Goal: Task Accomplishment & Management: Complete application form

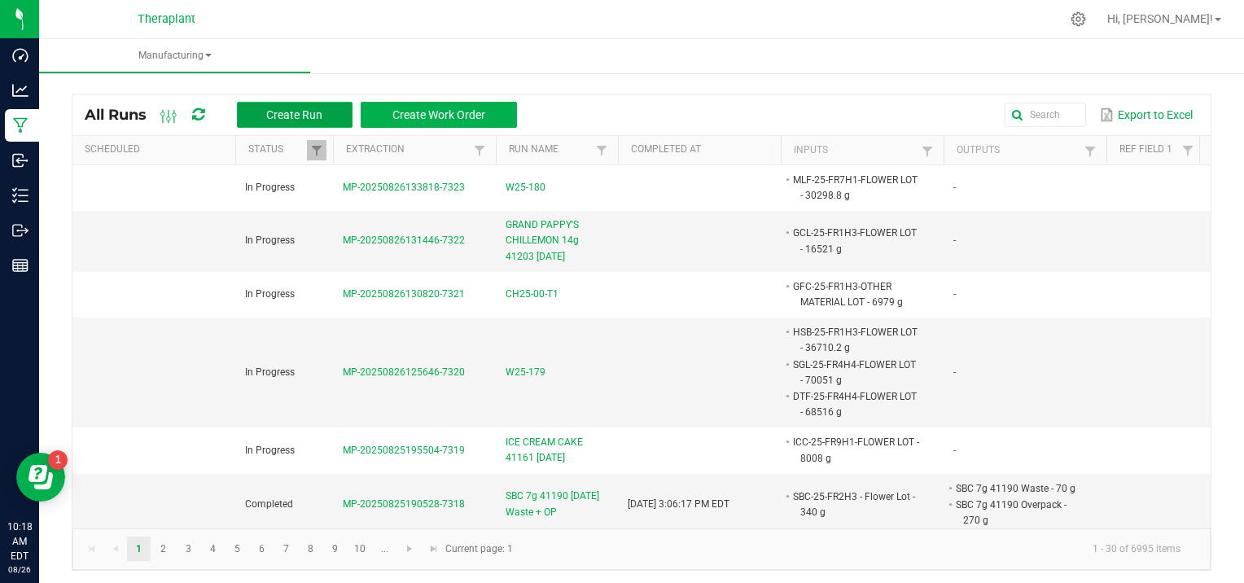
click at [258, 105] on button "Create Run" at bounding box center [295, 115] width 116 height 26
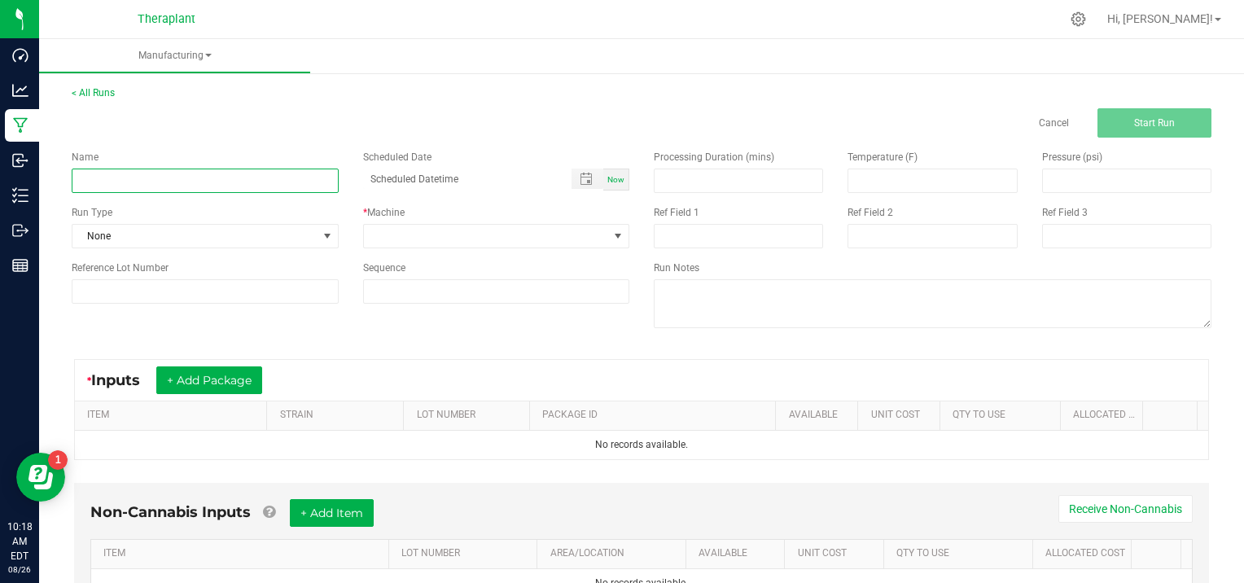
click at [112, 182] on input at bounding box center [205, 181] width 267 height 24
click at [94, 173] on input at bounding box center [205, 181] width 267 height 24
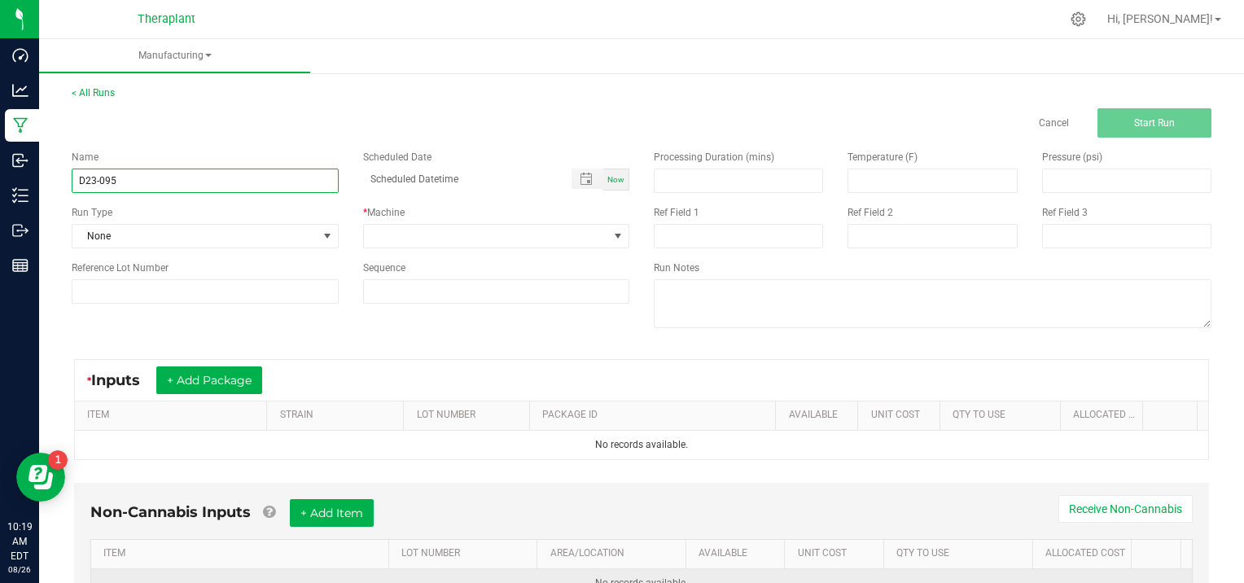
type input "D23-095"
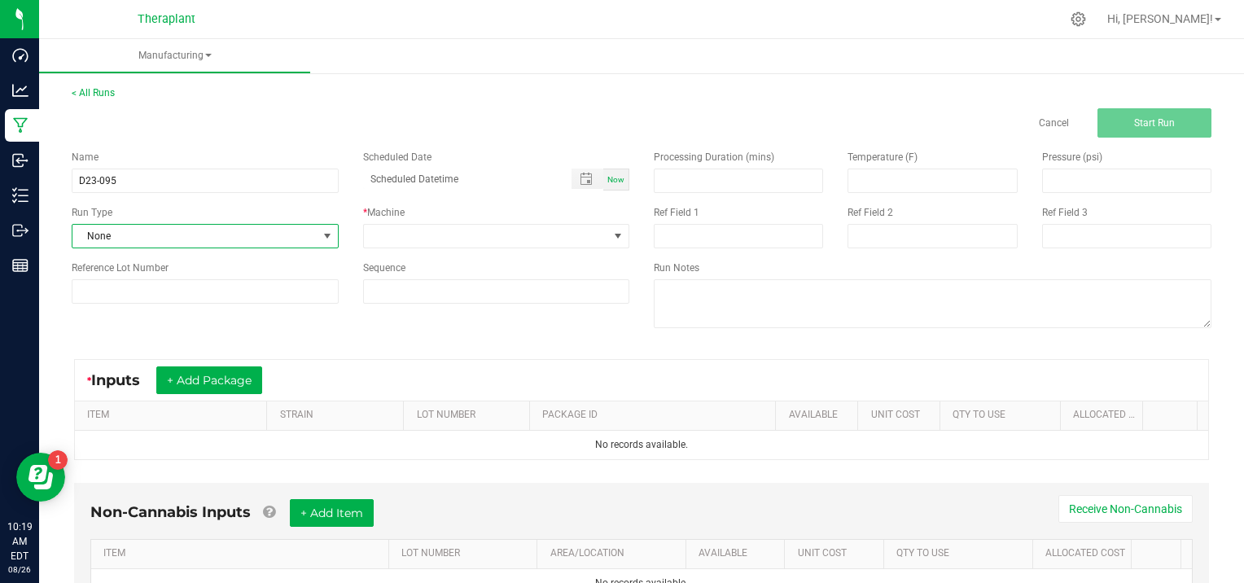
click at [324, 234] on span at bounding box center [327, 236] width 13 height 13
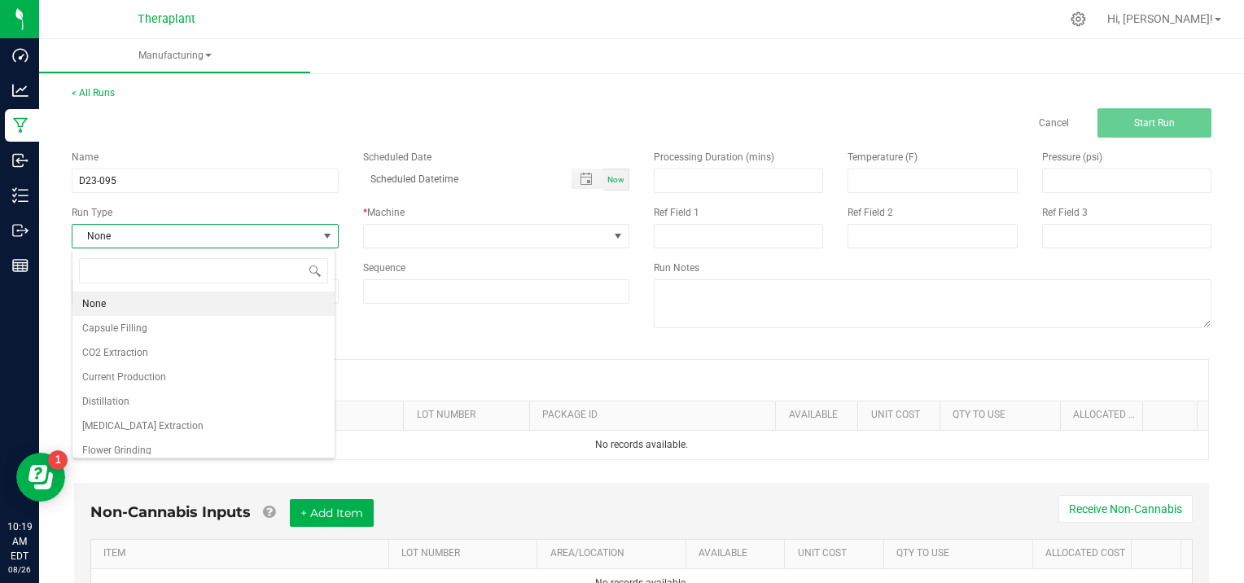
scroll to position [24, 263]
click at [176, 427] on li "[MEDICAL_DATA] Extraction" at bounding box center [203, 426] width 262 height 24
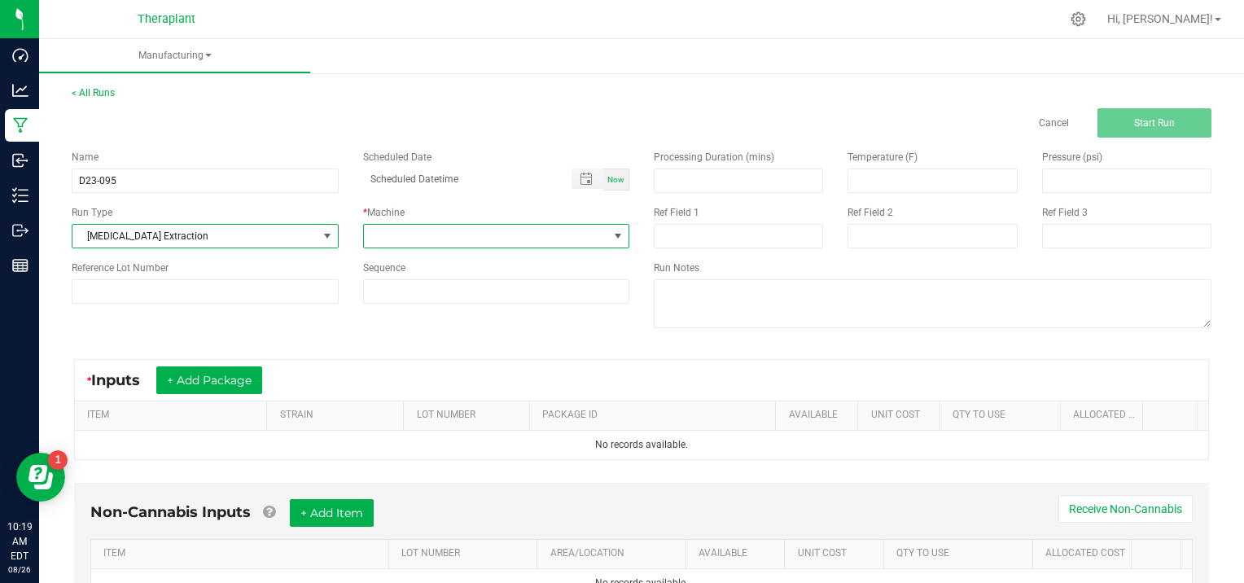
click at [614, 236] on span at bounding box center [617, 236] width 13 height 13
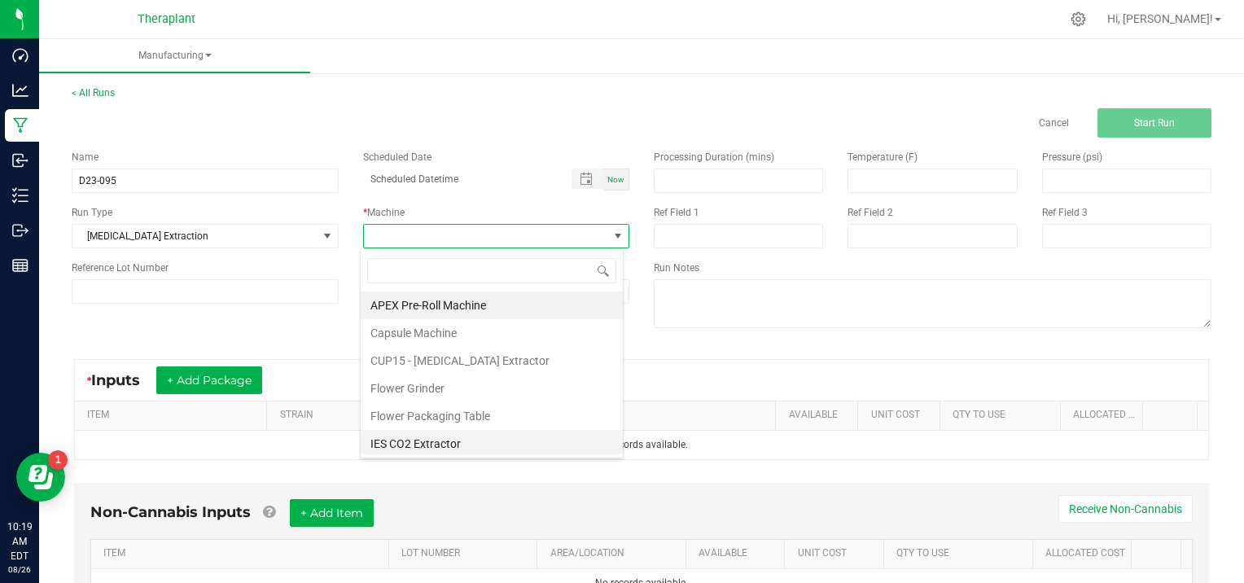
click at [414, 440] on li "IES CO2 Extractor" at bounding box center [492, 444] width 262 height 28
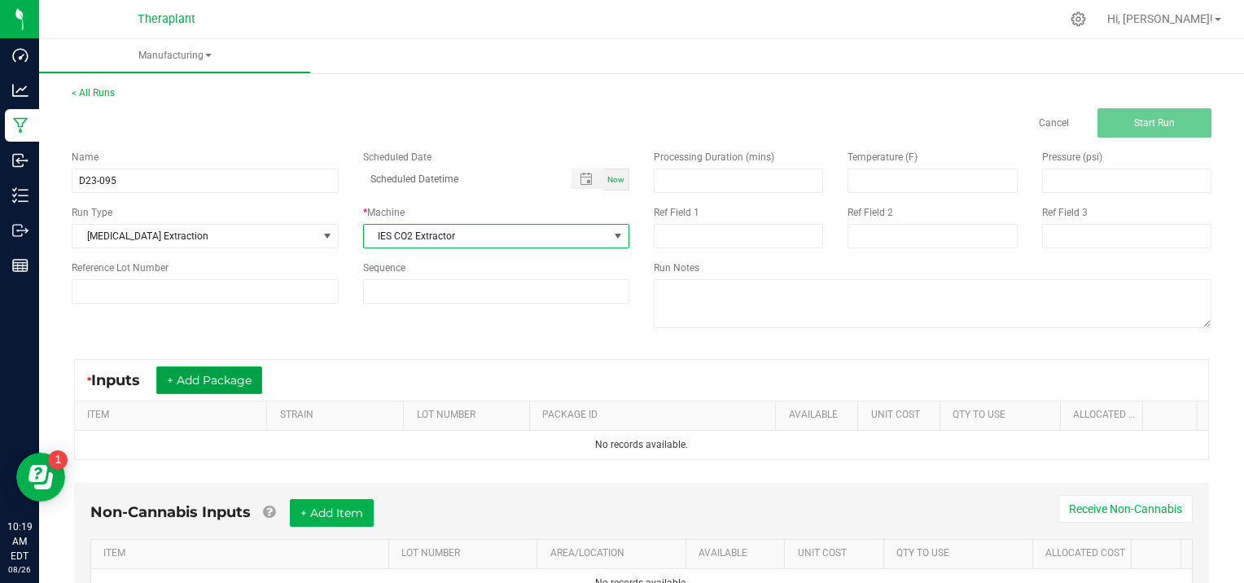
click at [201, 376] on button "+ Add Package" at bounding box center [209, 380] width 106 height 28
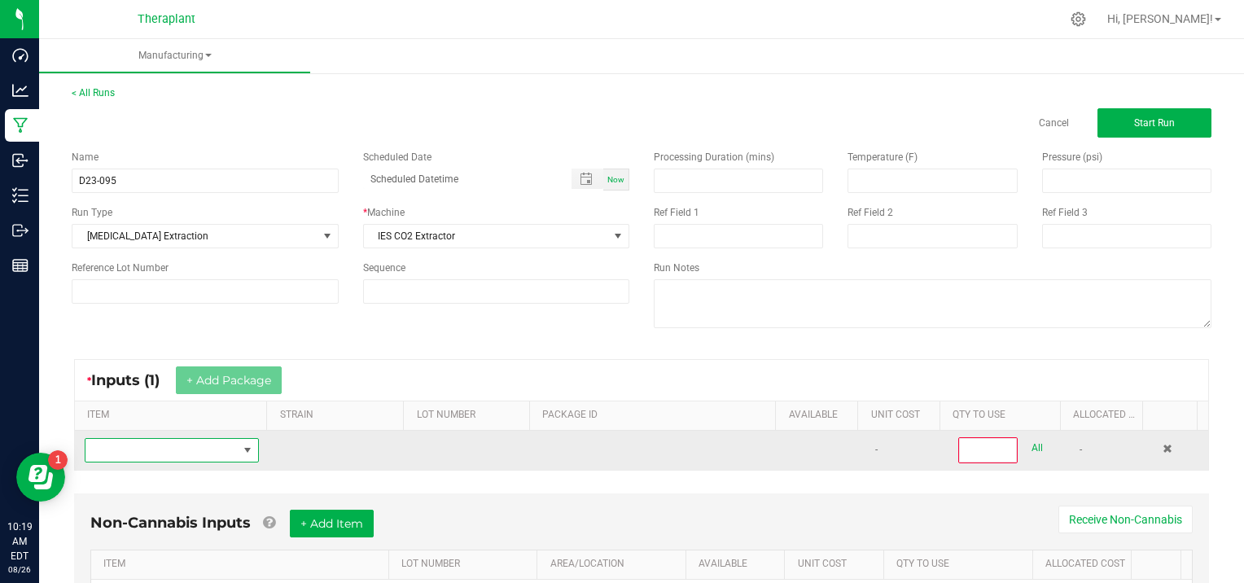
click at [155, 453] on span "NO DATA FOUND" at bounding box center [161, 450] width 152 height 23
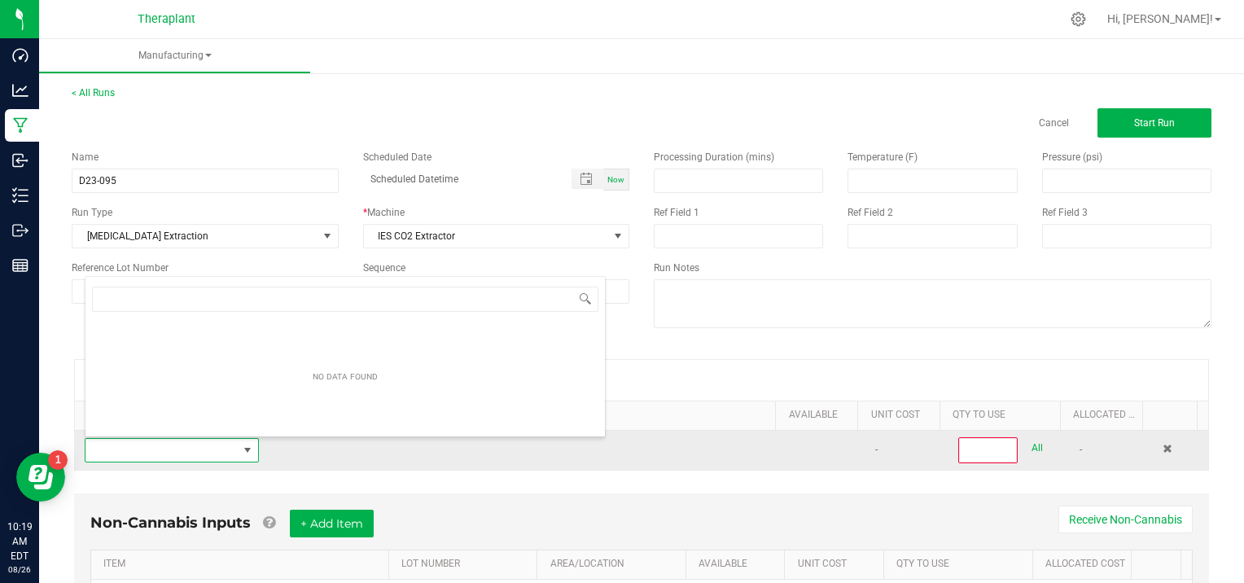
scroll to position [24, 168]
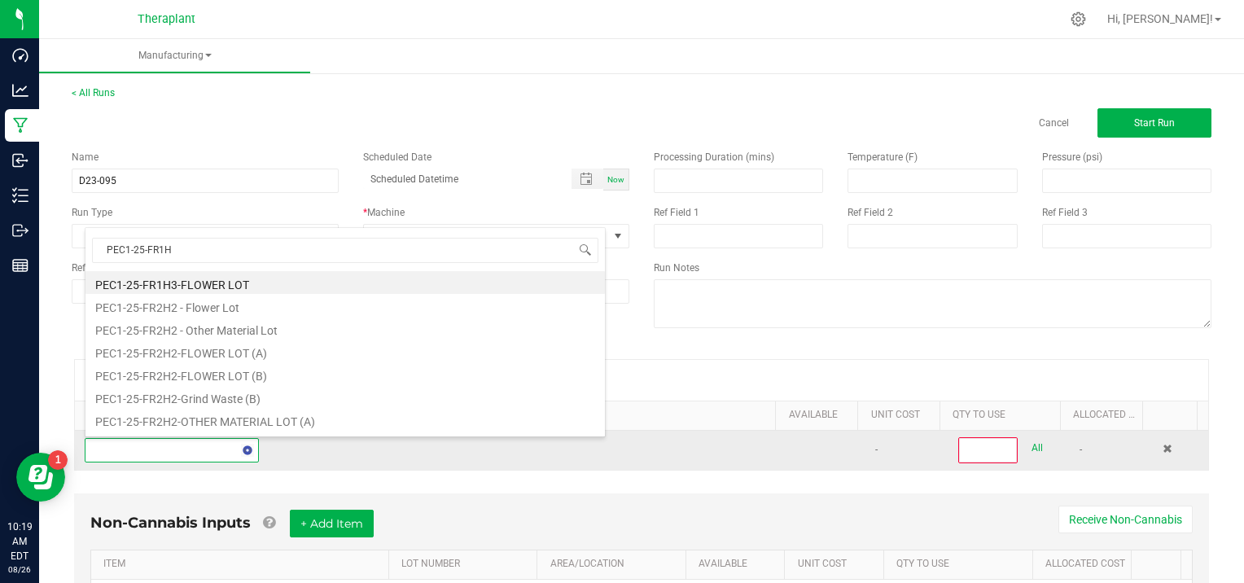
type input "PEC1-25-FR1H3"
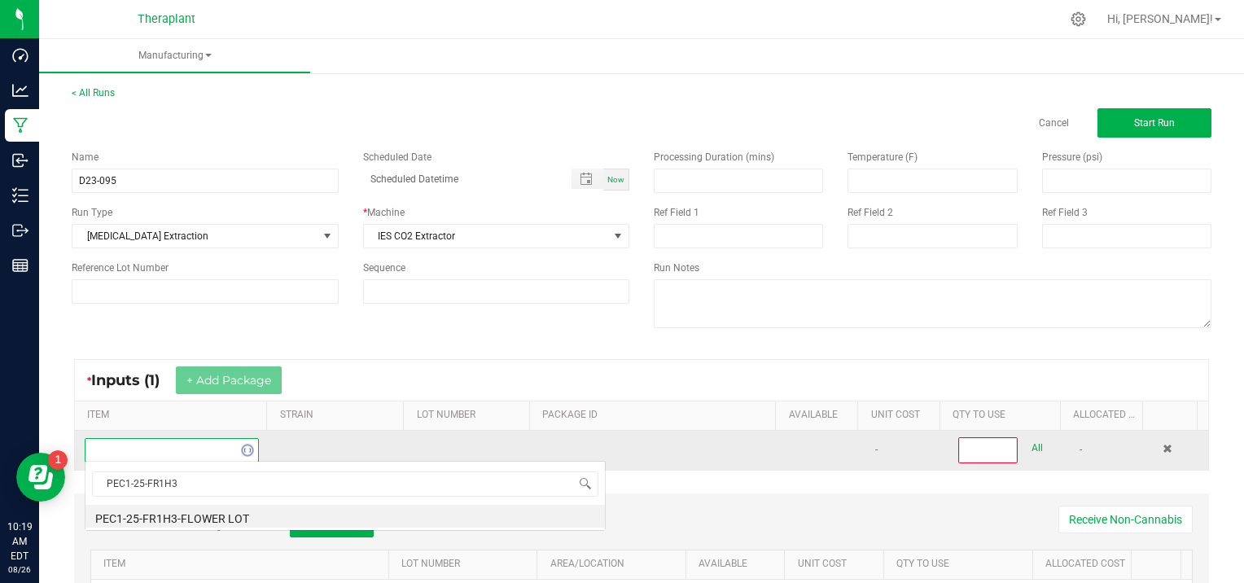
scroll to position [0, 0]
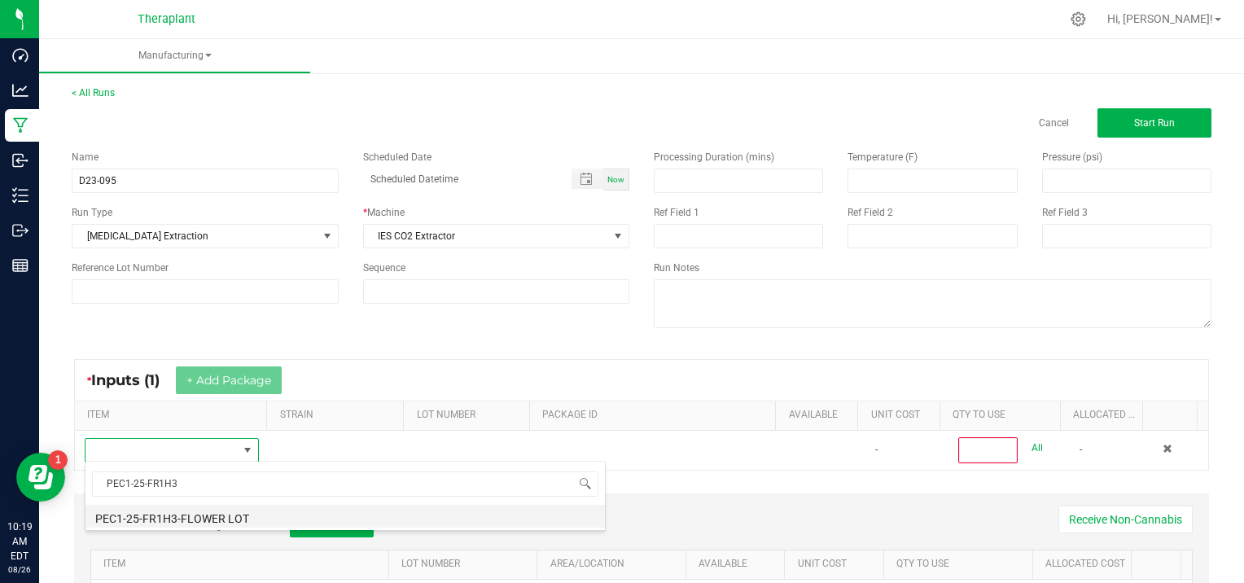
click at [217, 516] on li "PEC1-25-FR1H3-FLOWER LOT" at bounding box center [344, 516] width 519 height 23
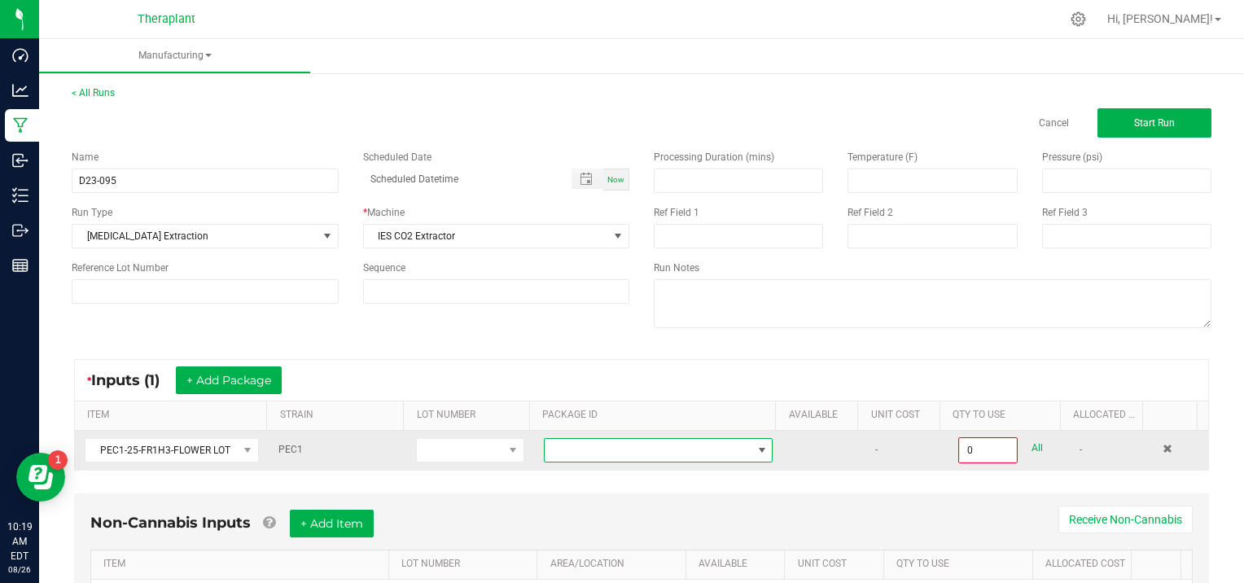
click at [756, 449] on span at bounding box center [762, 450] width 13 height 13
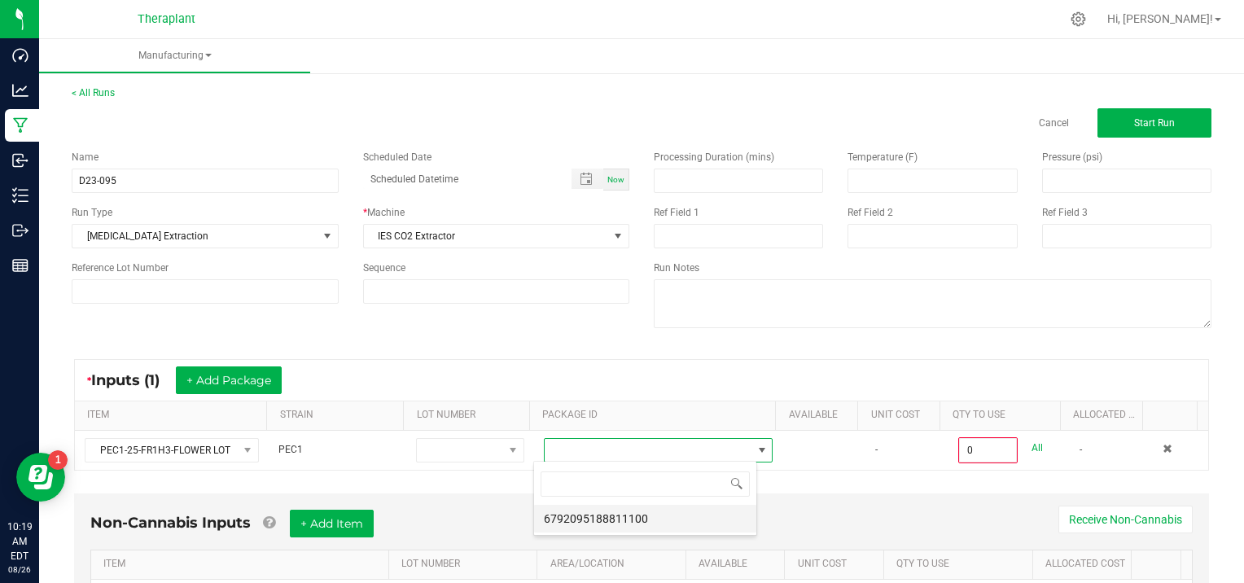
scroll to position [24, 223]
click at [707, 514] on li "6792095188811100" at bounding box center [645, 519] width 222 height 28
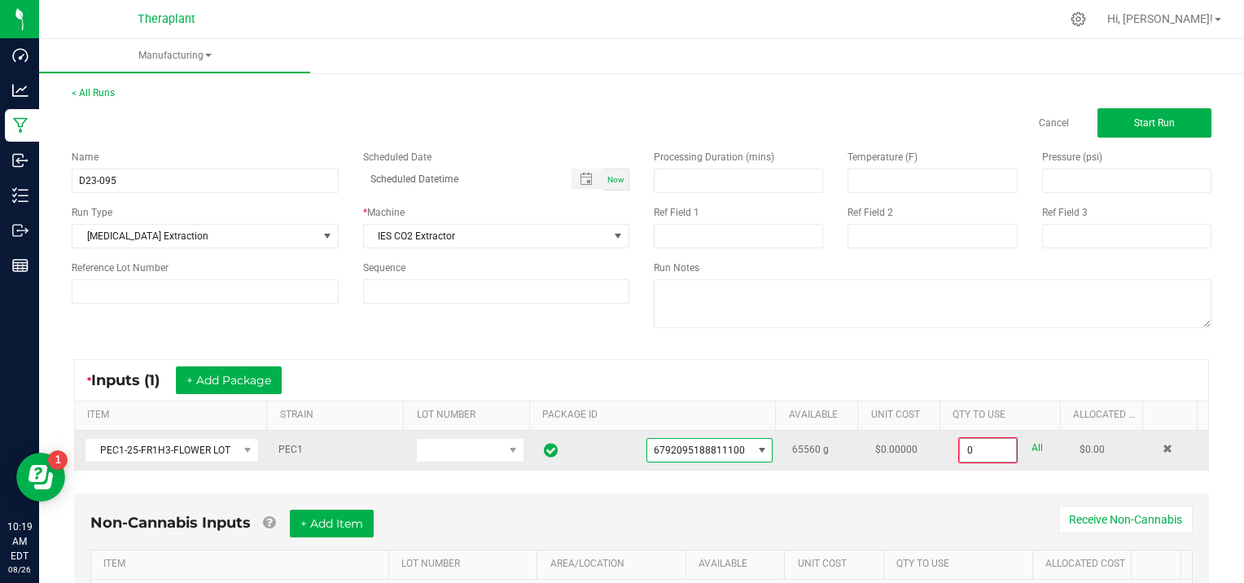
click at [988, 447] on input "0" at bounding box center [988, 450] width 56 height 23
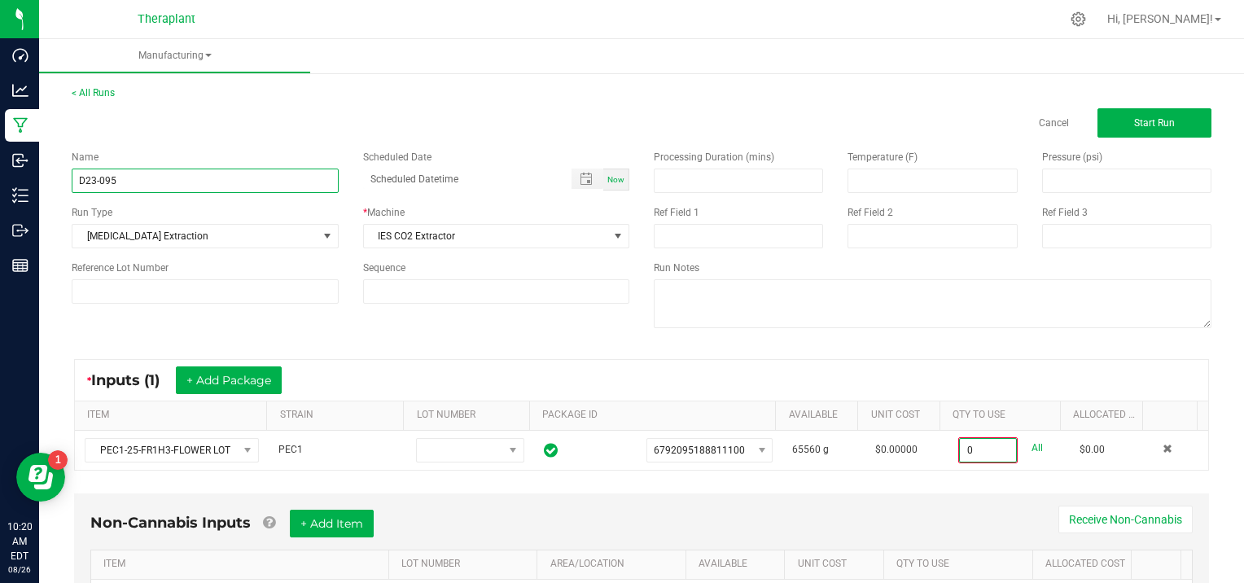
type input "0.0000 g"
click at [94, 179] on input "D23-095" at bounding box center [205, 181] width 267 height 24
type input "D25-095"
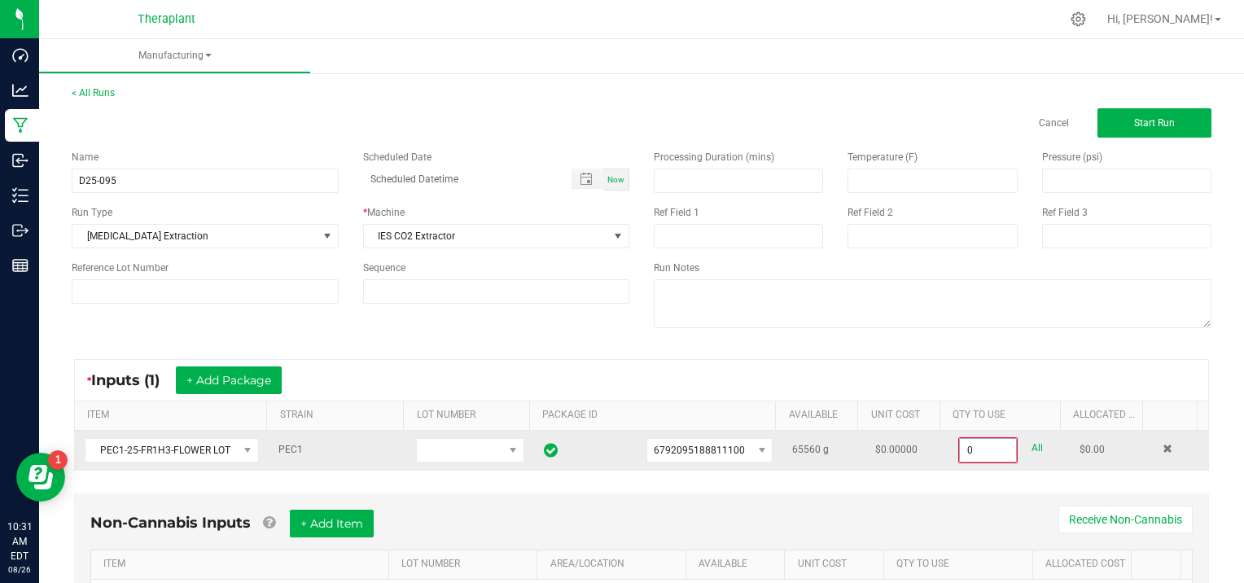
click at [982, 444] on input "0" at bounding box center [988, 450] width 56 height 23
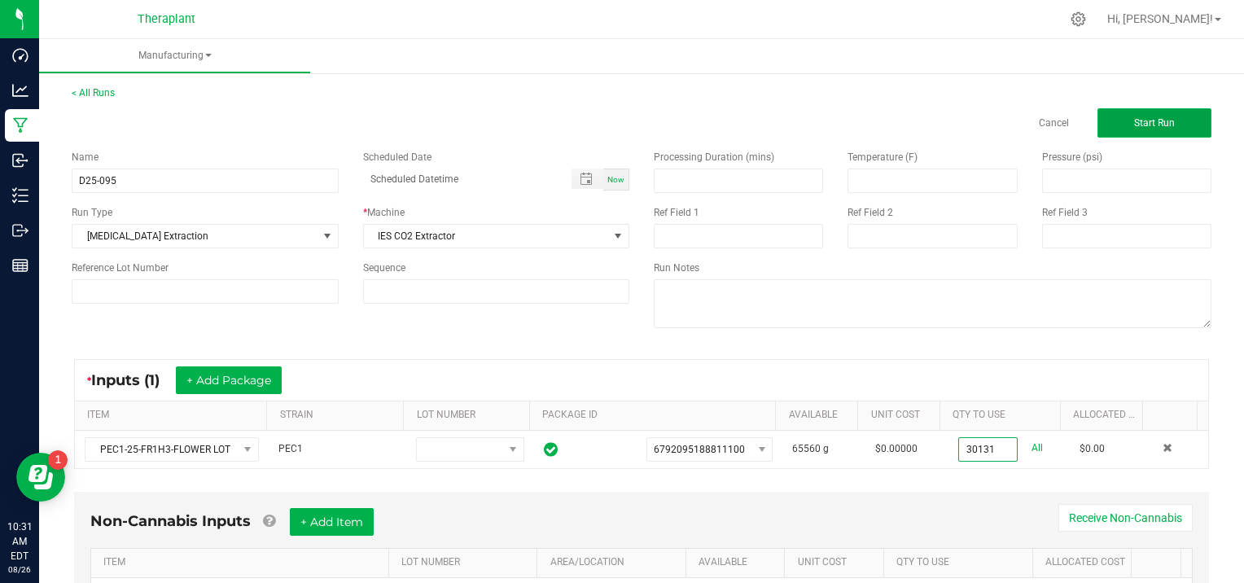
type input "30131.0000 g"
click at [1134, 117] on span "Start Run" at bounding box center [1154, 122] width 41 height 11
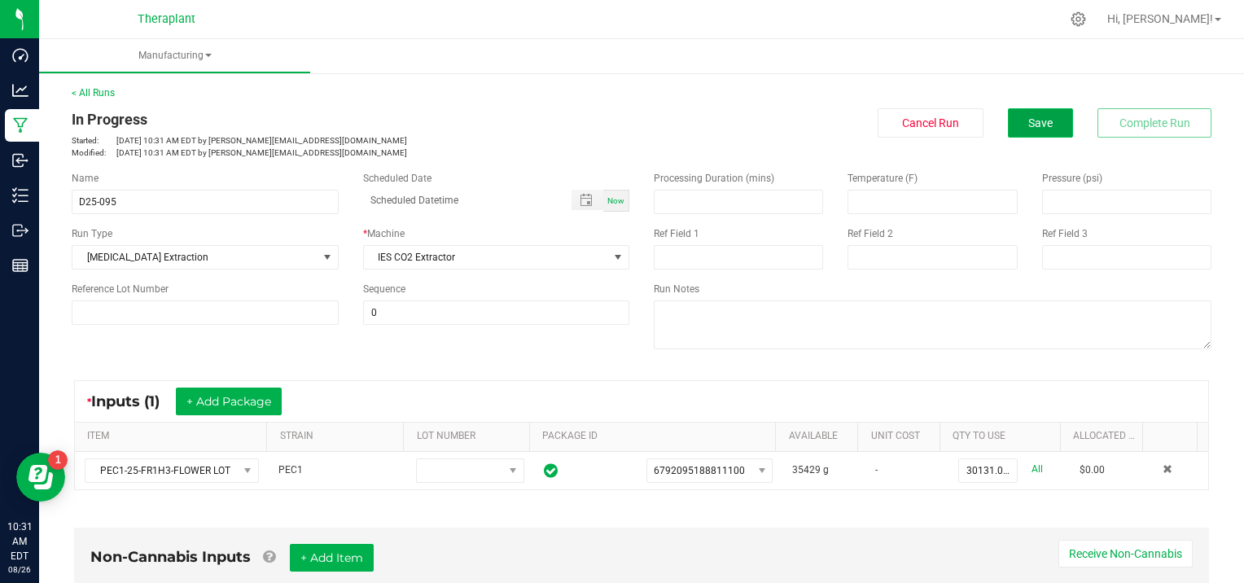
click at [1032, 130] on button "Save" at bounding box center [1040, 122] width 65 height 29
click at [1030, 122] on span "Save" at bounding box center [1040, 122] width 24 height 13
click at [1010, 131] on button "Save" at bounding box center [1040, 122] width 65 height 29
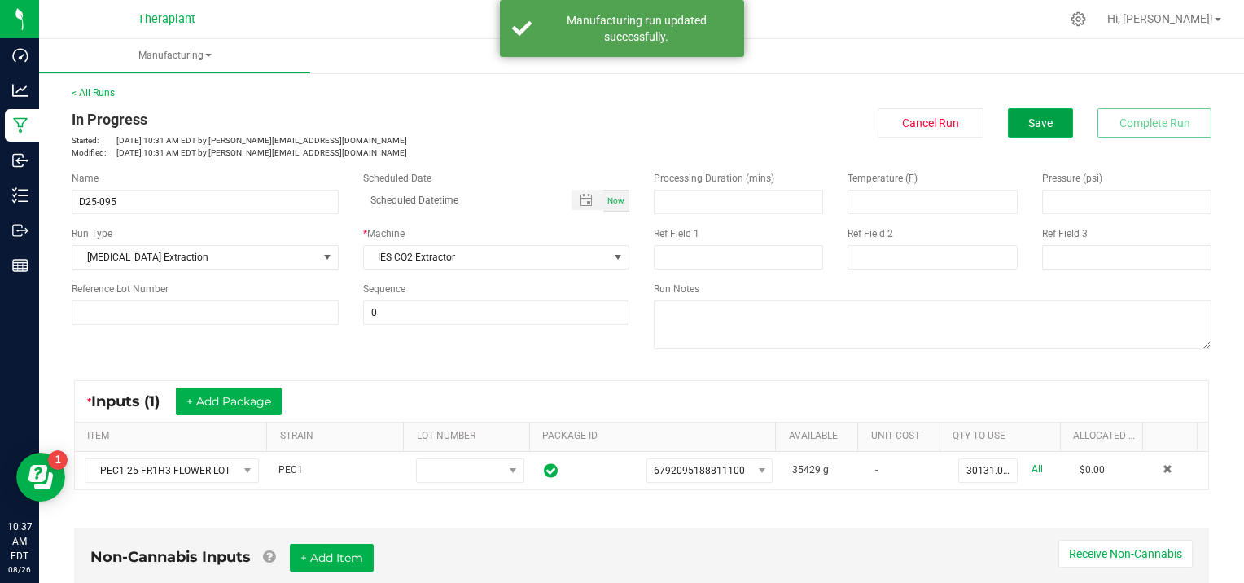
click at [1010, 116] on button "Save" at bounding box center [1040, 122] width 65 height 29
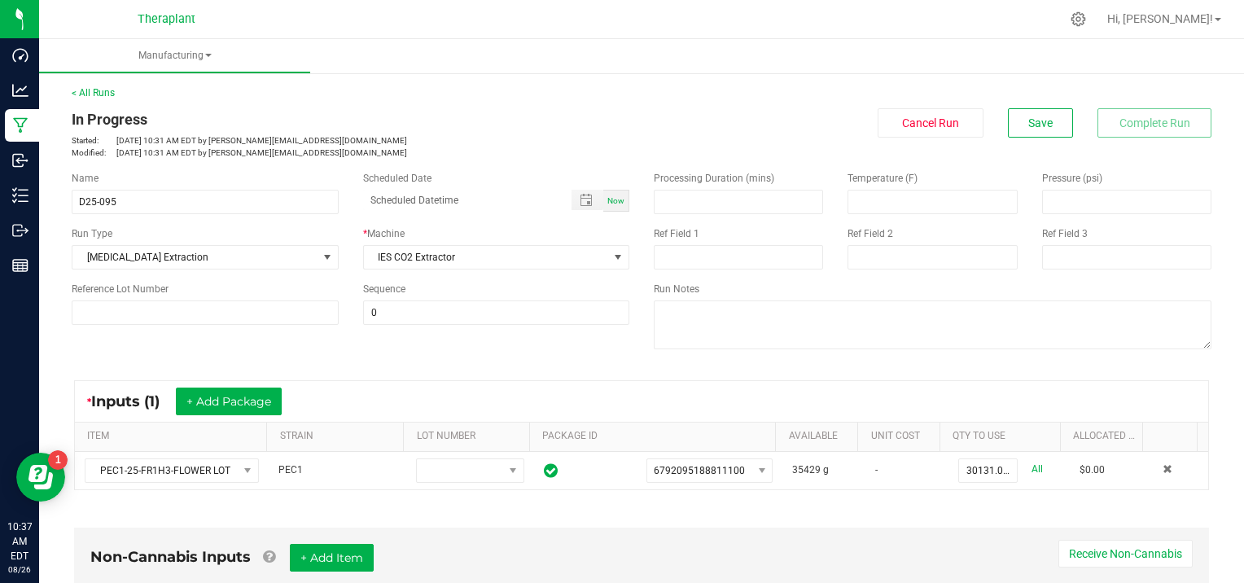
click at [605, 537] on div "Non-Cannabis Inputs + Add Item Receive Non-Cannabis ITEM LOT NUMBER AREA/LOCATI…" at bounding box center [641, 594] width 1135 height 132
click at [1035, 121] on span "Save" at bounding box center [1040, 122] width 24 height 13
click at [92, 92] on link "< All Runs" at bounding box center [93, 92] width 43 height 11
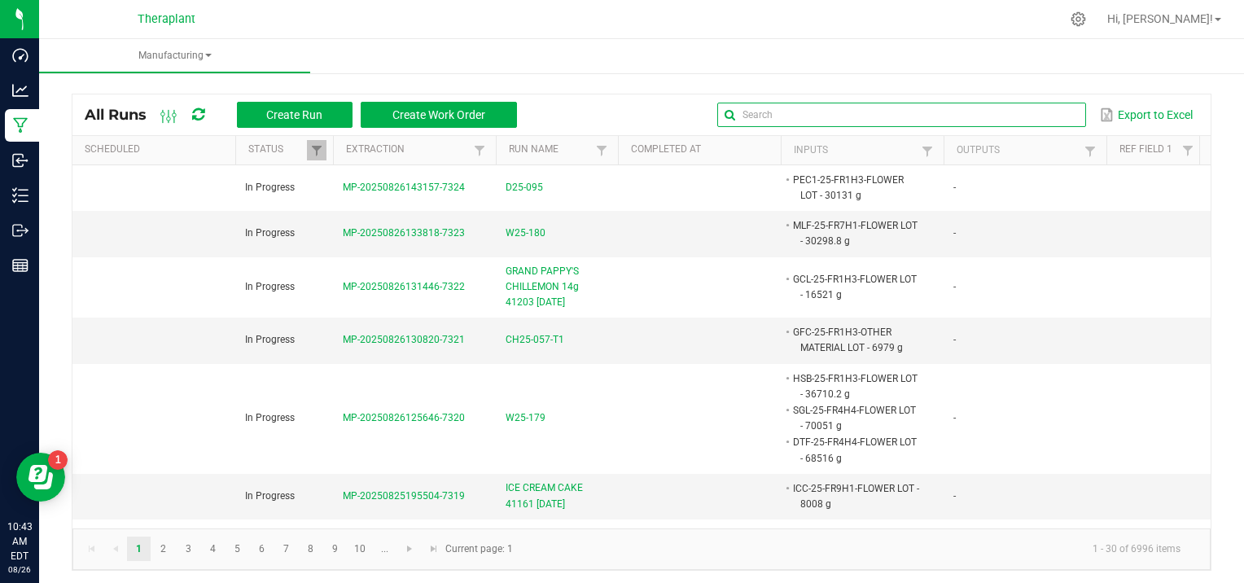
click at [1042, 117] on input "text" at bounding box center [901, 115] width 368 height 24
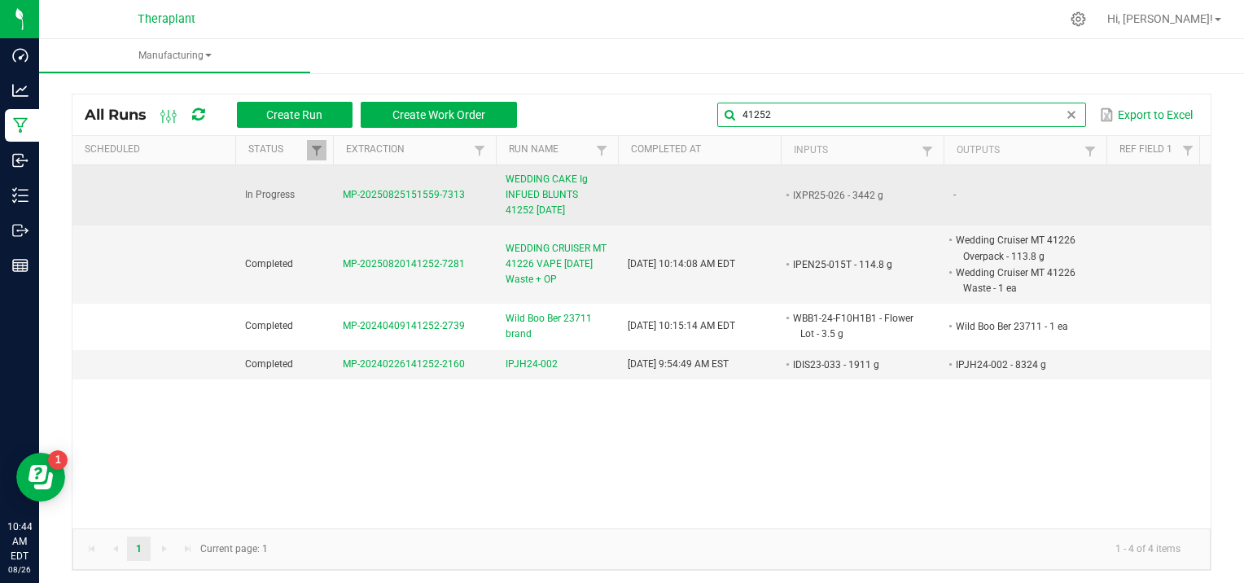
type input "41252"
click at [397, 194] on span "MP-20250825151559-7313" at bounding box center [404, 194] width 122 height 11
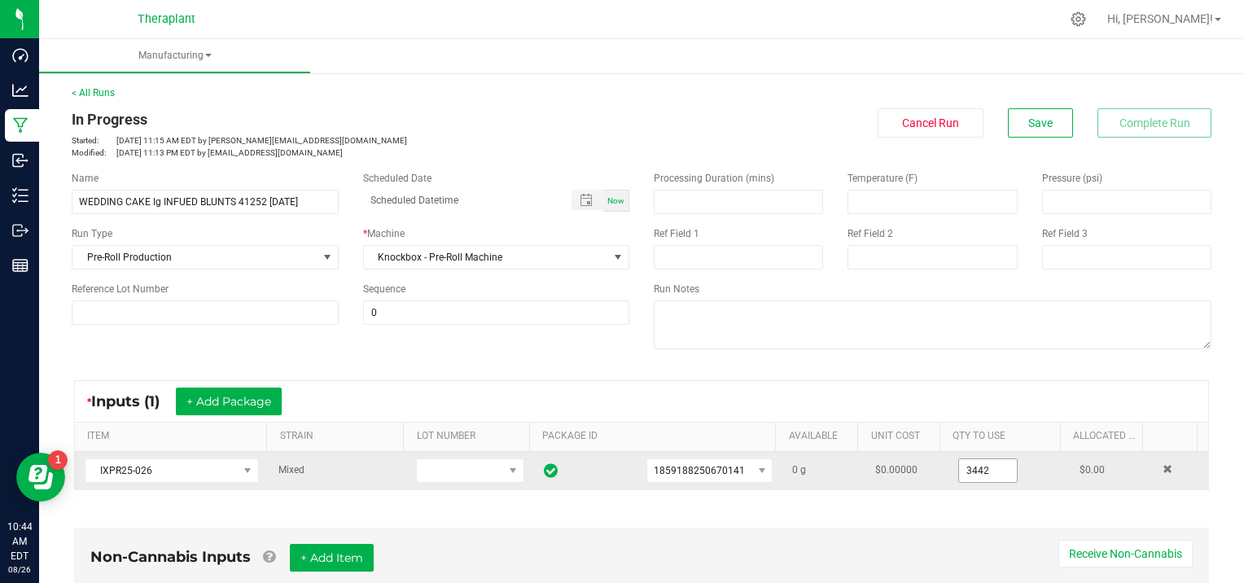
click at [987, 469] on input "3442" at bounding box center [988, 470] width 58 height 23
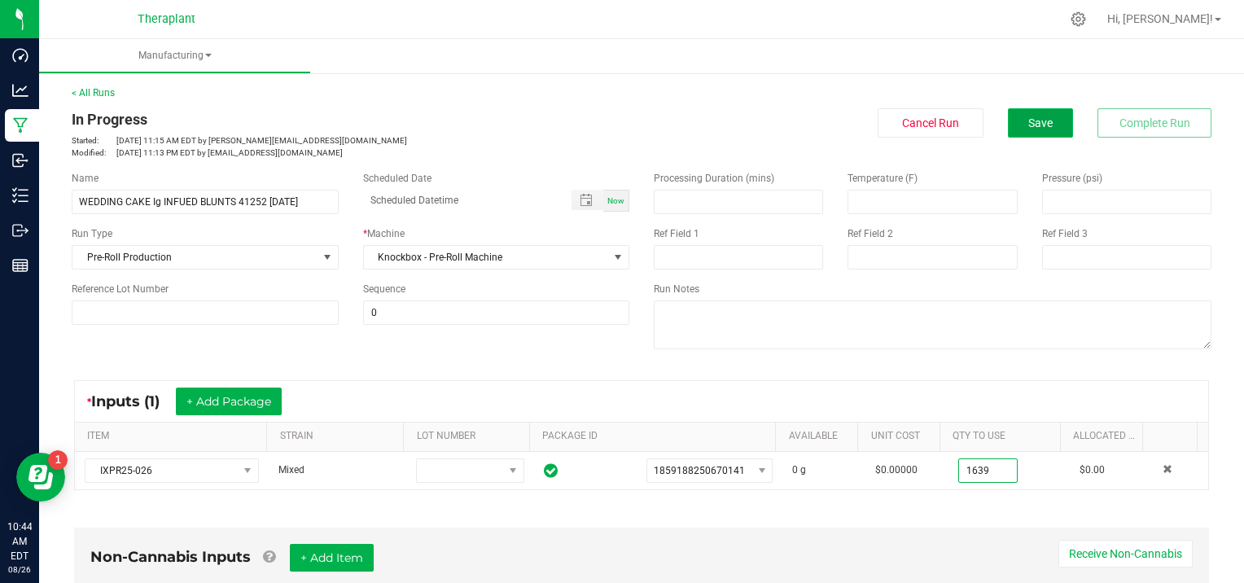
type input "1639.0000 g"
click at [1028, 119] on span "Save" at bounding box center [1040, 122] width 24 height 13
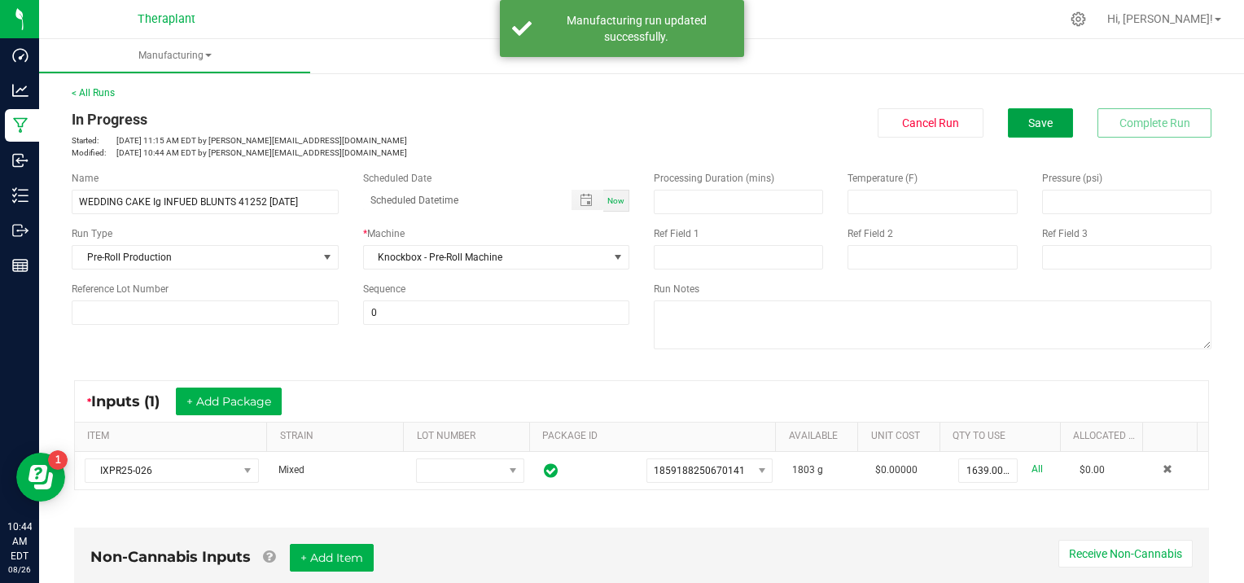
click at [1028, 119] on span "Save" at bounding box center [1040, 122] width 24 height 13
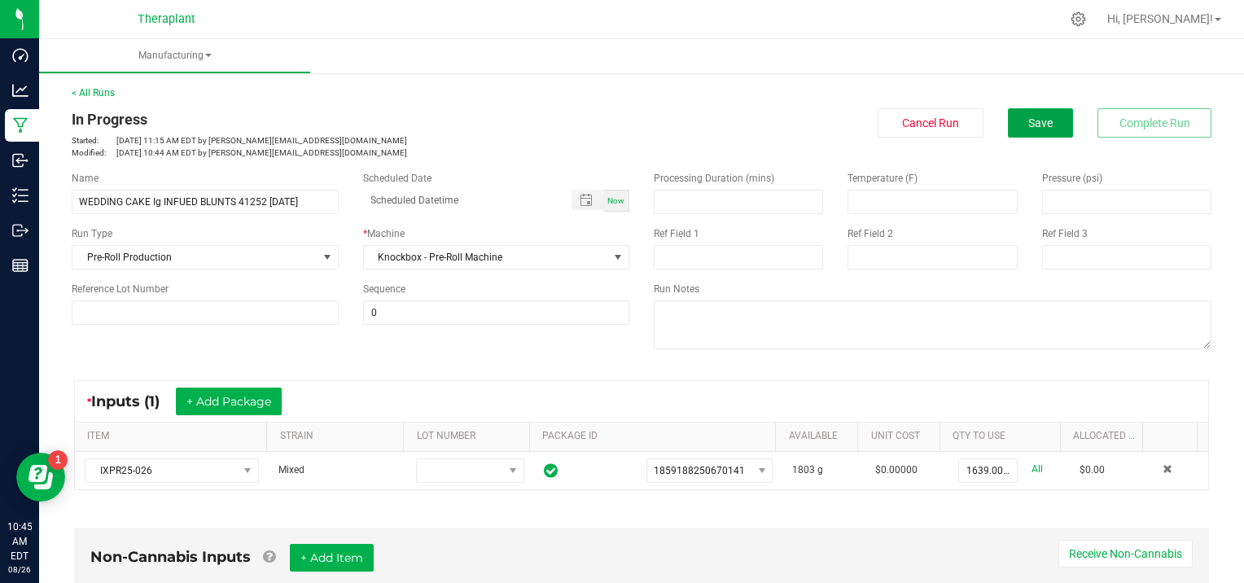
click at [1028, 119] on span "Save" at bounding box center [1040, 122] width 24 height 13
click at [104, 93] on link "< All Runs" at bounding box center [93, 92] width 43 height 11
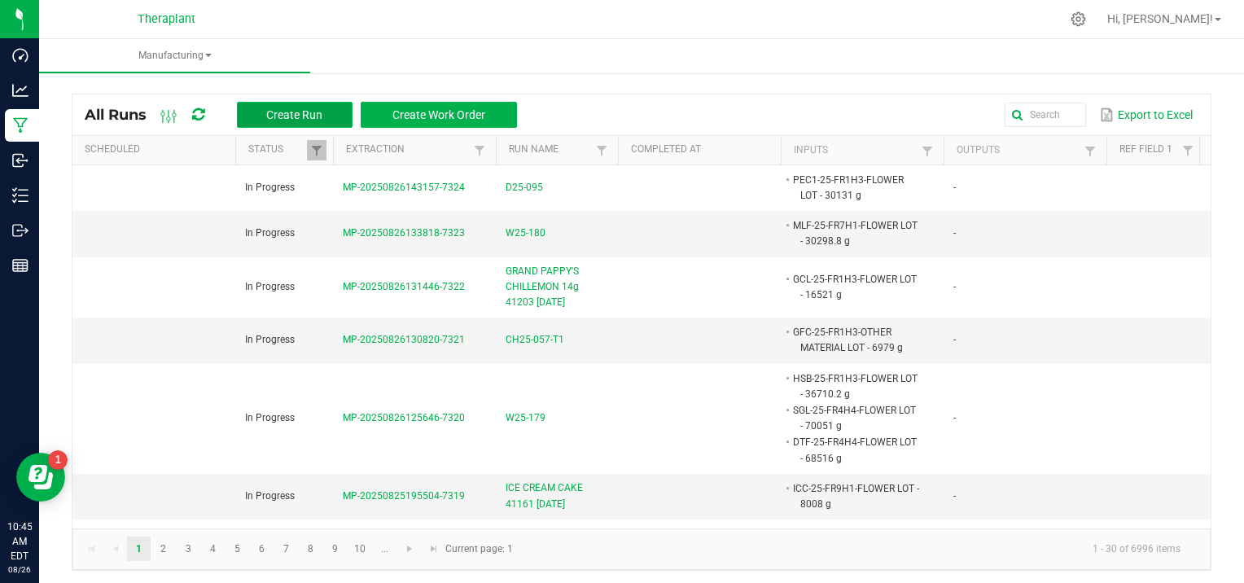
click at [270, 110] on span "Create Run" at bounding box center [294, 114] width 56 height 13
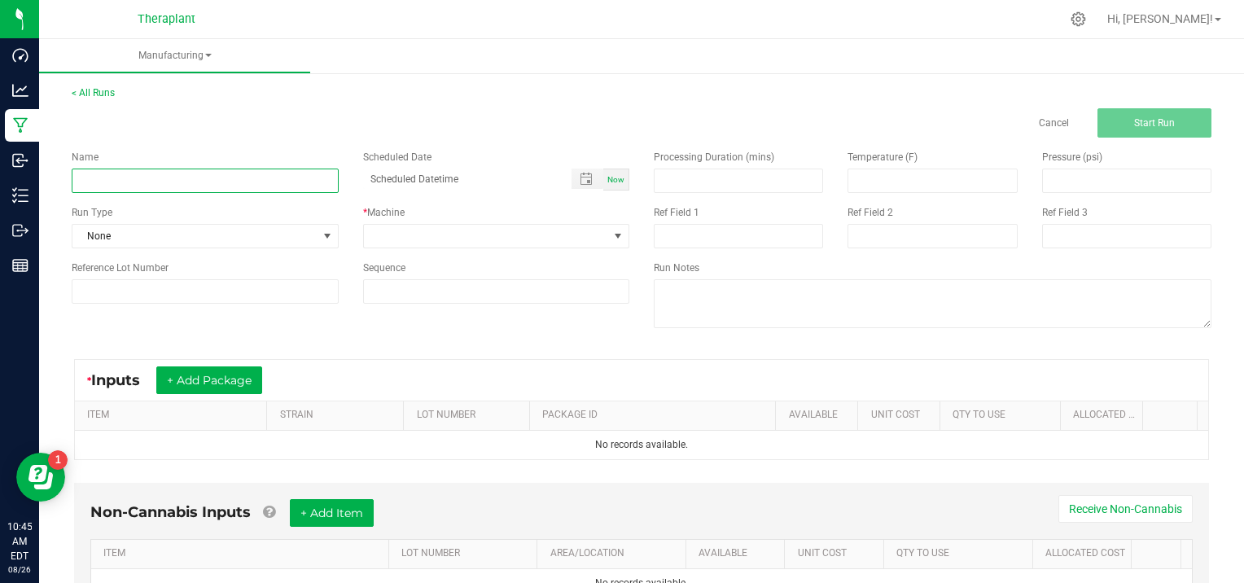
click at [133, 177] on input at bounding box center [205, 181] width 267 height 24
type input "WEDDING CAKE 2g FATBOY 41253 [DATE]"
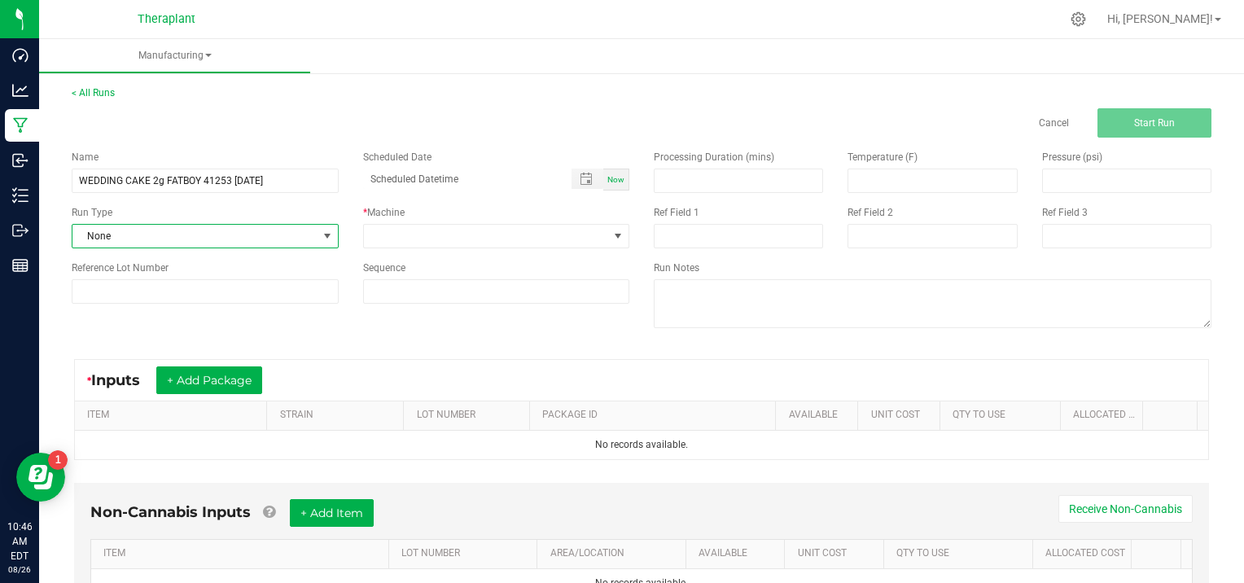
click at [323, 230] on span at bounding box center [327, 236] width 13 height 13
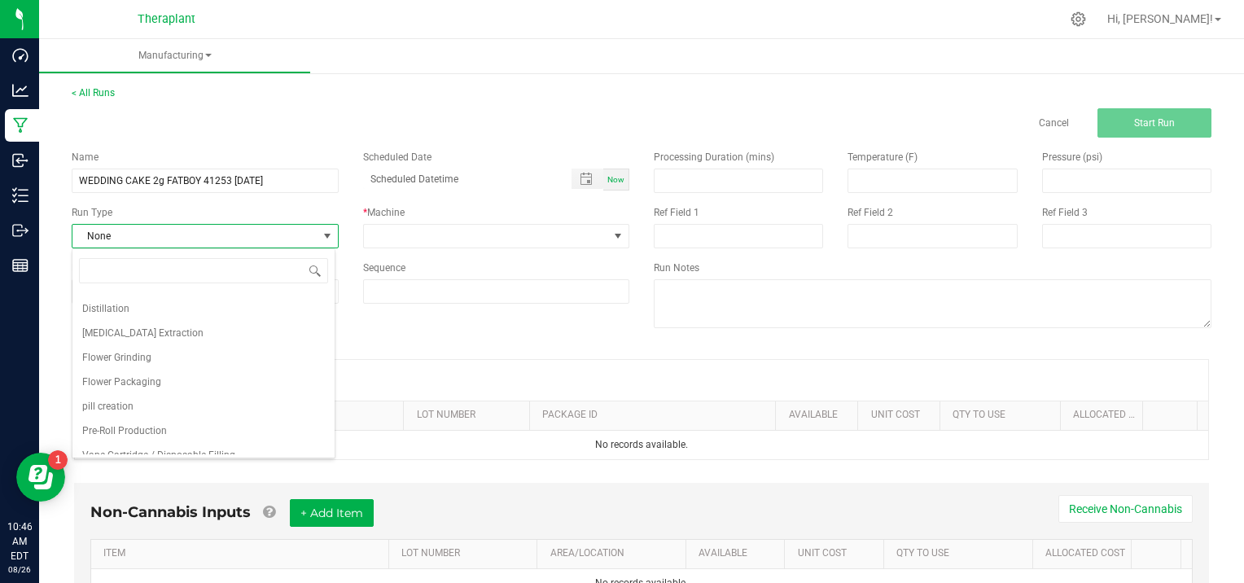
scroll to position [103, 0]
click at [185, 420] on li "Pre-Roll Production" at bounding box center [203, 421] width 262 height 24
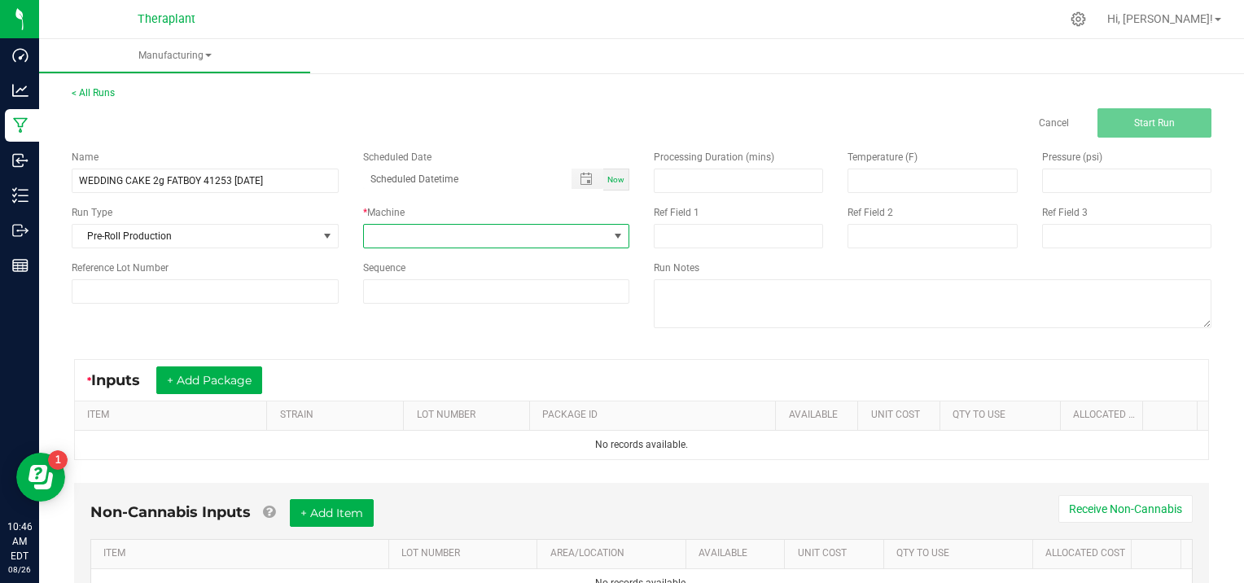
click at [612, 234] on span at bounding box center [617, 236] width 13 height 13
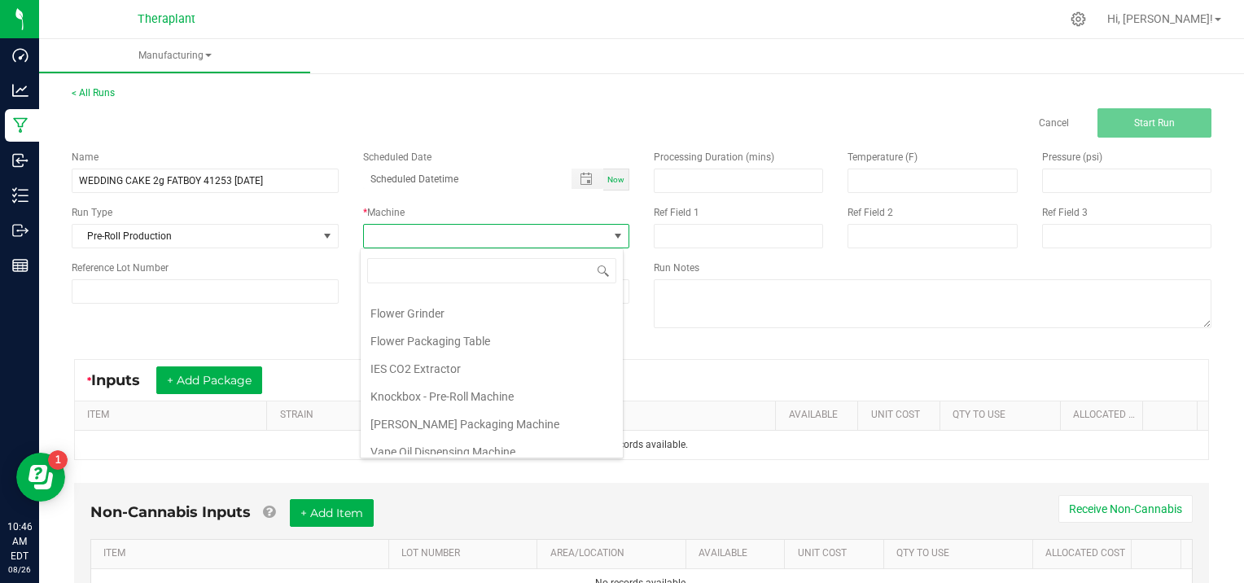
scroll to position [83, 0]
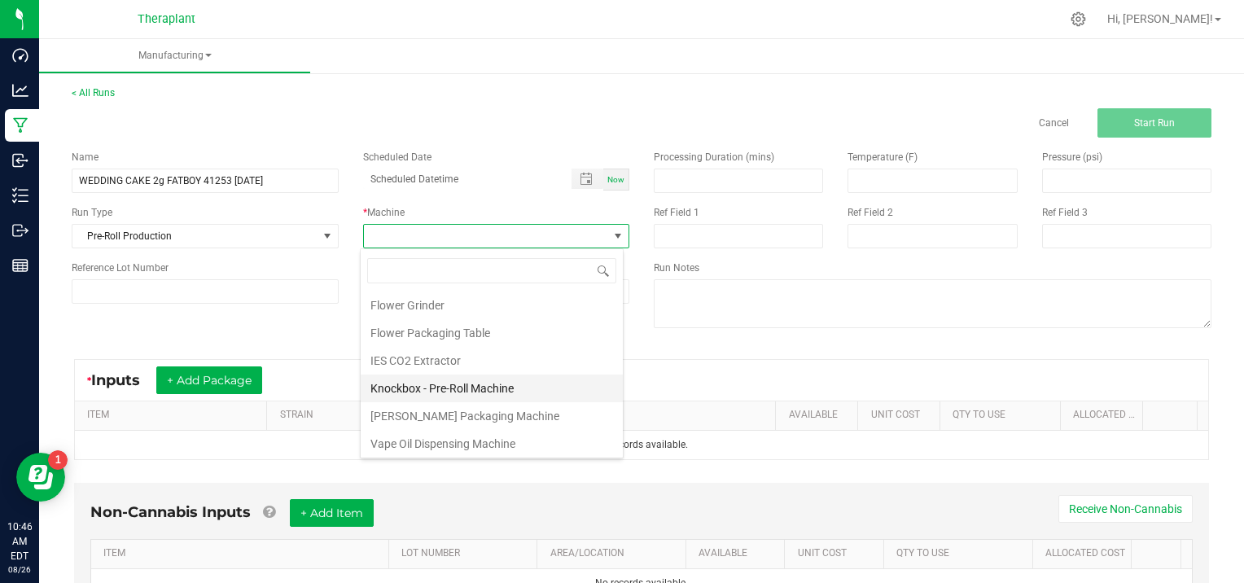
click at [476, 380] on li "Knockbox - Pre-Roll Machine" at bounding box center [492, 389] width 262 height 28
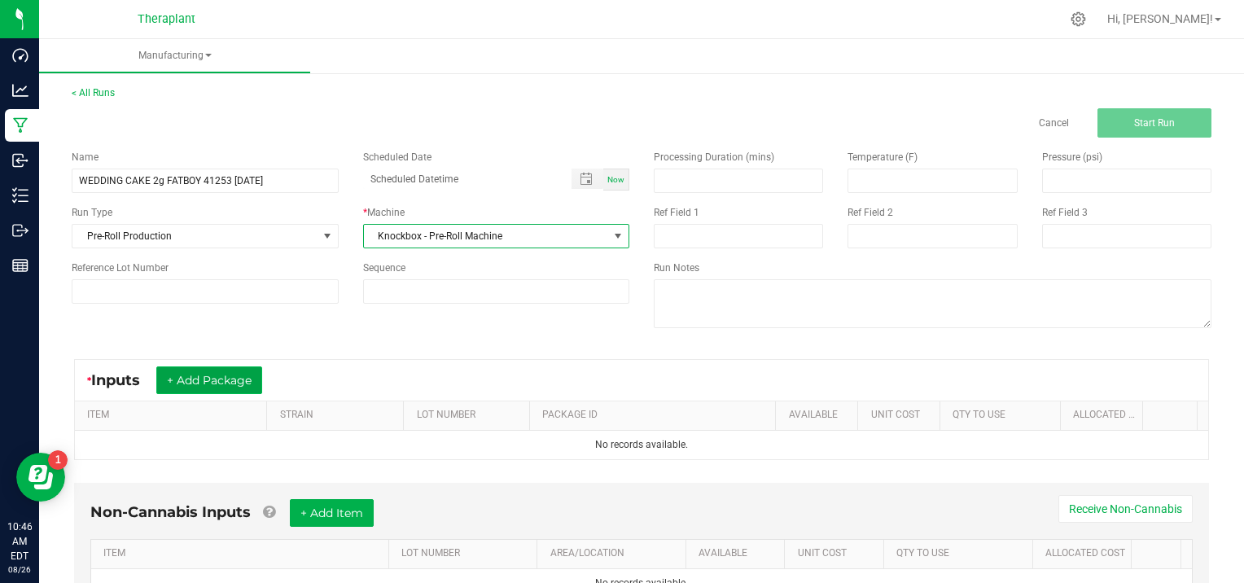
click at [220, 368] on button "+ Add Package" at bounding box center [209, 380] width 106 height 28
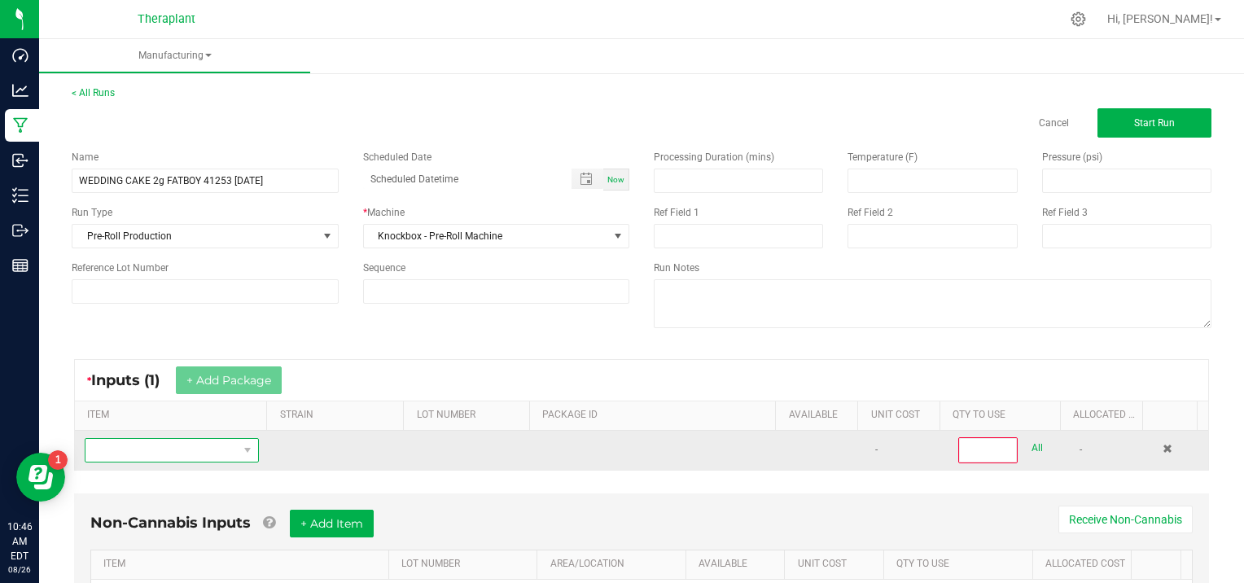
click at [151, 451] on span "NO DATA FOUND" at bounding box center [161, 450] width 152 height 23
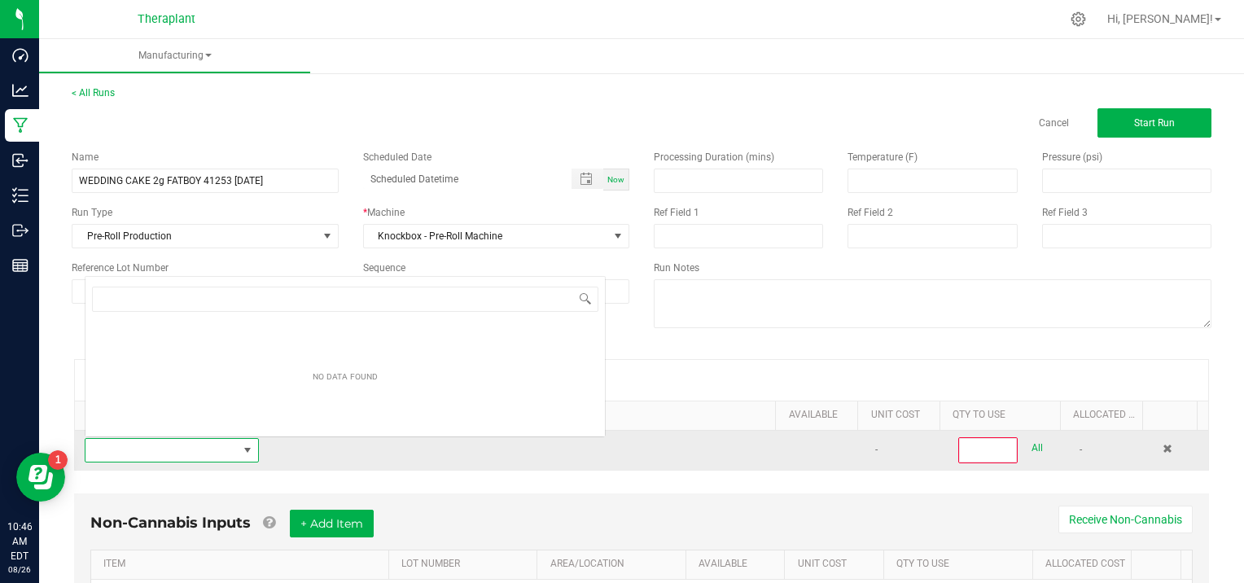
scroll to position [24, 168]
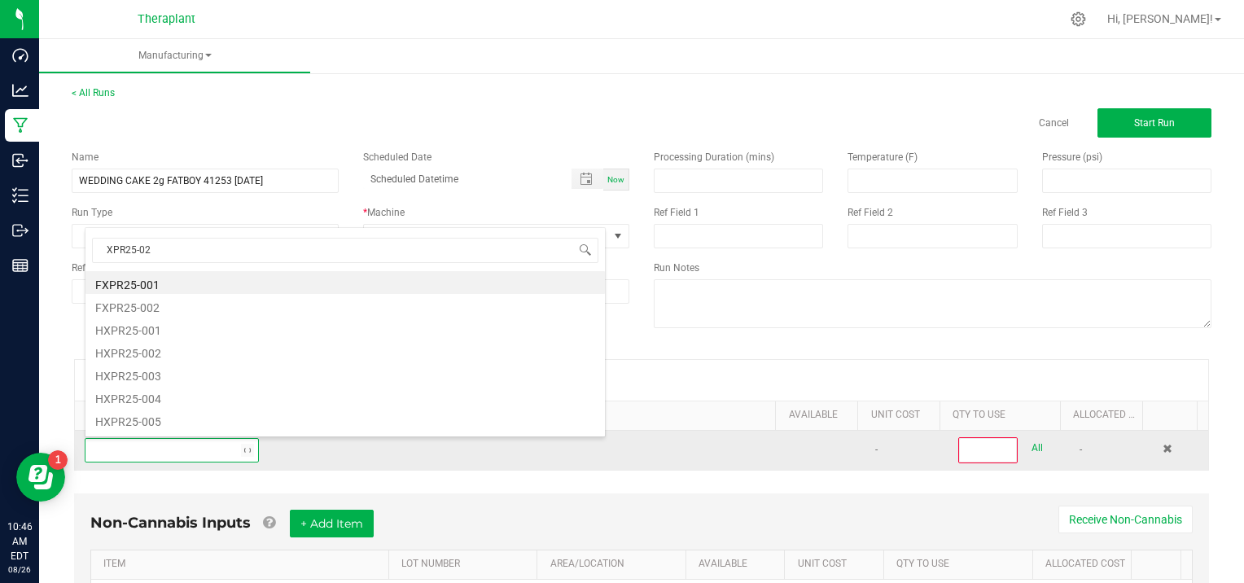
type input "XPR25-026"
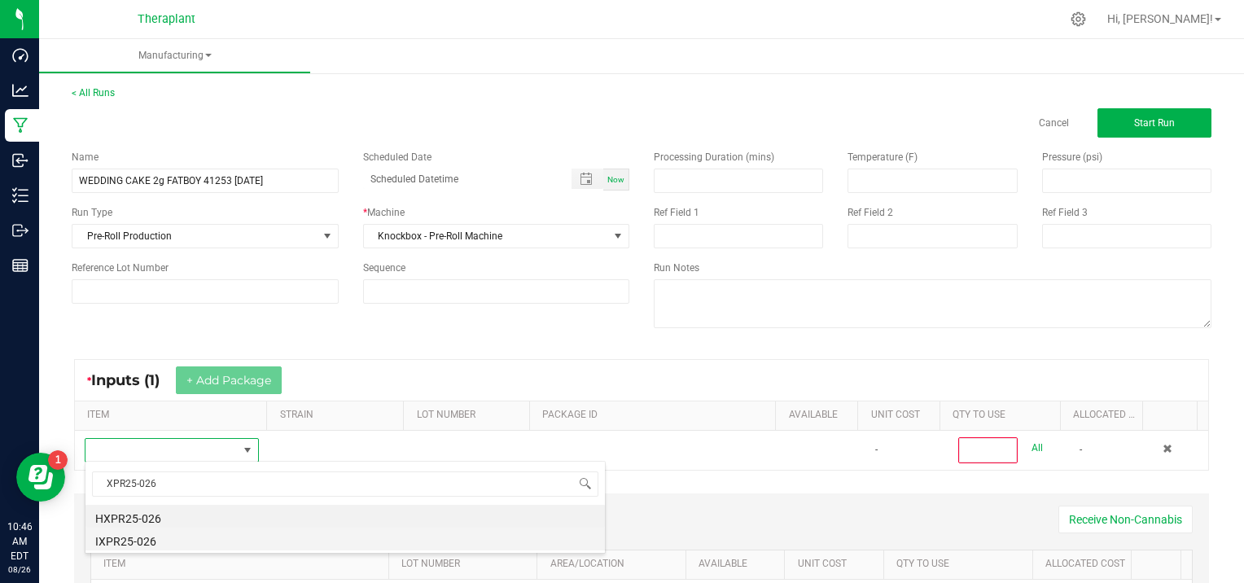
click at [194, 544] on li "IXPR25-026" at bounding box center [344, 539] width 519 height 23
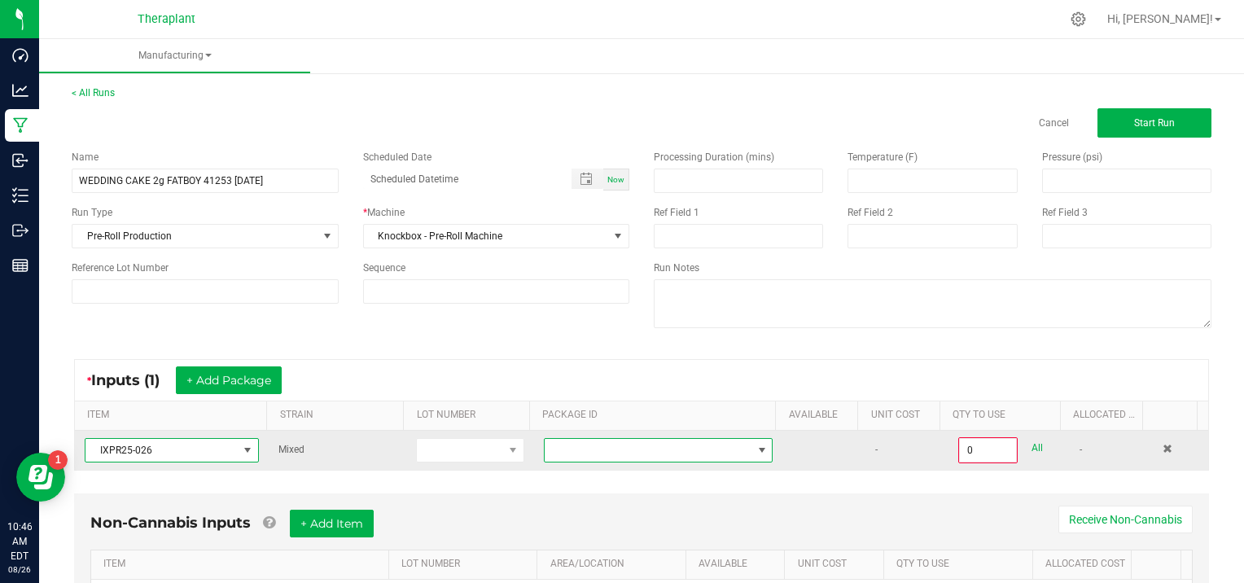
click at [756, 447] on span at bounding box center [762, 450] width 13 height 13
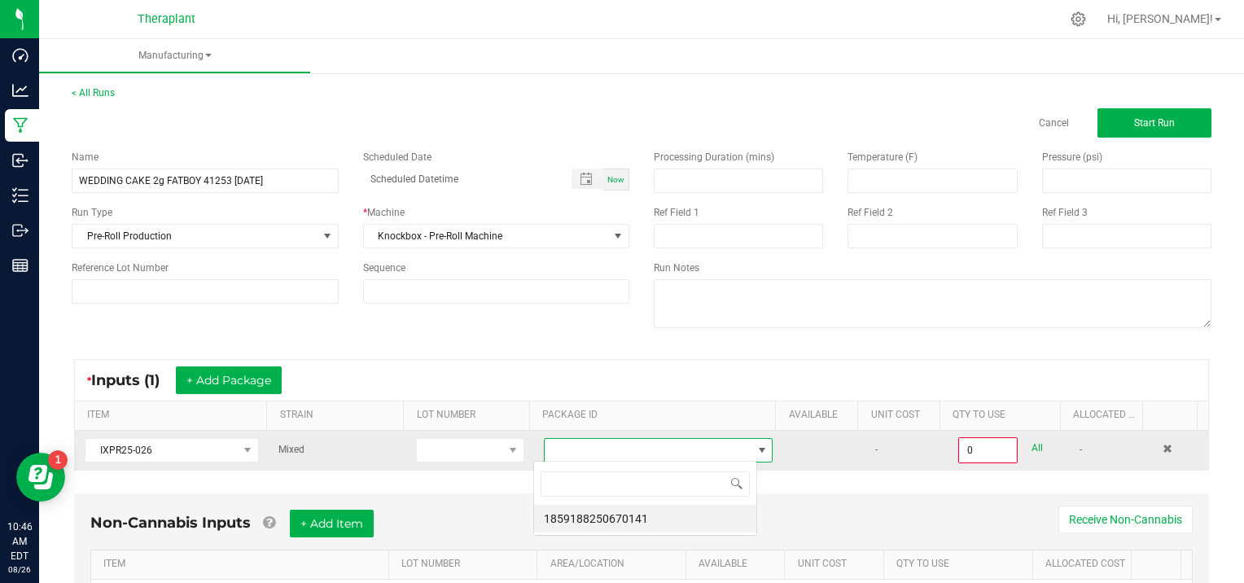
scroll to position [24, 223]
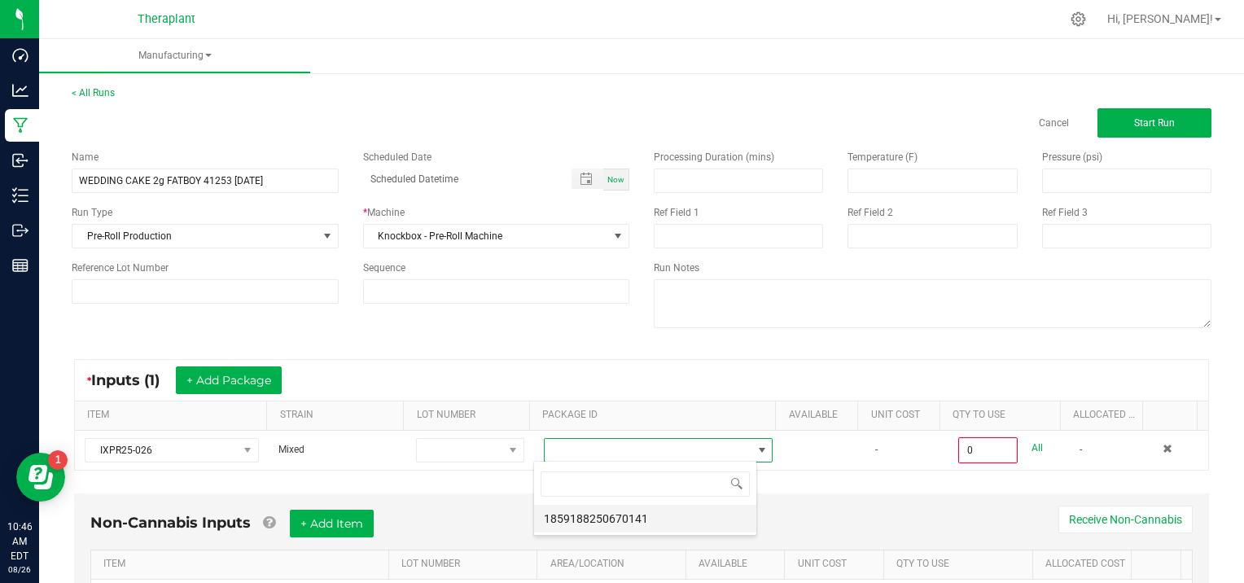
click at [644, 522] on li "1859188250670141" at bounding box center [645, 519] width 222 height 28
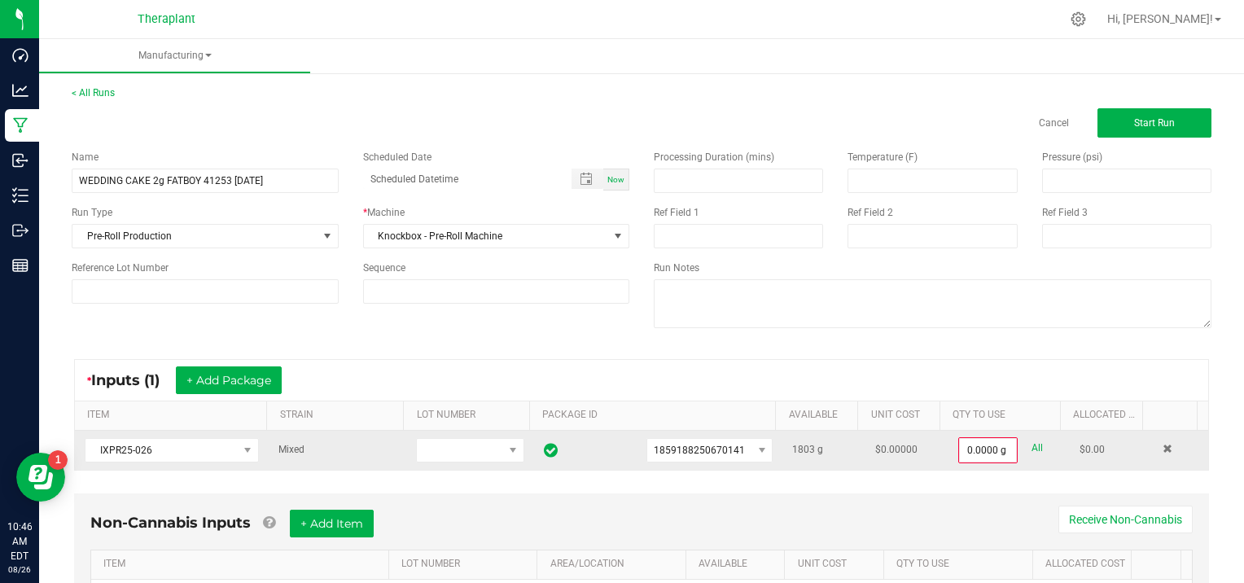
click at [1032, 443] on link "All" at bounding box center [1037, 448] width 11 height 22
type input "1803.0000 g"
click at [1156, 117] on span "Start Run" at bounding box center [1154, 122] width 41 height 11
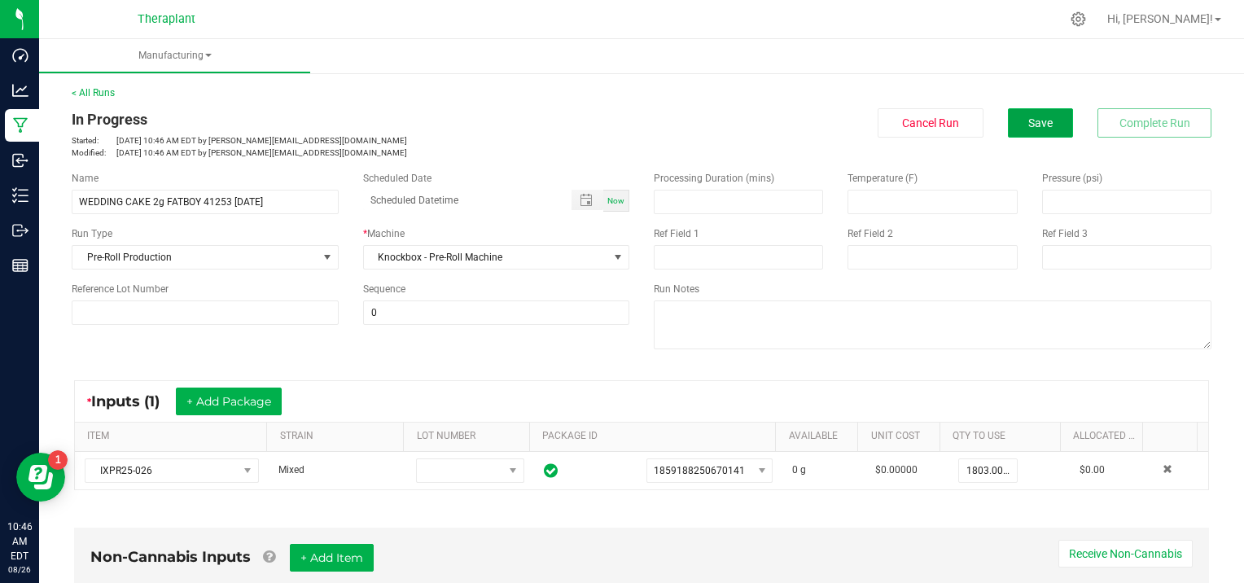
click at [1028, 127] on span "Save" at bounding box center [1040, 122] width 24 height 13
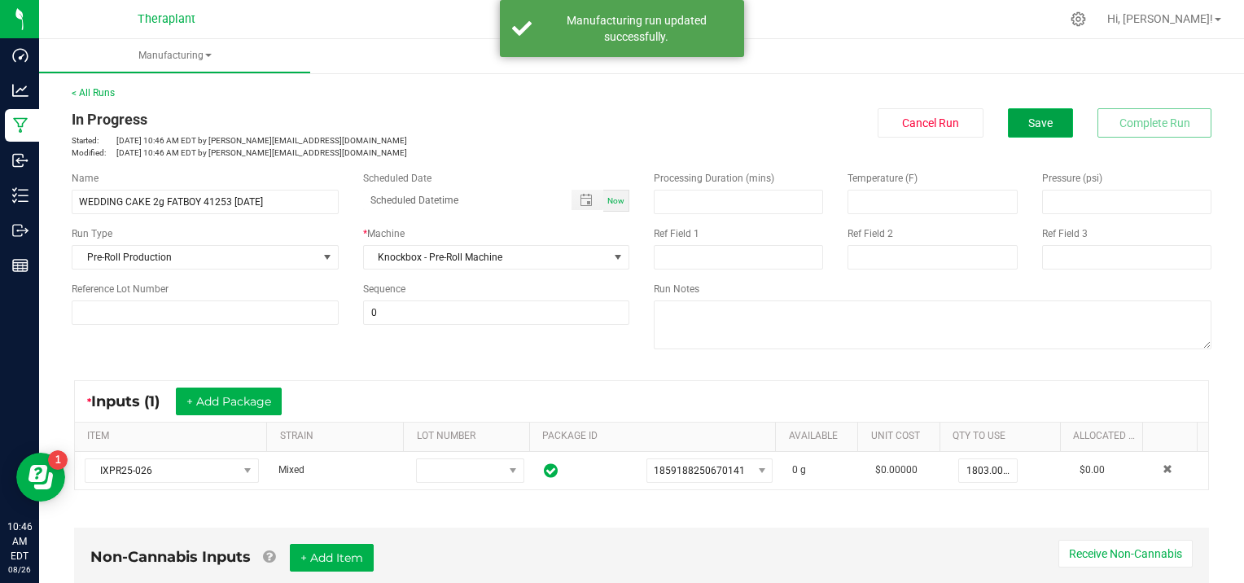
click at [1028, 126] on span "Save" at bounding box center [1040, 122] width 24 height 13
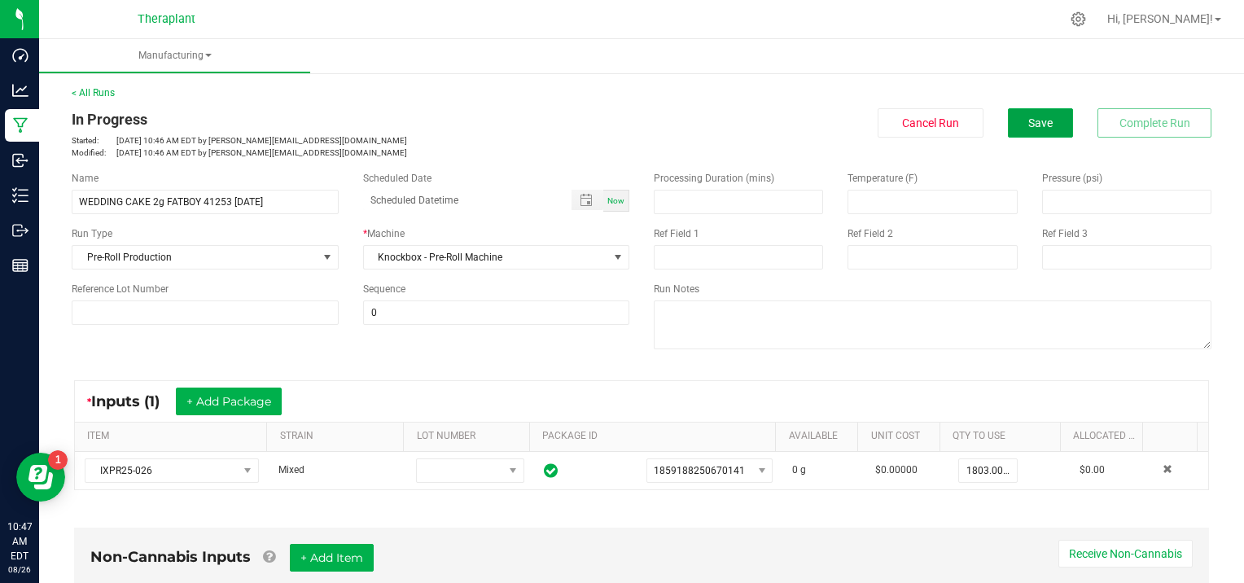
click at [1028, 124] on span "Save" at bounding box center [1040, 122] width 24 height 13
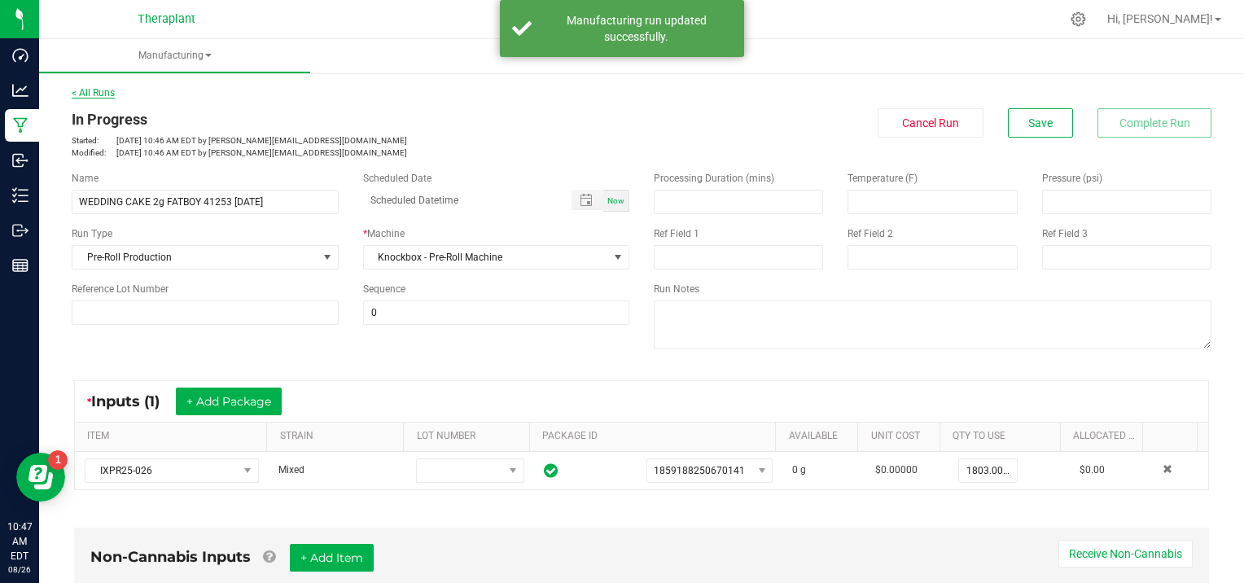
click at [99, 90] on link "< All Runs" at bounding box center [93, 92] width 43 height 11
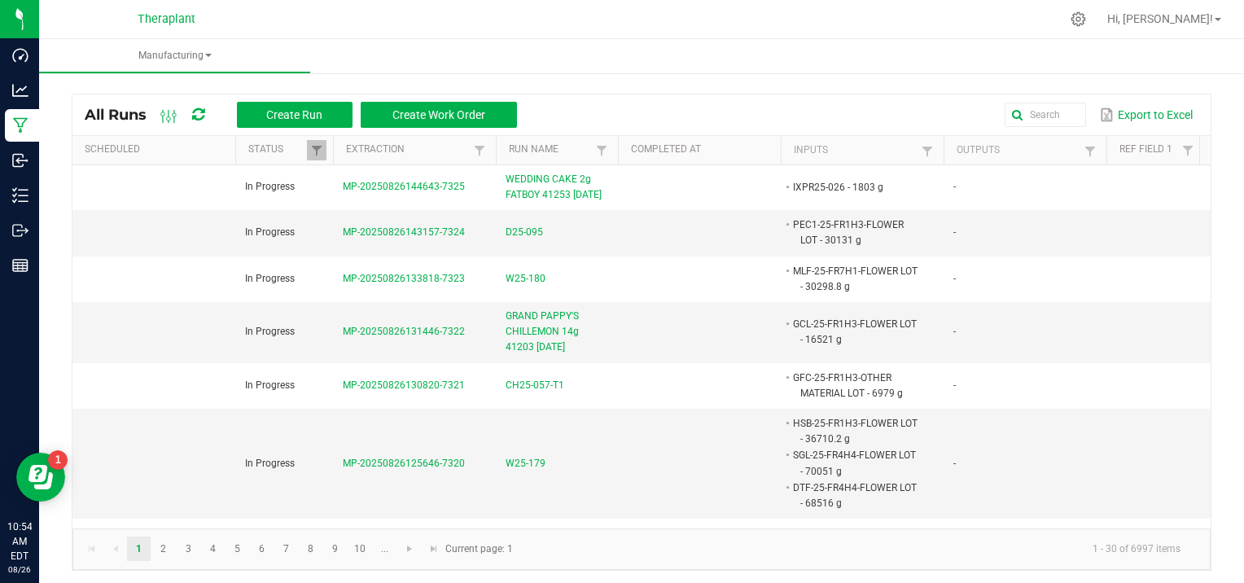
click at [497, 572] on div "All Runs Create Run Create Work Order Export to Excel Scheduled Status Extracti…" at bounding box center [641, 328] width 1205 height 518
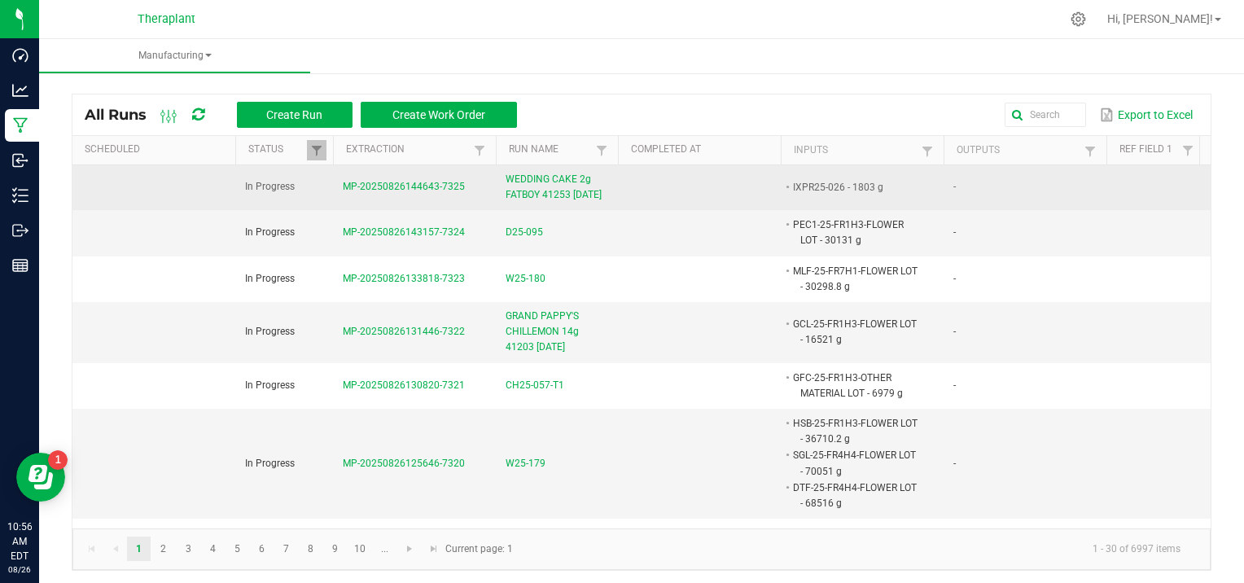
click at [427, 192] on span "MP-20250826144643-7325" at bounding box center [404, 186] width 122 height 11
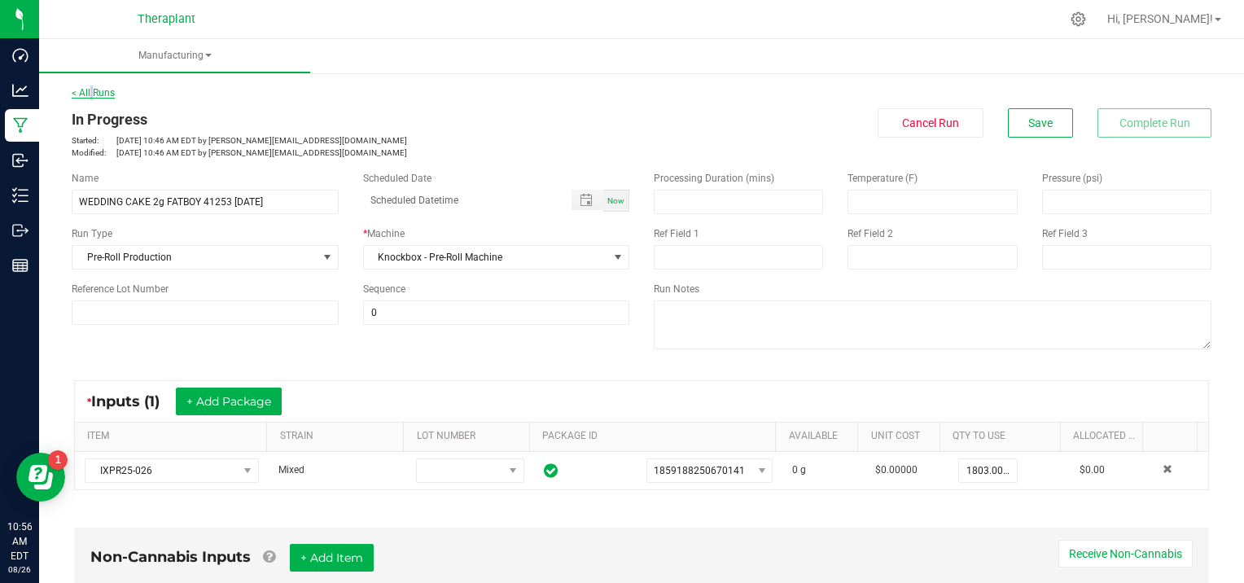
click at [89, 94] on link "< All Runs" at bounding box center [93, 92] width 43 height 11
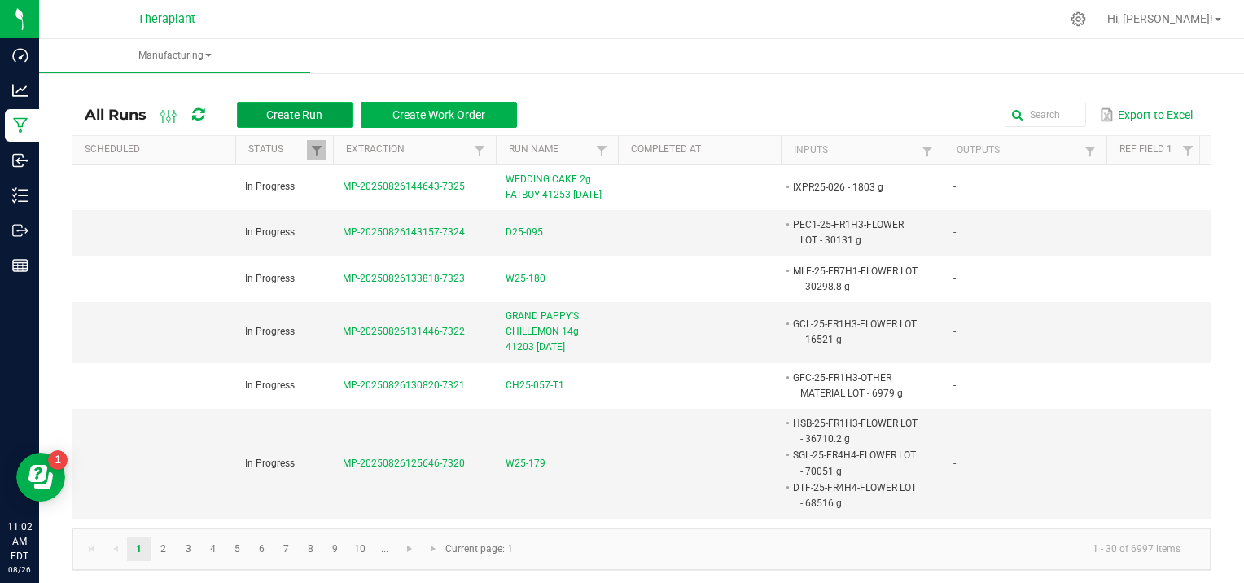
click at [279, 108] on span "Create Run" at bounding box center [294, 114] width 56 height 13
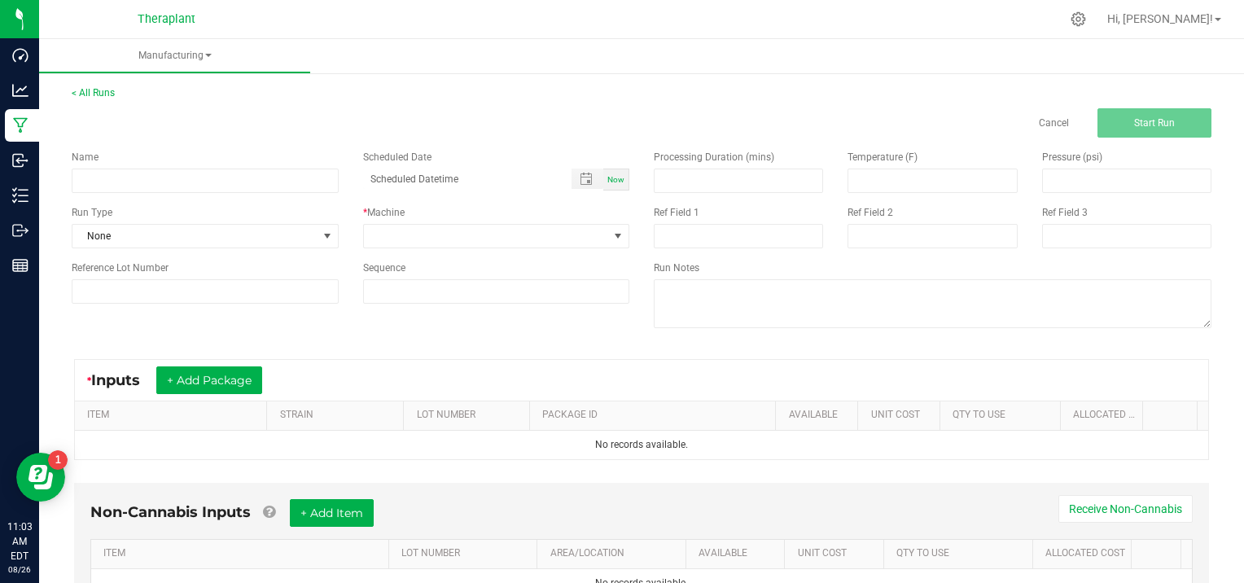
click at [130, 166] on div "Name" at bounding box center [204, 171] width 291 height 43
click at [109, 176] on input at bounding box center [205, 181] width 267 height 24
type input "IPEN25-016"
click at [321, 232] on span at bounding box center [327, 236] width 13 height 13
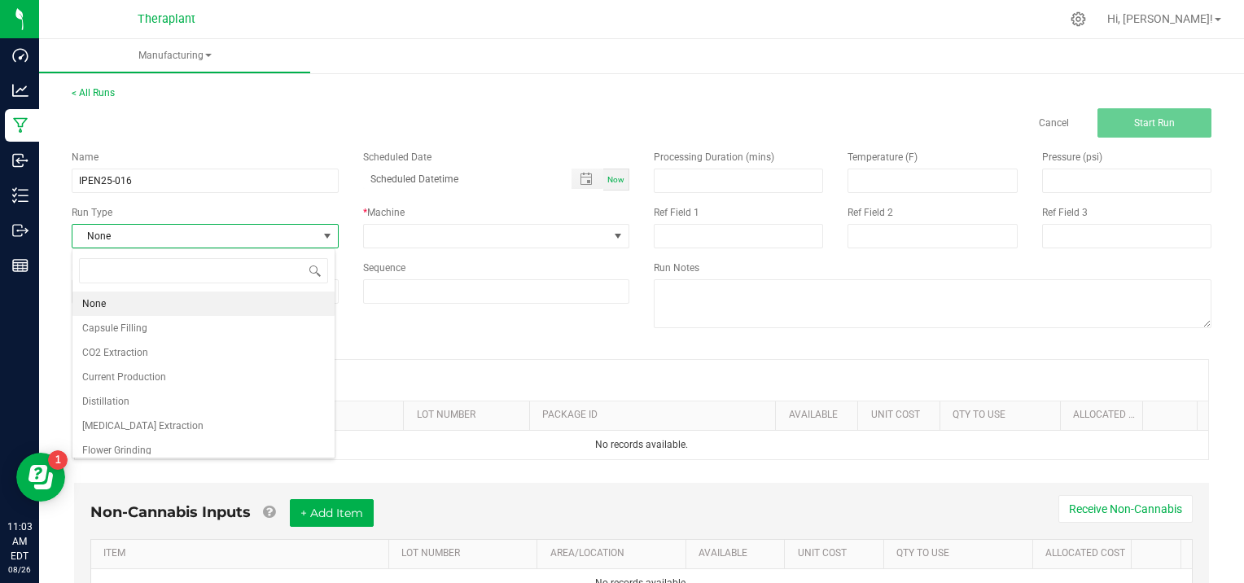
scroll to position [24, 263]
click at [182, 420] on li "[MEDICAL_DATA] Extraction" at bounding box center [203, 426] width 262 height 24
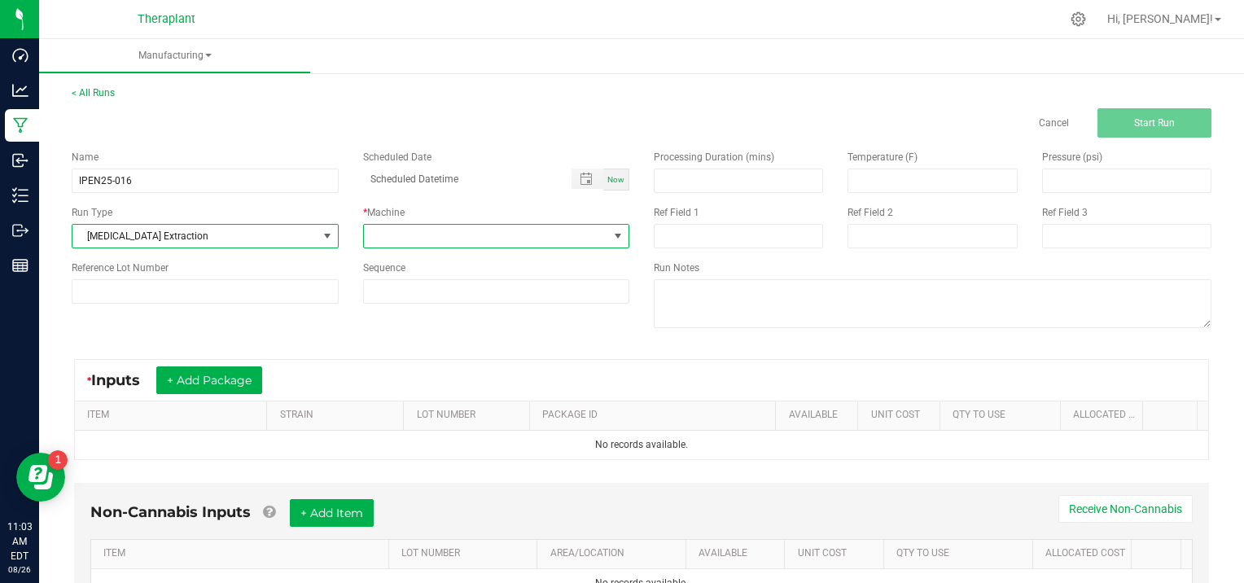
click at [612, 232] on span at bounding box center [617, 236] width 13 height 13
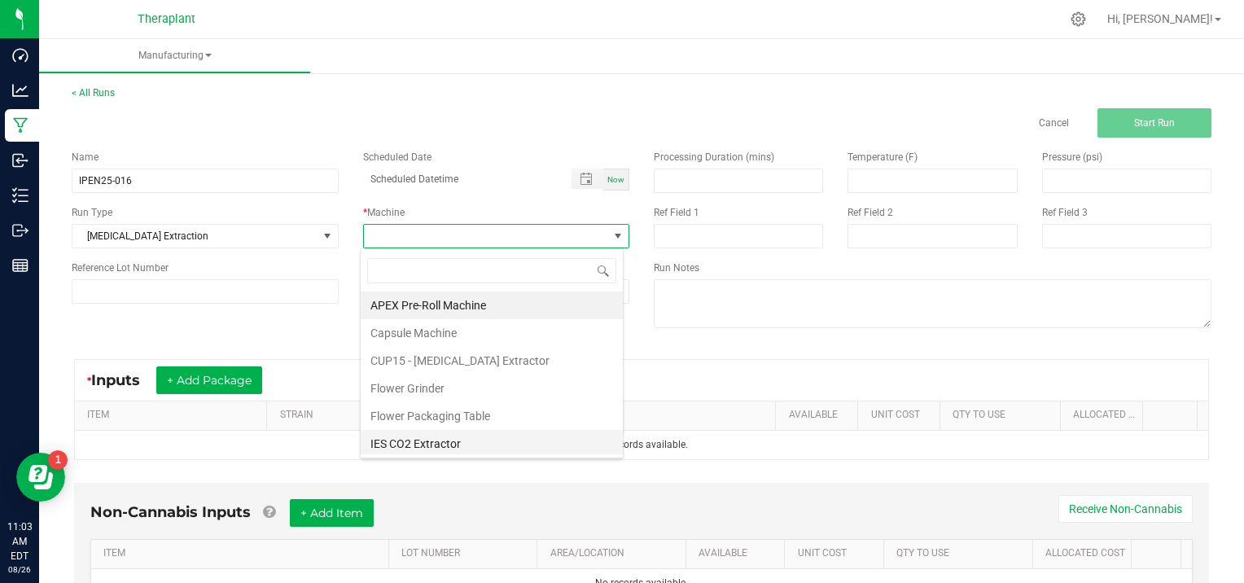
click at [463, 442] on li "IES CO2 Extractor" at bounding box center [492, 444] width 262 height 28
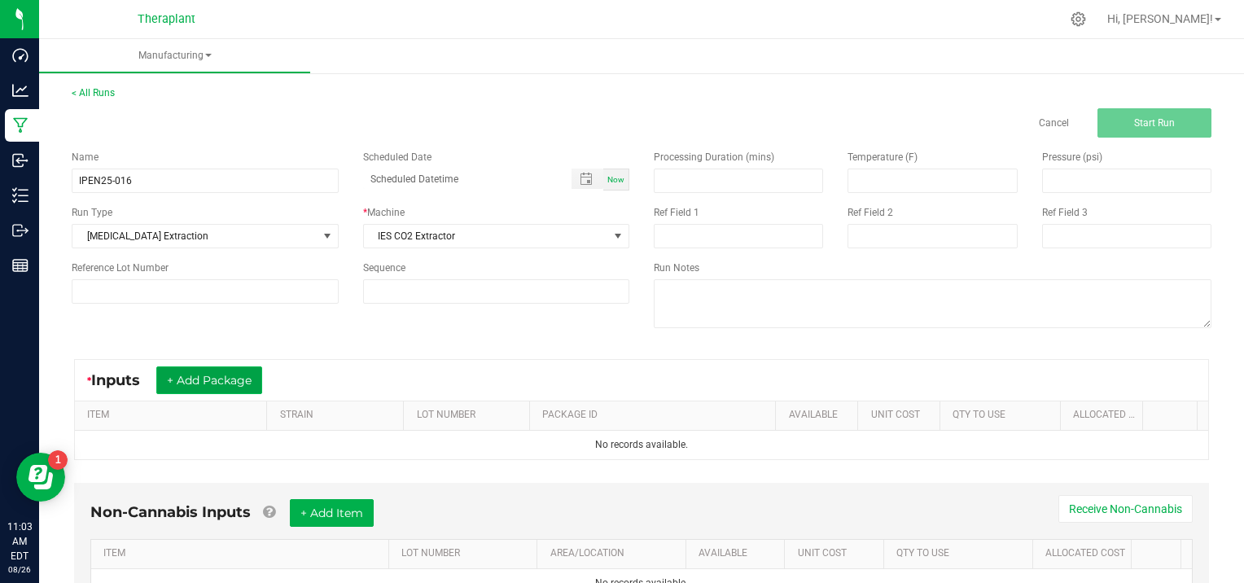
click at [199, 372] on button "+ Add Package" at bounding box center [209, 380] width 106 height 28
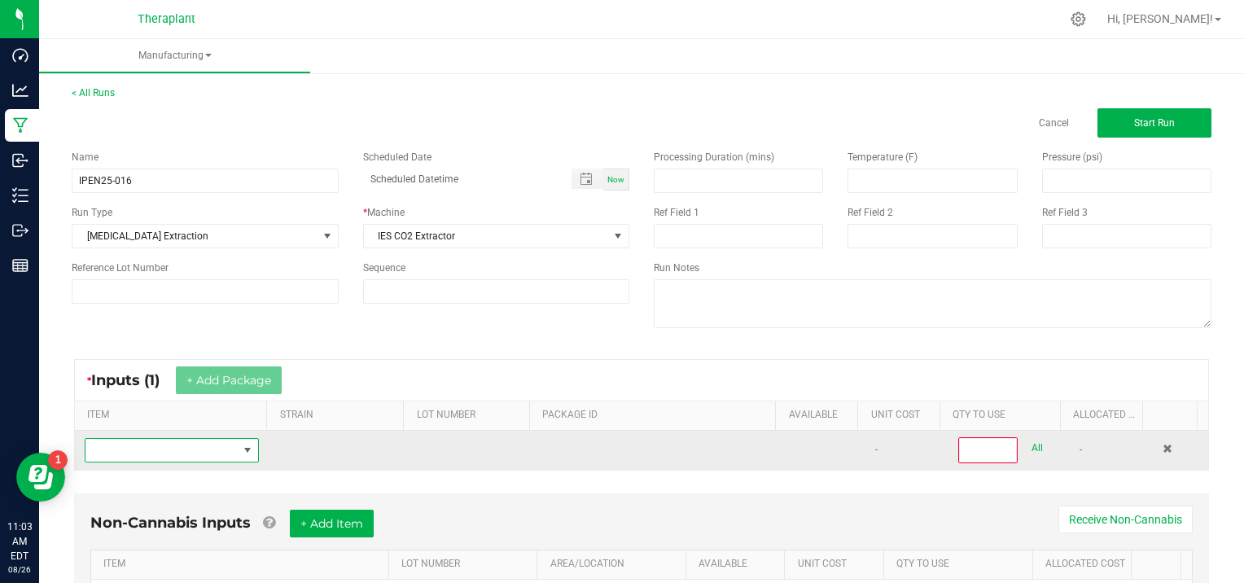
click at [155, 450] on span "NO DATA FOUND" at bounding box center [161, 450] width 152 height 23
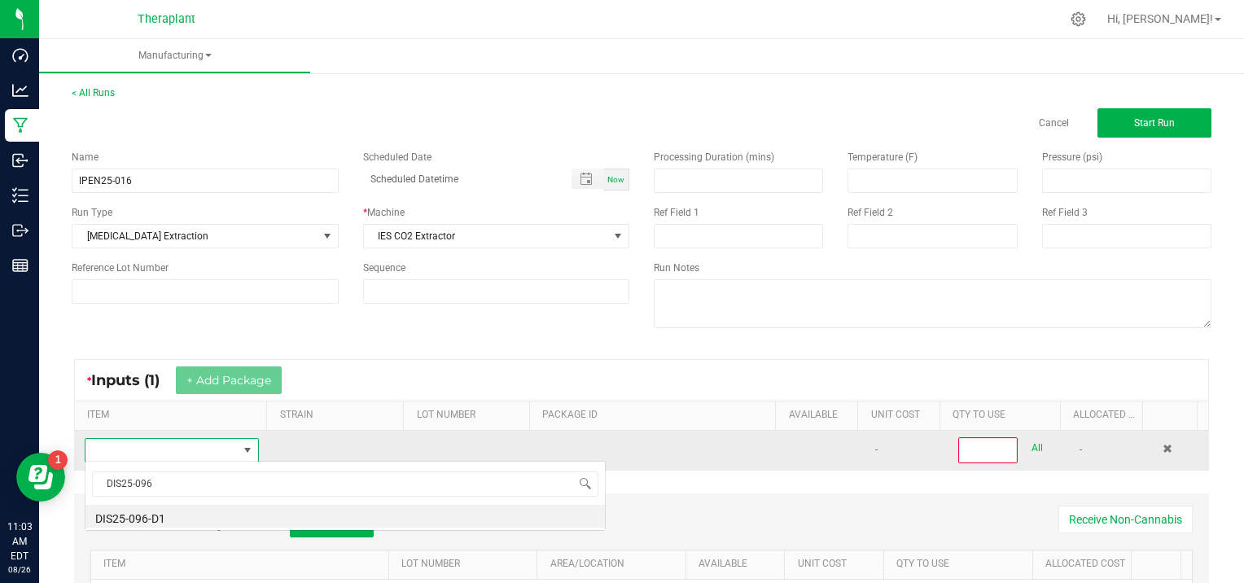
scroll to position [0, 0]
type input "DIS25-096-D1"
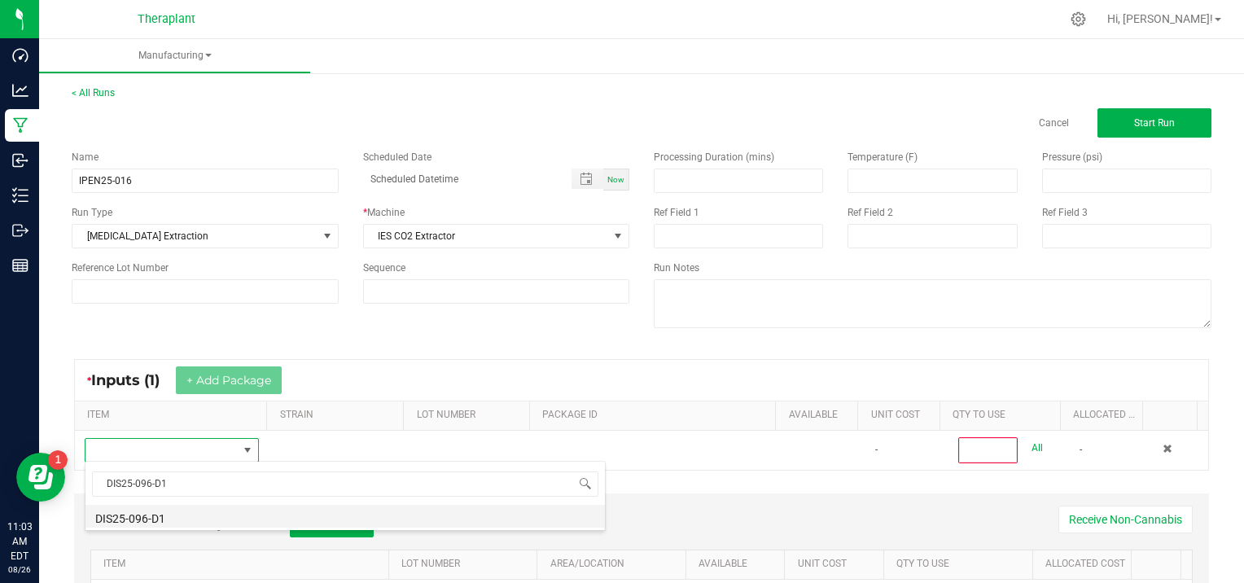
click at [160, 521] on li "DIS25-096-D1" at bounding box center [344, 516] width 519 height 23
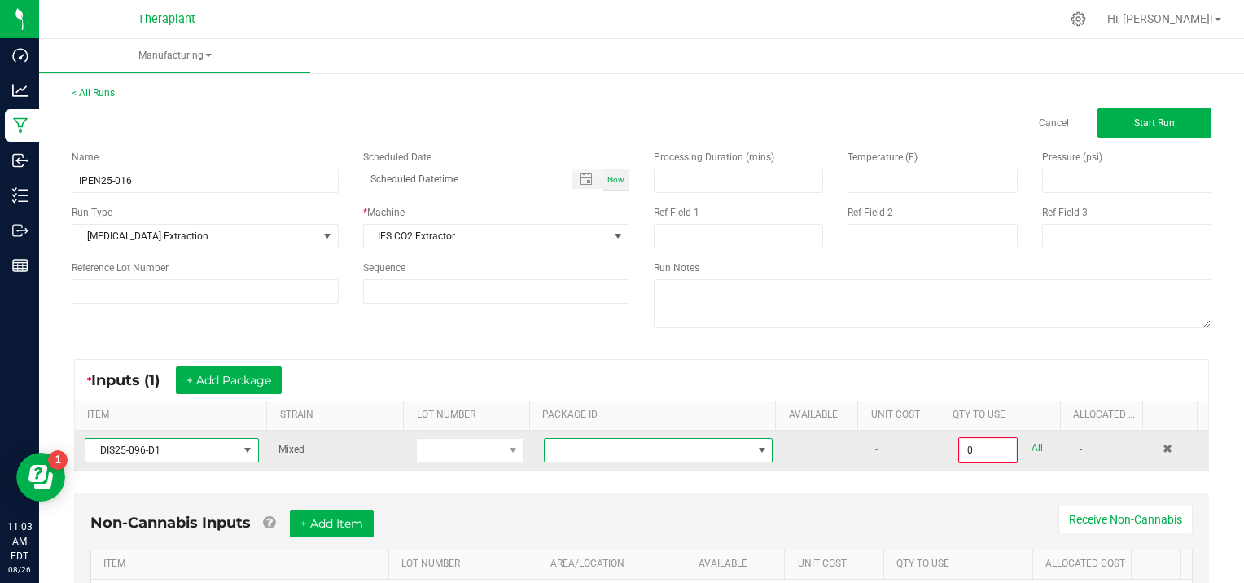
click at [756, 445] on span at bounding box center [762, 450] width 13 height 13
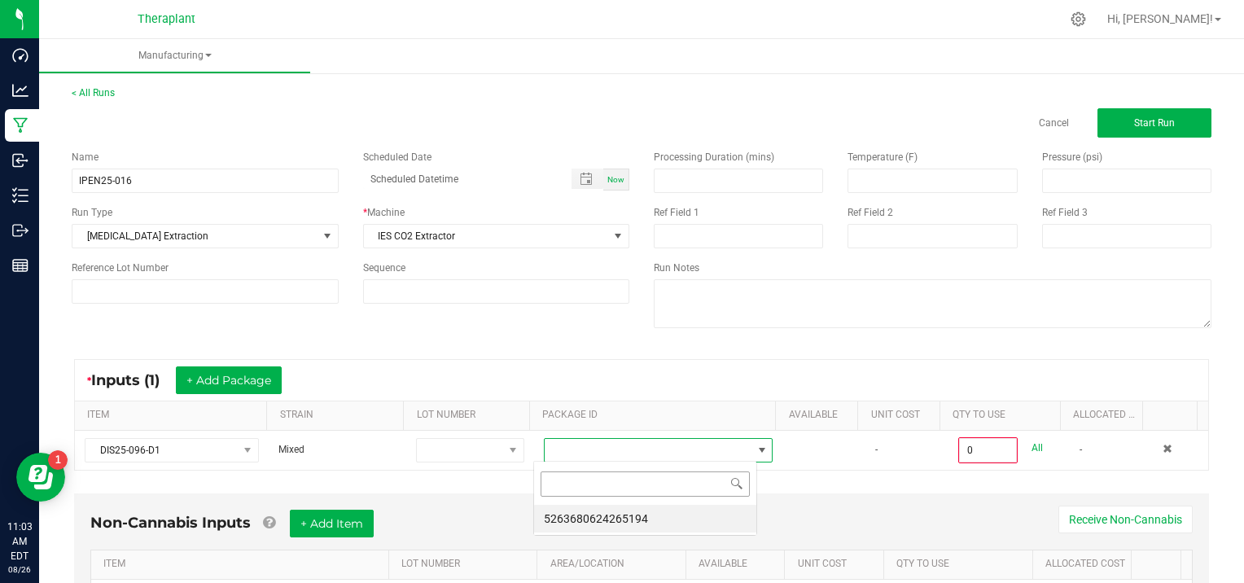
scroll to position [24, 223]
click at [644, 521] on li "5263680624265194" at bounding box center [645, 519] width 222 height 28
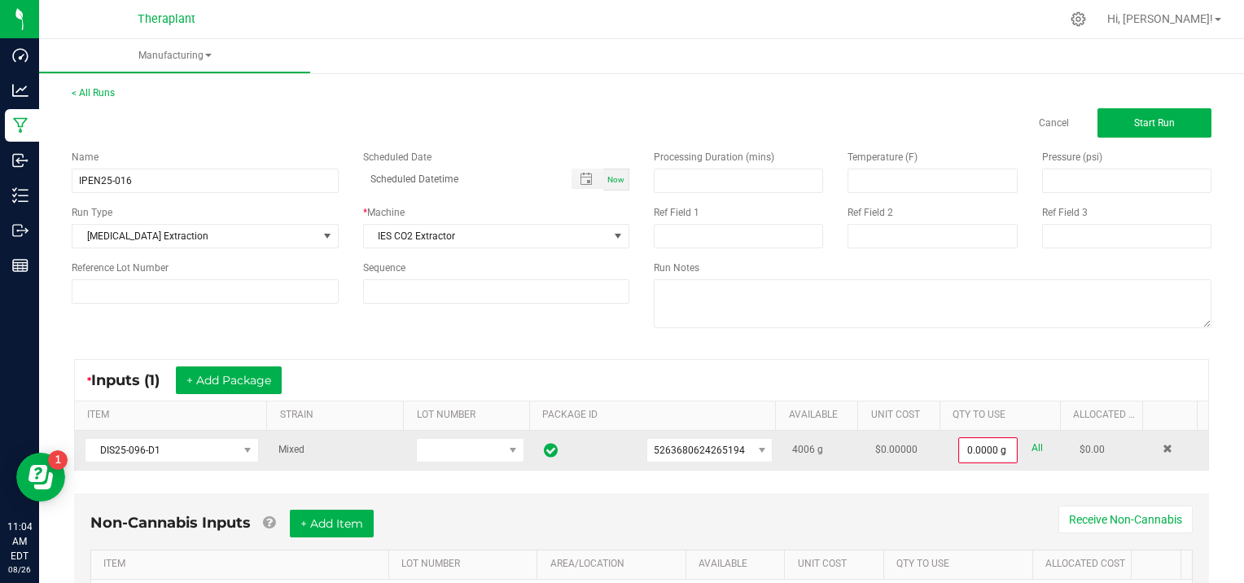
click at [1032, 445] on link "All" at bounding box center [1037, 448] width 11 height 22
type input "4006.0000 g"
click at [1150, 121] on span "Start Run" at bounding box center [1154, 122] width 41 height 11
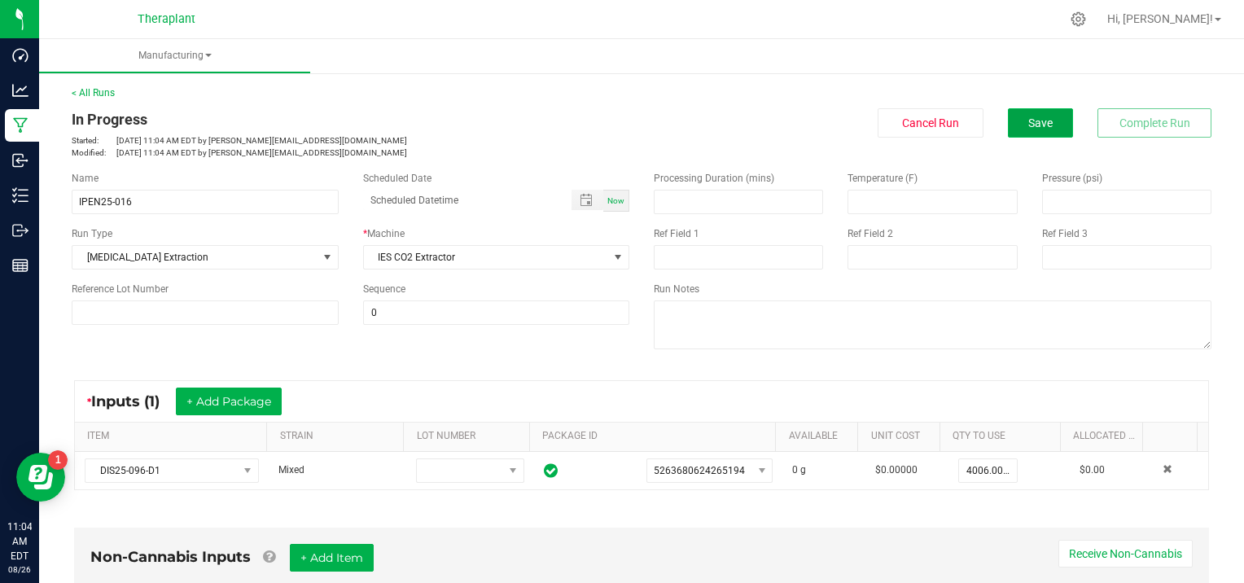
click at [1037, 124] on span "Save" at bounding box center [1040, 122] width 24 height 13
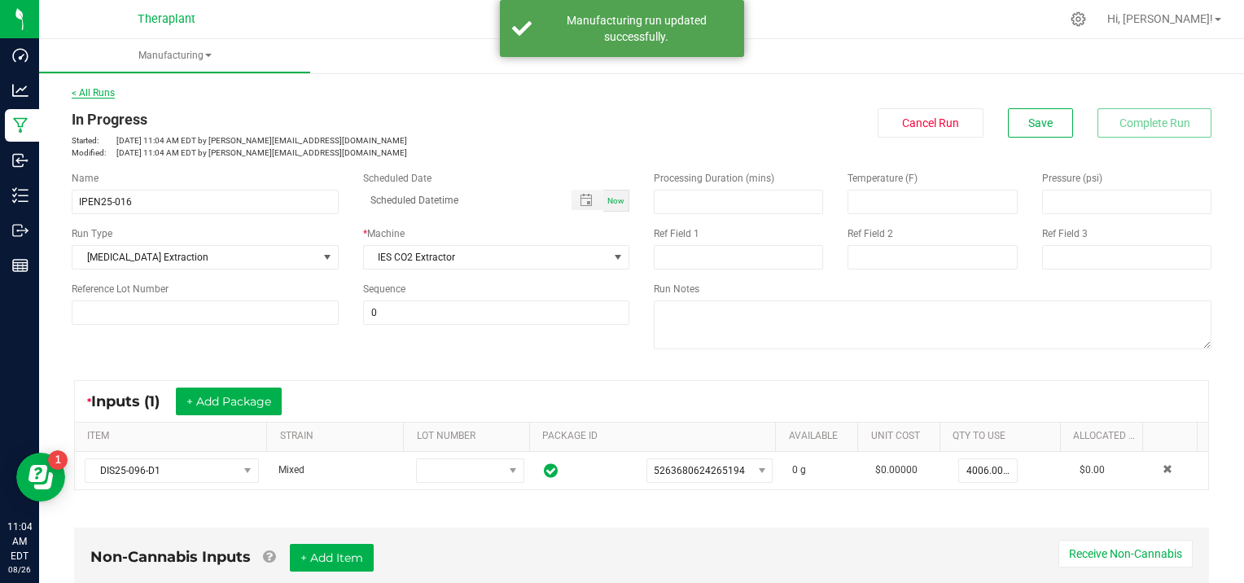
click at [89, 92] on link "< All Runs" at bounding box center [93, 92] width 43 height 11
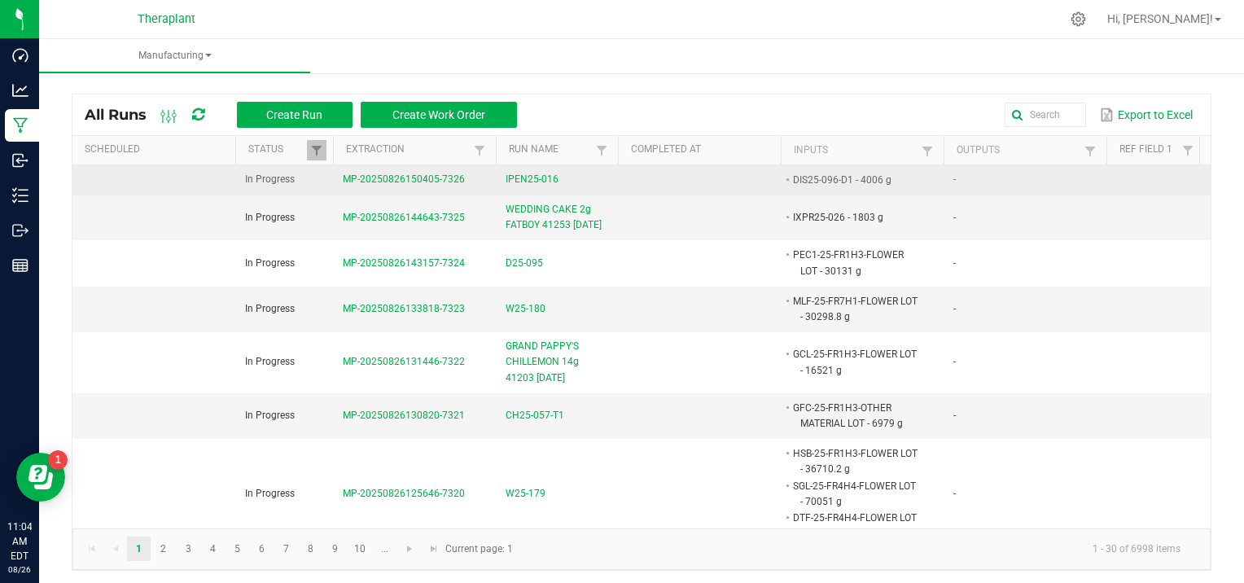
click at [396, 169] on td "MP-20250826150405-7326" at bounding box center [414, 180] width 163 height 30
click at [397, 175] on span "MP-20250826150405-7326" at bounding box center [404, 178] width 122 height 11
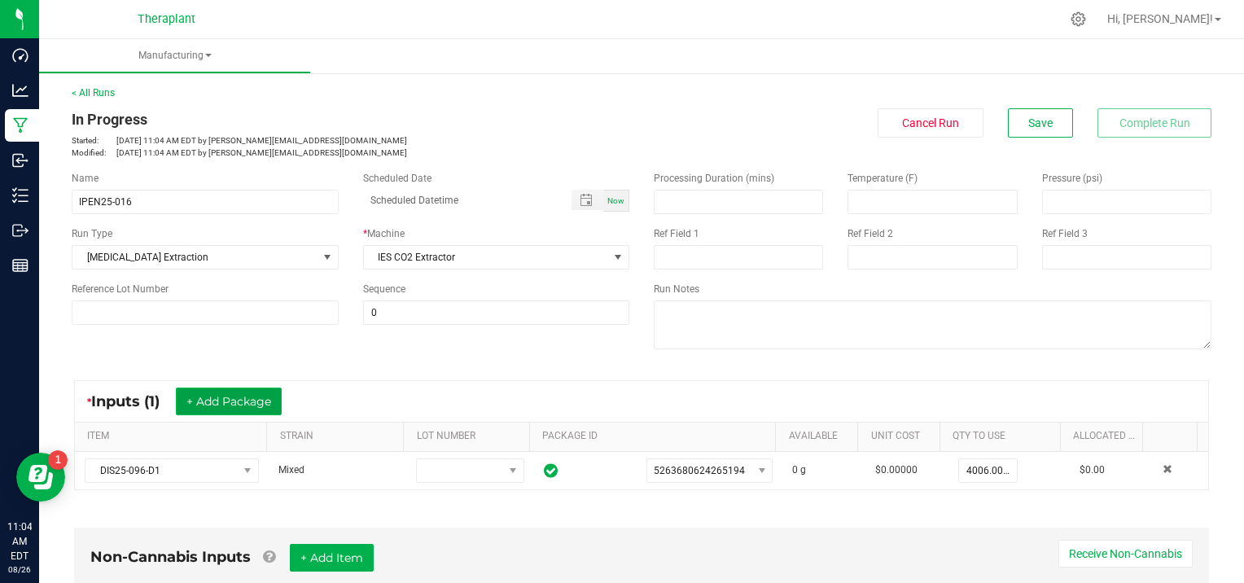
click at [231, 400] on button "+ Add Package" at bounding box center [229, 402] width 106 height 28
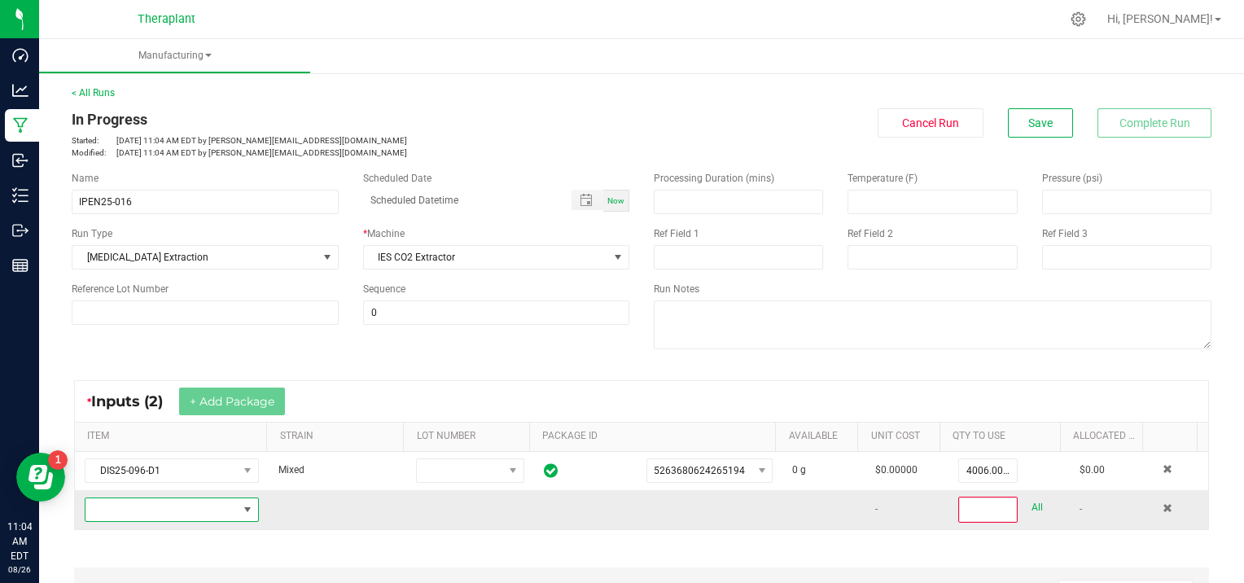
click at [175, 514] on span "NO DATA FOUND" at bounding box center [161, 509] width 152 height 23
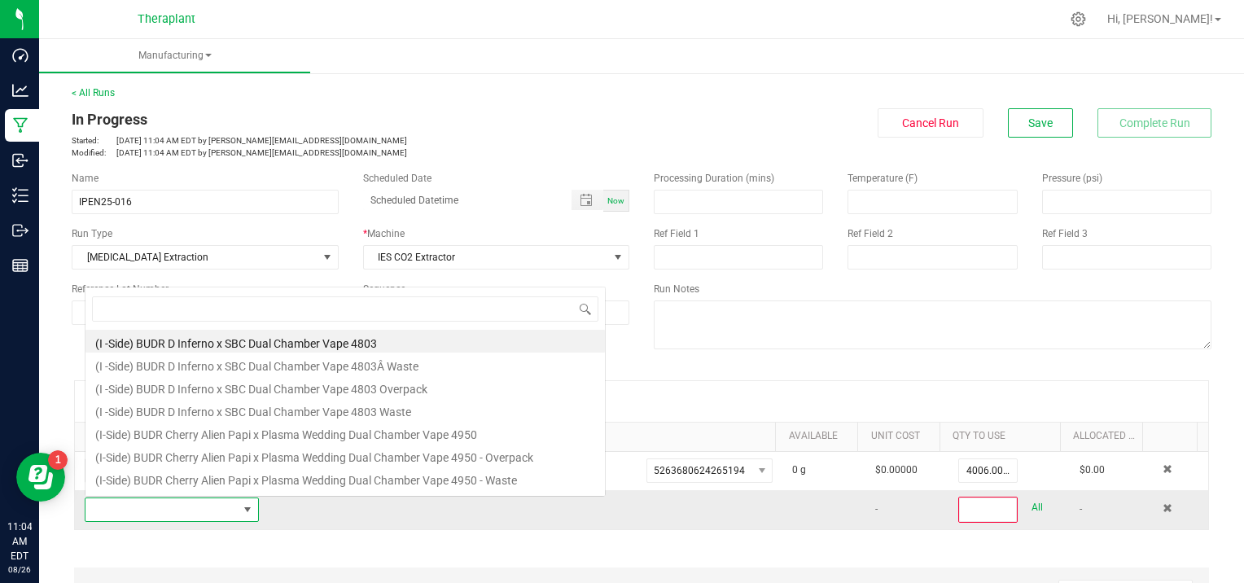
scroll to position [24, 168]
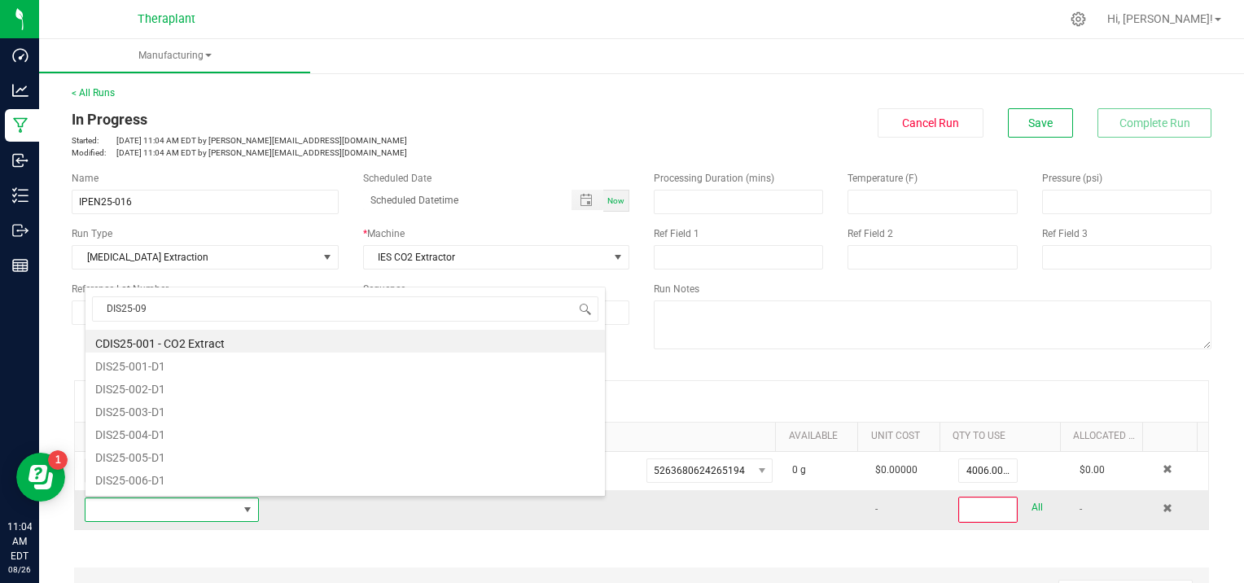
type input "DIS25-097"
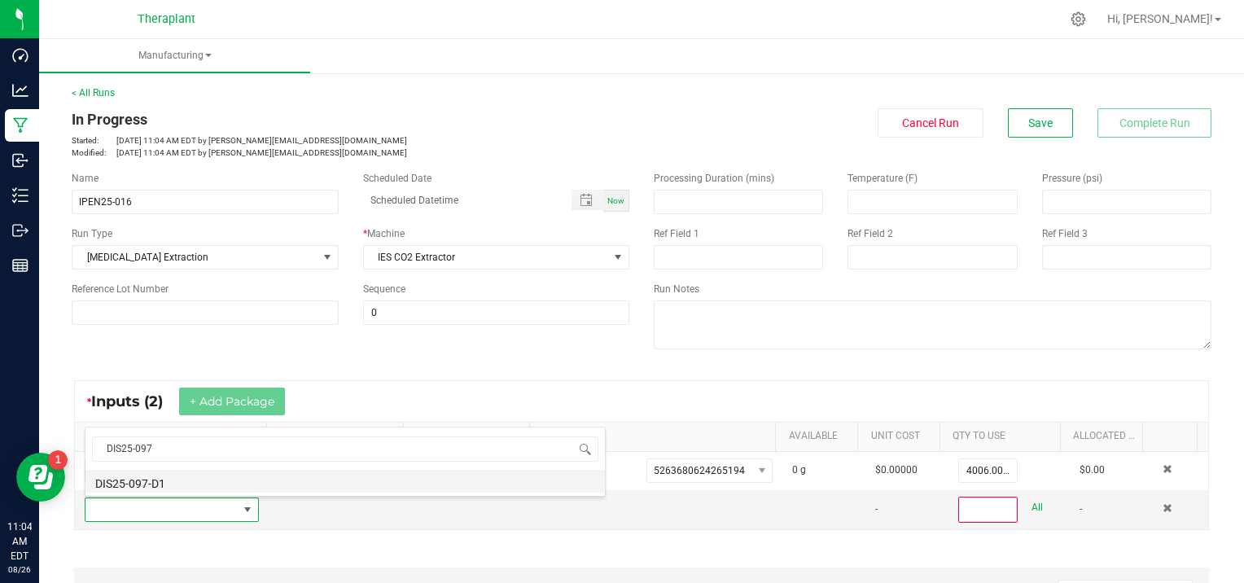
click at [184, 482] on li "DIS25-097-D1" at bounding box center [344, 481] width 519 height 23
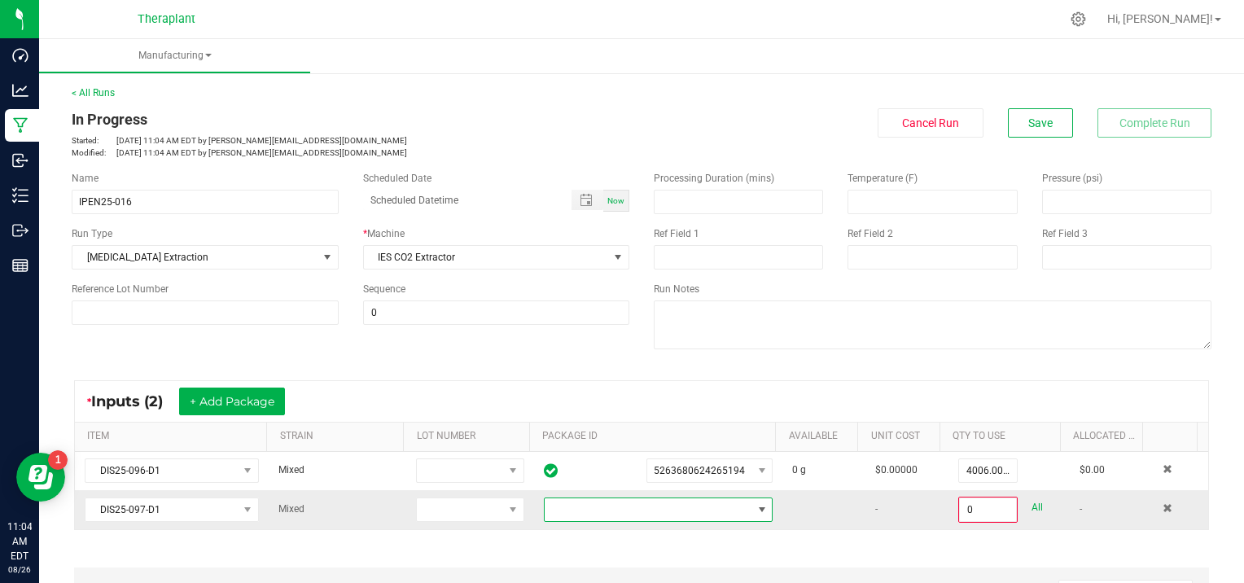
click at [756, 506] on span at bounding box center [762, 509] width 13 height 13
click at [655, 480] on li "6872788983919562" at bounding box center [645, 480] width 222 height 28
click at [1032, 504] on link "All" at bounding box center [1037, 508] width 11 height 22
type input "4026.0000 g"
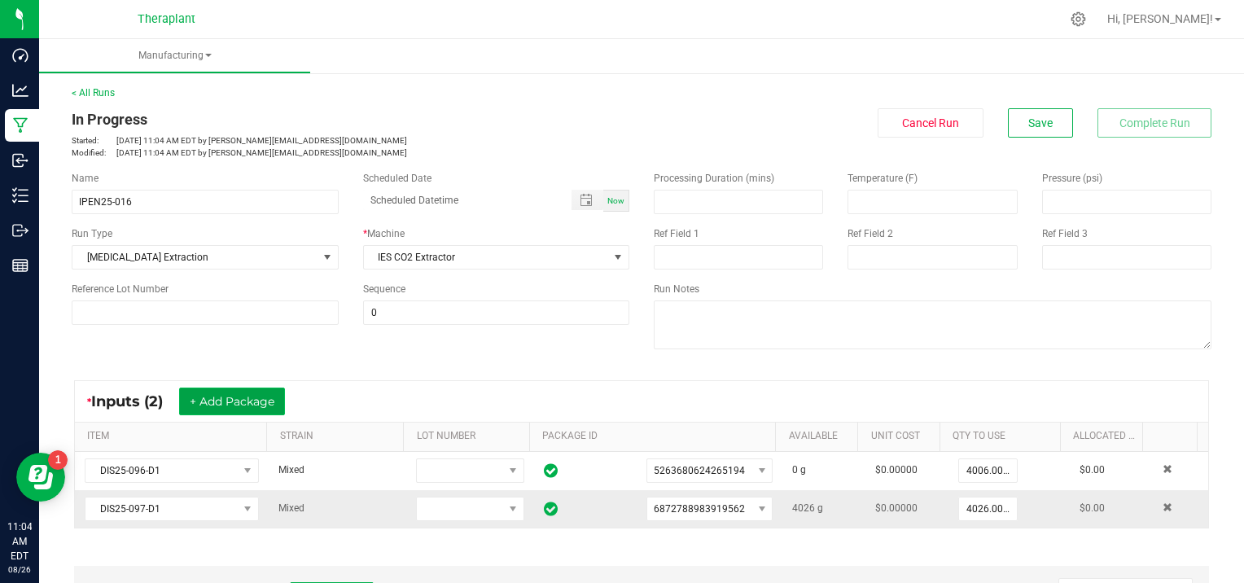
click at [233, 401] on button "+ Add Package" at bounding box center [232, 402] width 106 height 28
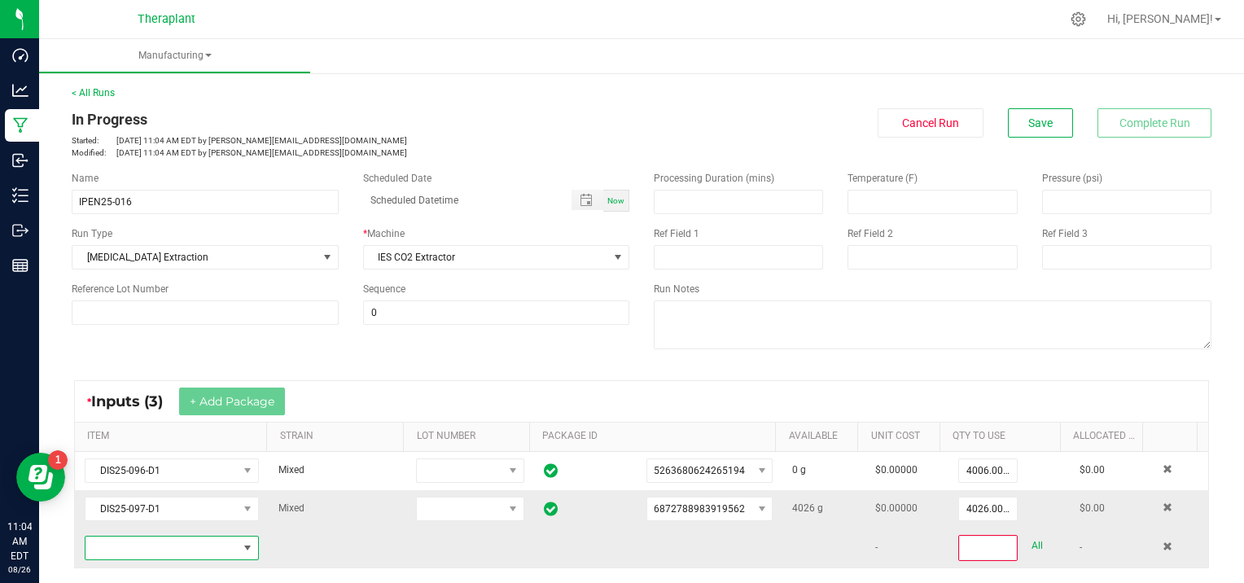
click at [153, 550] on span "NO DATA FOUND" at bounding box center [161, 548] width 152 height 23
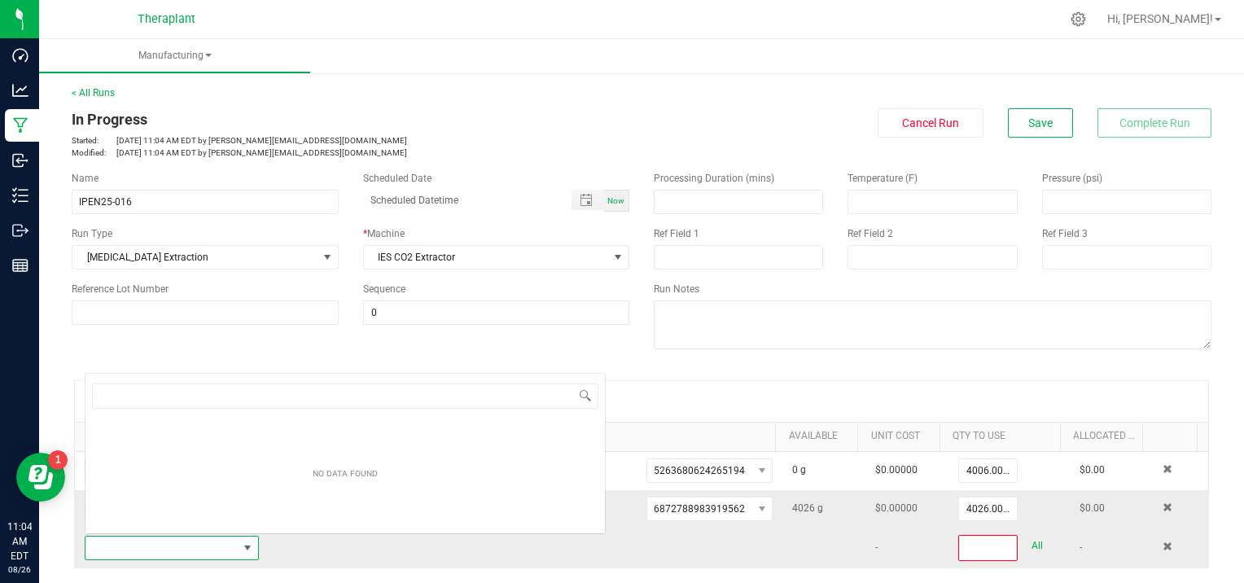
scroll to position [24, 168]
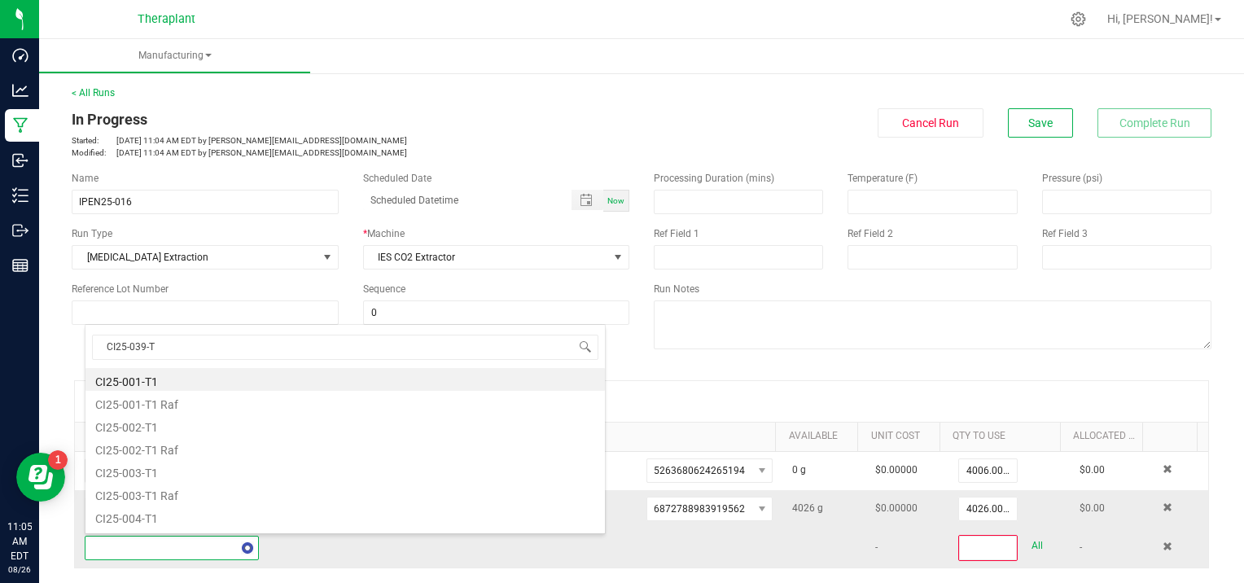
type input "CI25-039-T1"
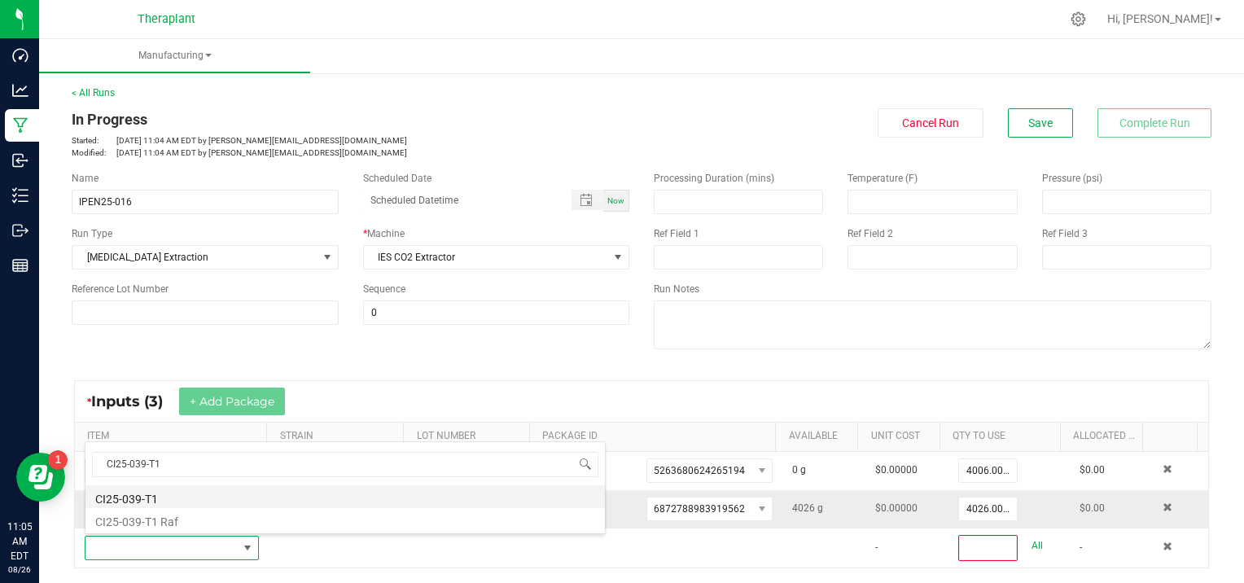
click at [199, 491] on li "CI25-039-T1" at bounding box center [344, 496] width 519 height 23
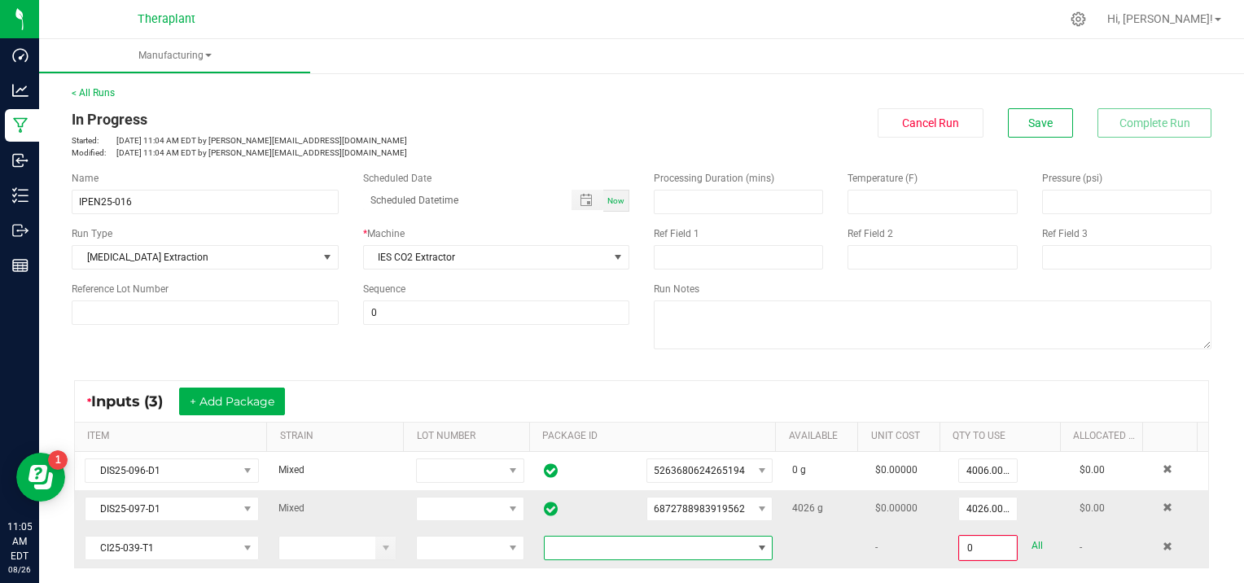
click at [756, 541] on span at bounding box center [762, 547] width 13 height 13
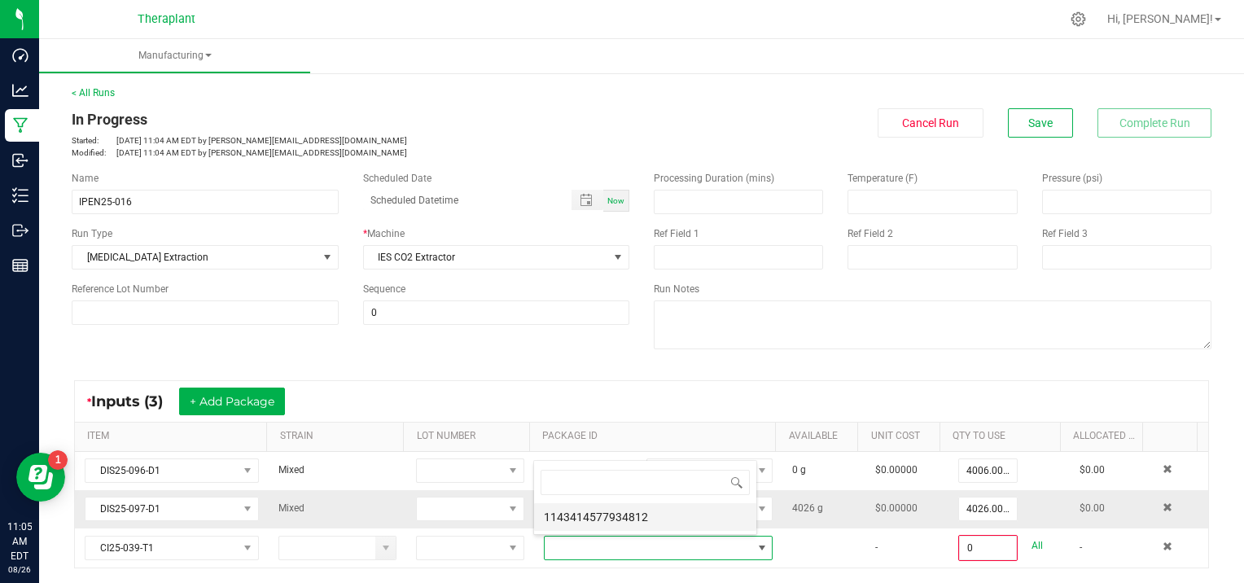
click at [685, 514] on li "1143414577934812" at bounding box center [645, 517] width 222 height 28
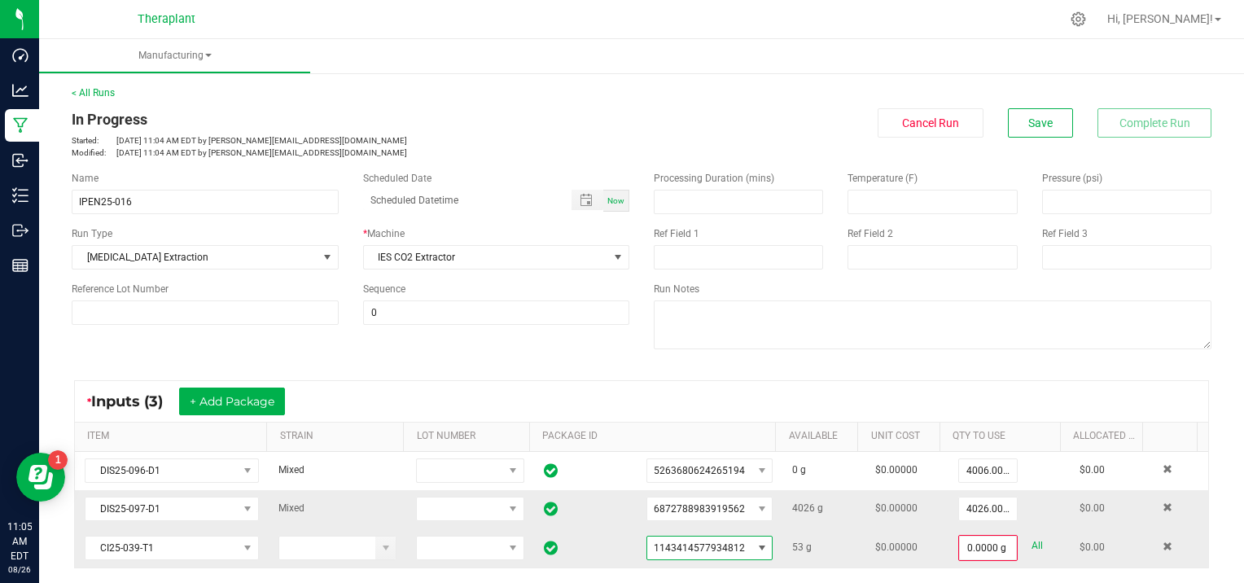
click at [1032, 540] on link "All" at bounding box center [1037, 546] width 11 height 22
type input "53.0000 g"
click at [217, 397] on button "+ Add Package" at bounding box center [232, 402] width 106 height 28
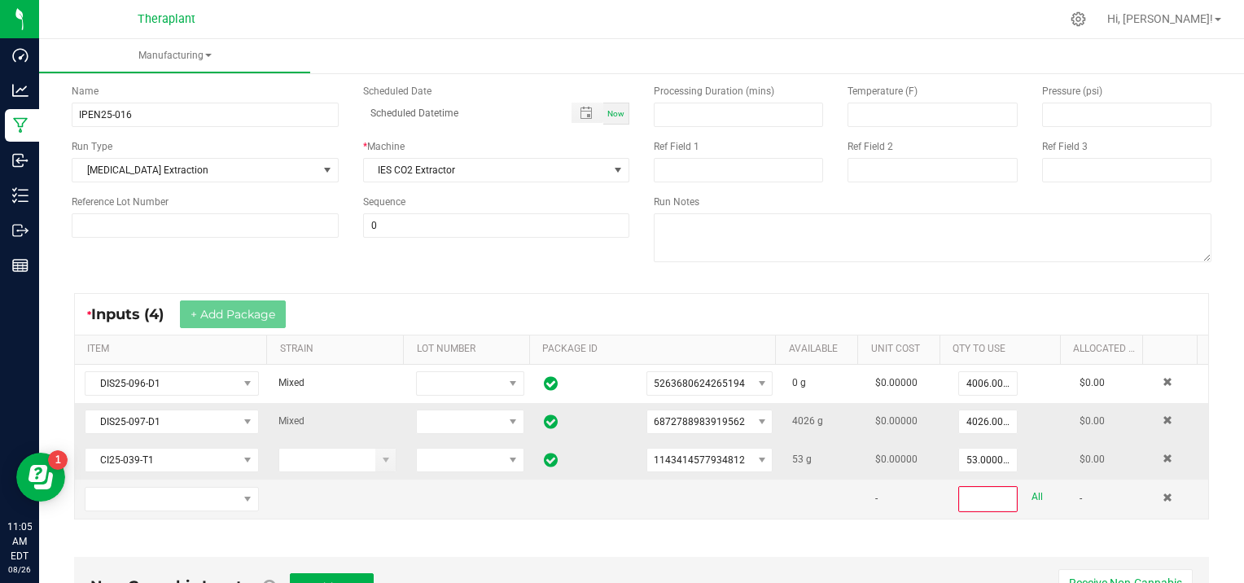
scroll to position [125, 0]
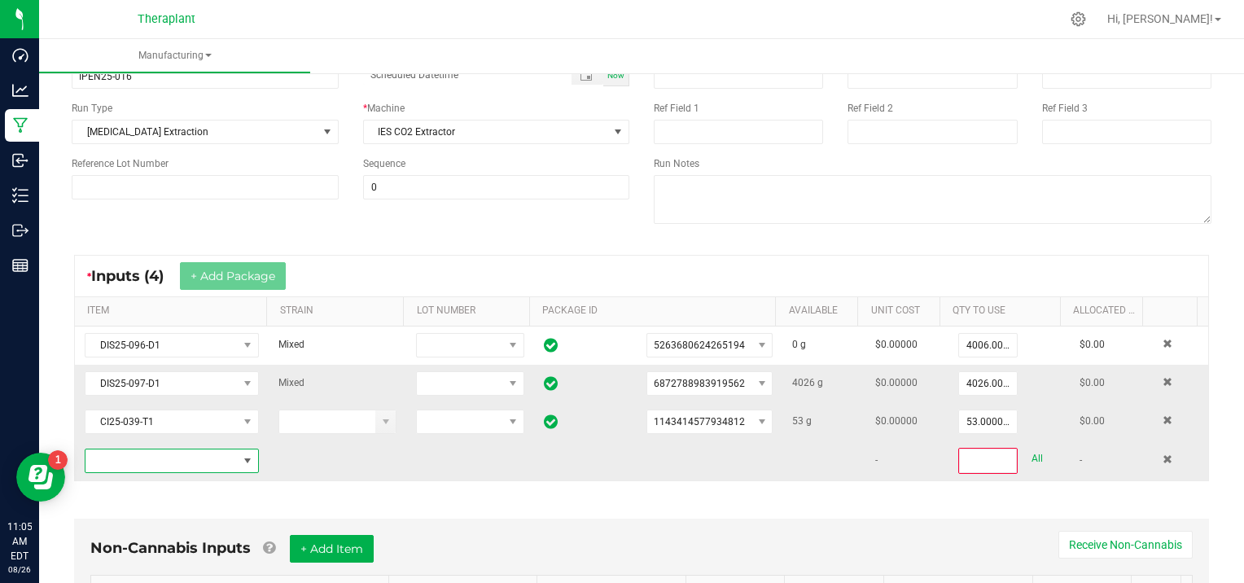
click at [124, 462] on span "NO DATA FOUND" at bounding box center [161, 460] width 152 height 23
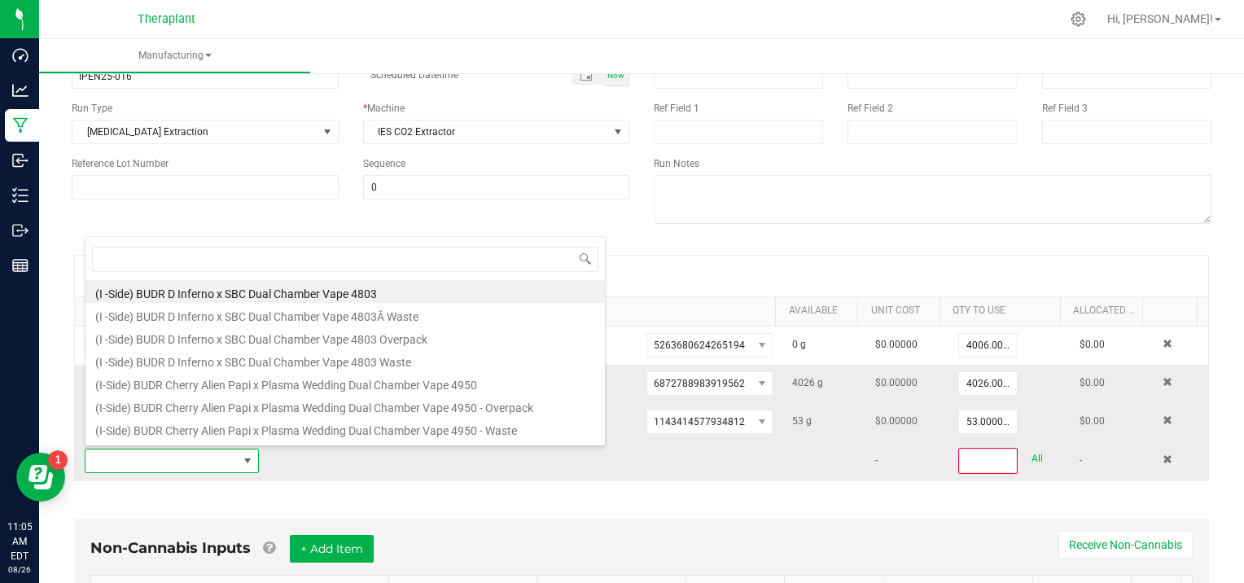
scroll to position [24, 168]
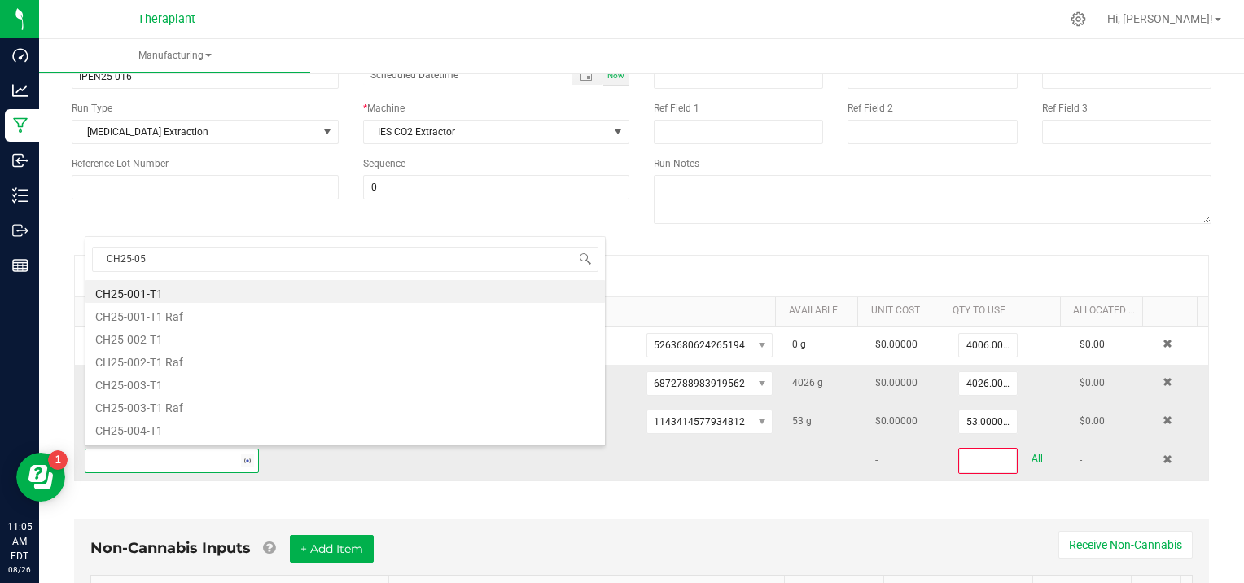
type input "CH25-055"
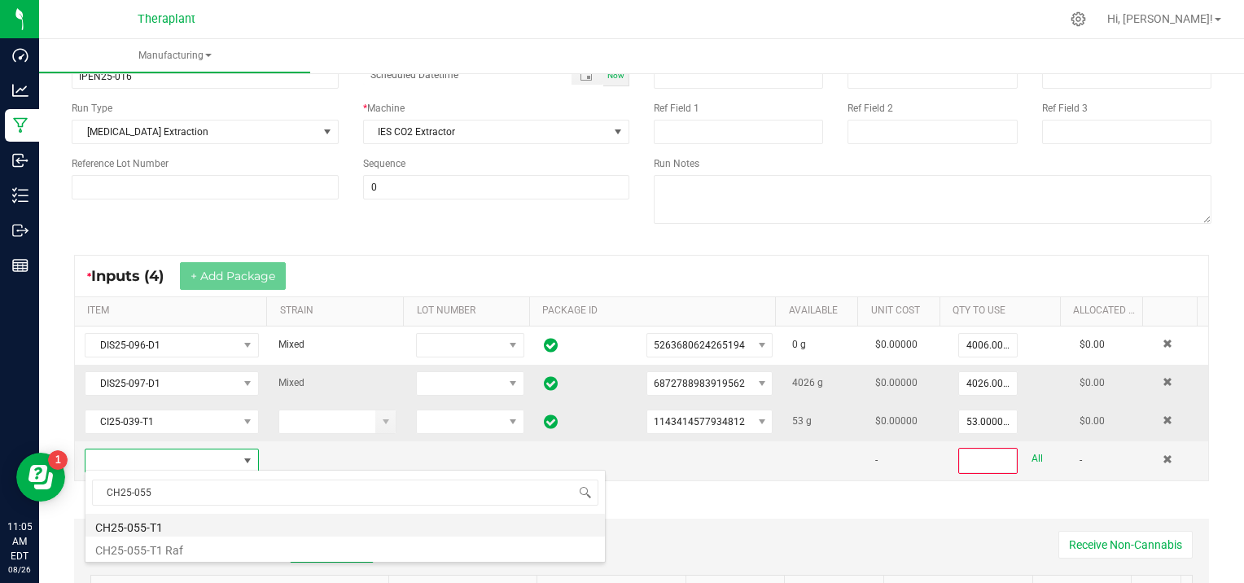
click at [153, 521] on li "CH25-055-T1" at bounding box center [344, 525] width 519 height 23
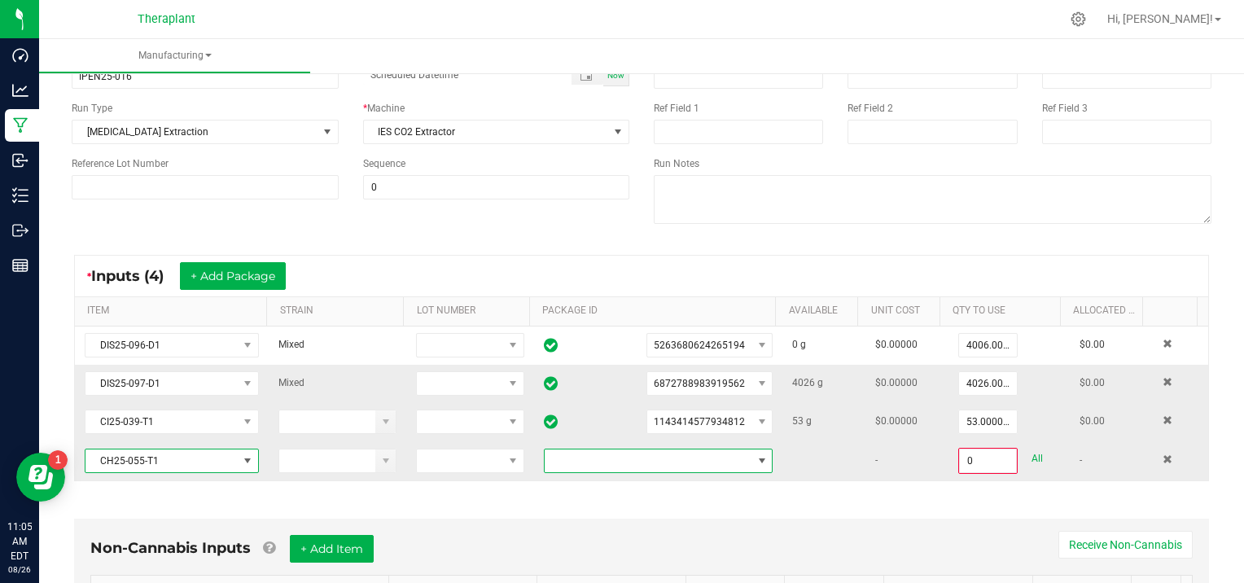
click at [756, 458] on span at bounding box center [762, 460] width 13 height 13
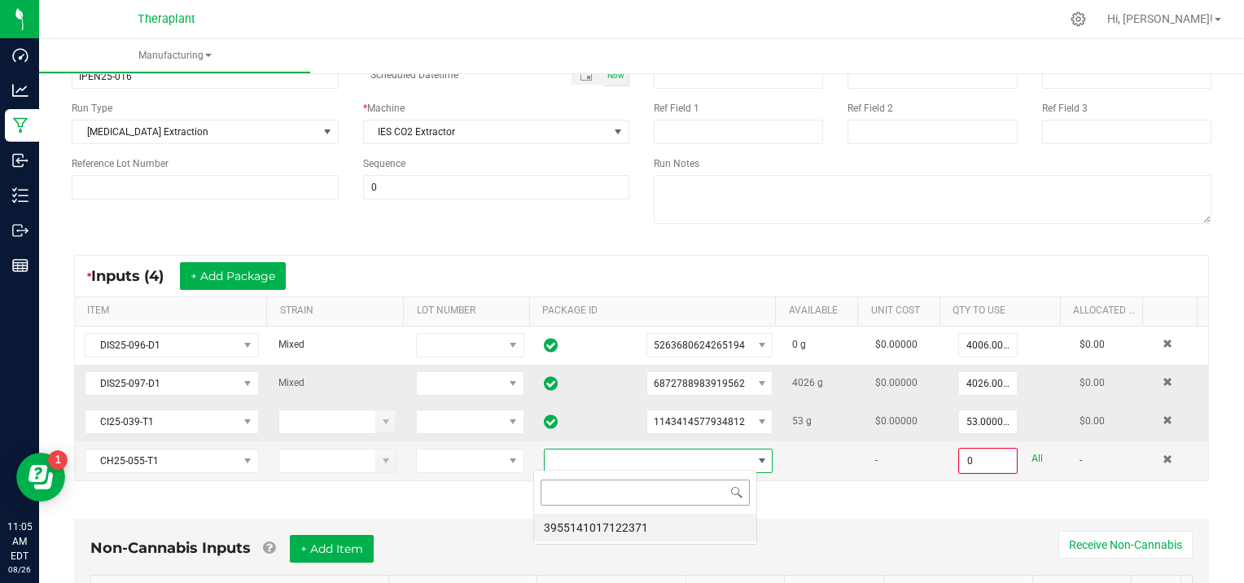
scroll to position [24, 223]
click at [688, 539] on li "3955141017122371" at bounding box center [645, 528] width 222 height 28
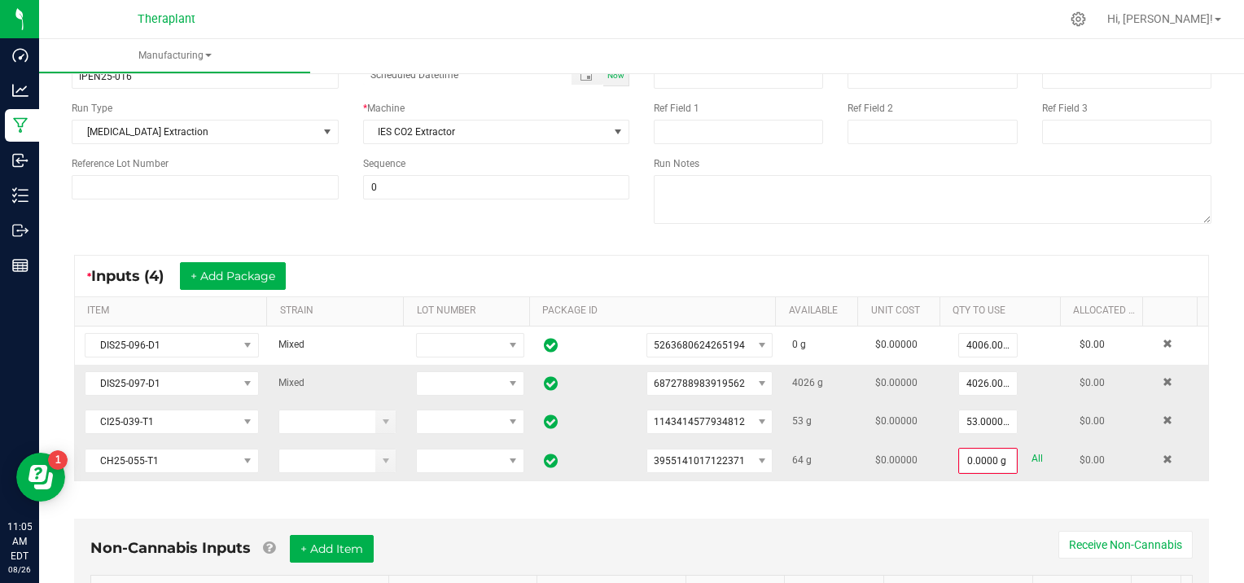
click at [1032, 452] on link "All" at bounding box center [1037, 459] width 11 height 22
type input "64.0000 g"
click at [201, 269] on button "+ Add Package" at bounding box center [233, 276] width 106 height 28
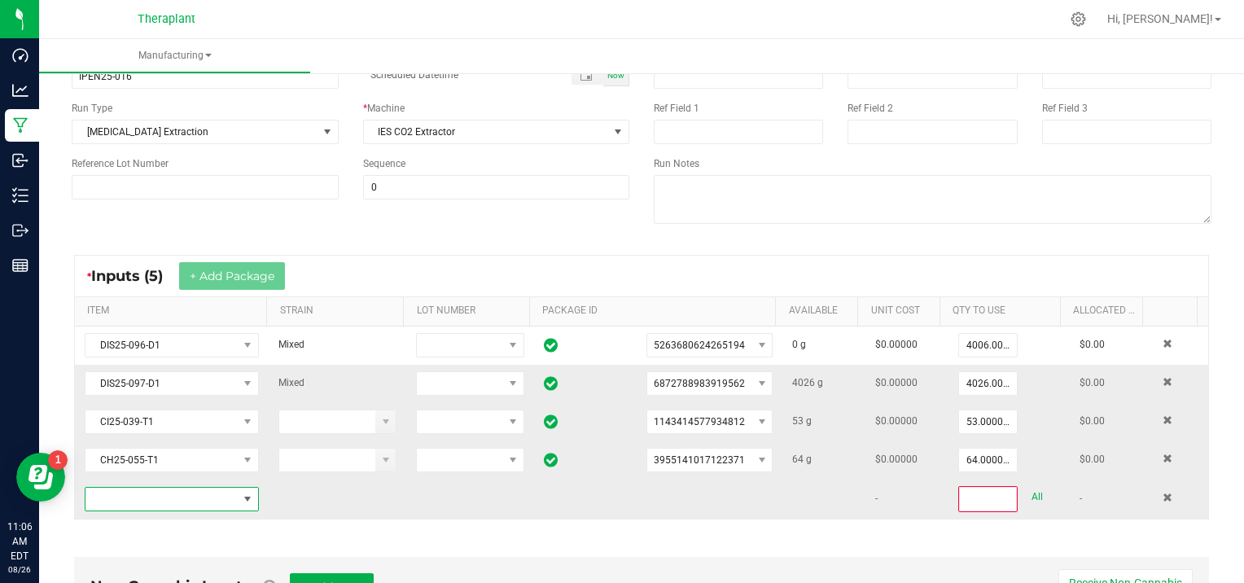
click at [125, 496] on span "NO DATA FOUND" at bounding box center [161, 499] width 152 height 23
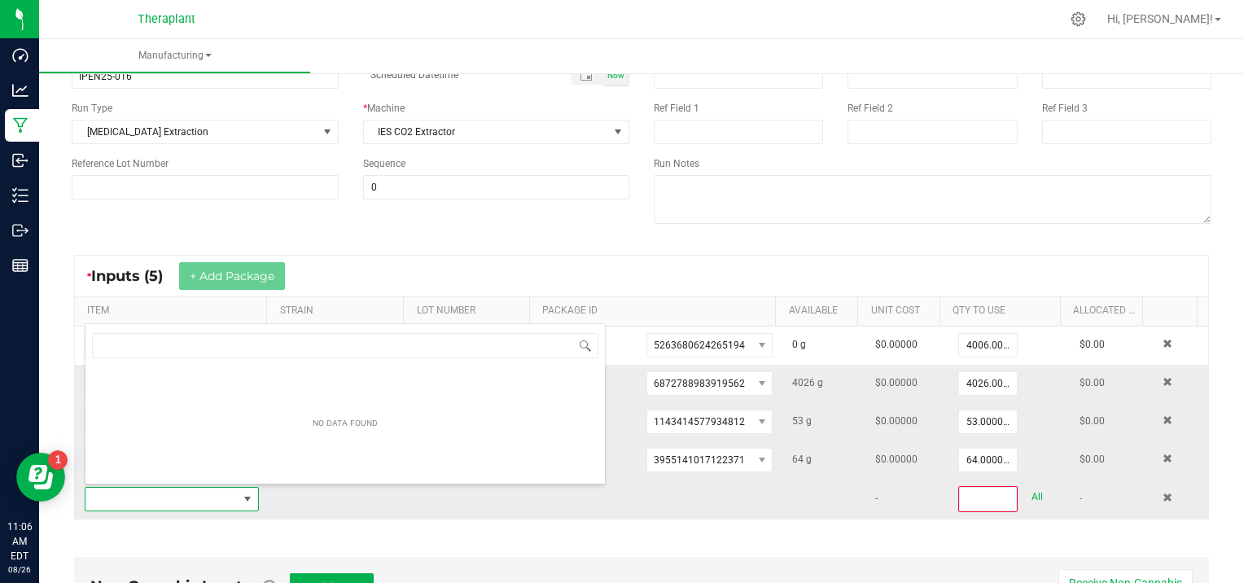
scroll to position [24, 168]
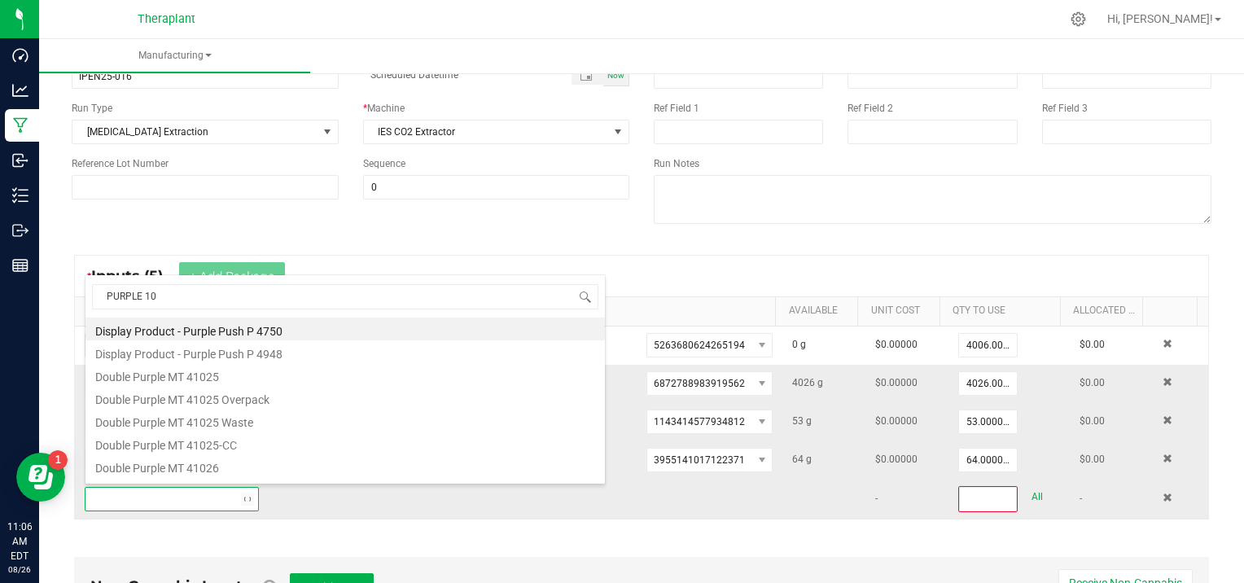
type input "PURPLE 101"
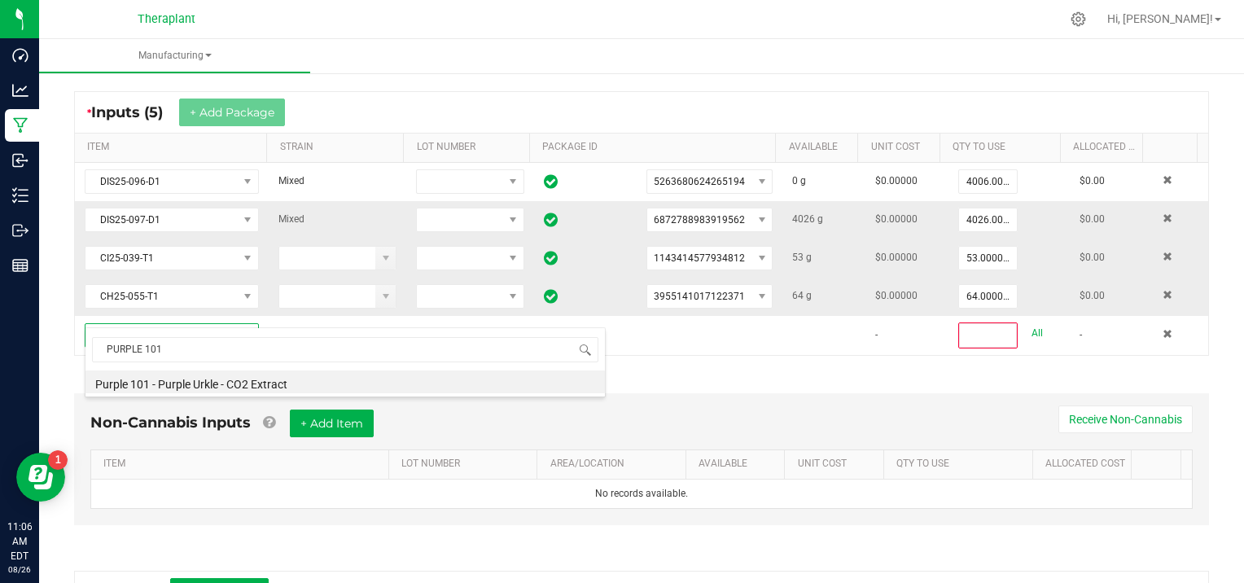
scroll to position [339, 0]
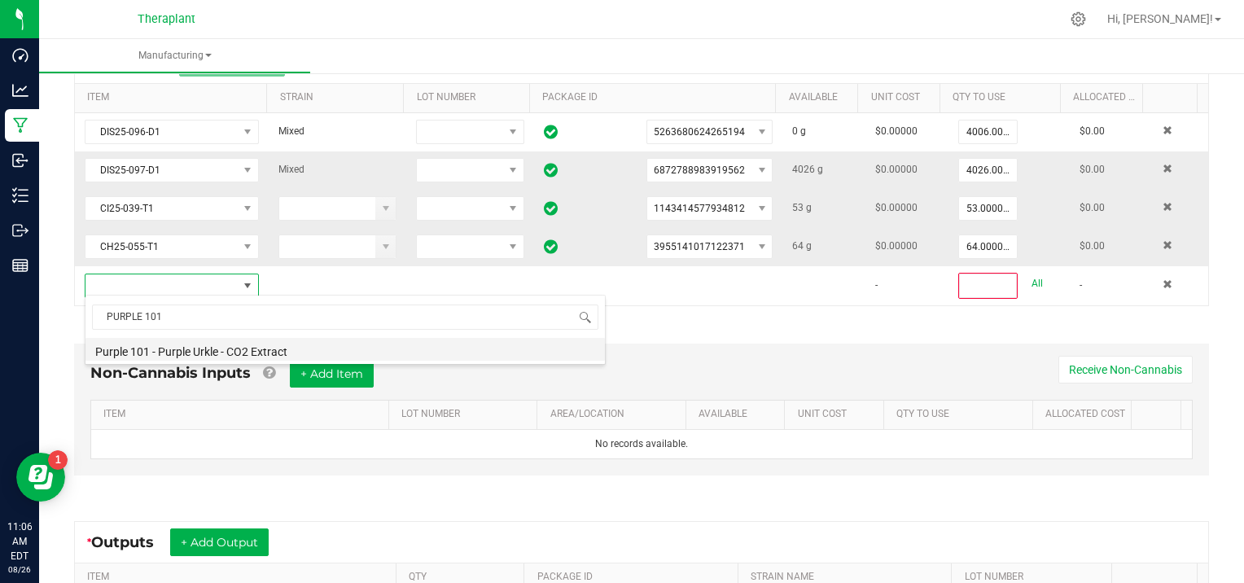
click at [203, 346] on li "Purple 101 - Purple Urkle - CO2 Extract" at bounding box center [344, 349] width 519 height 23
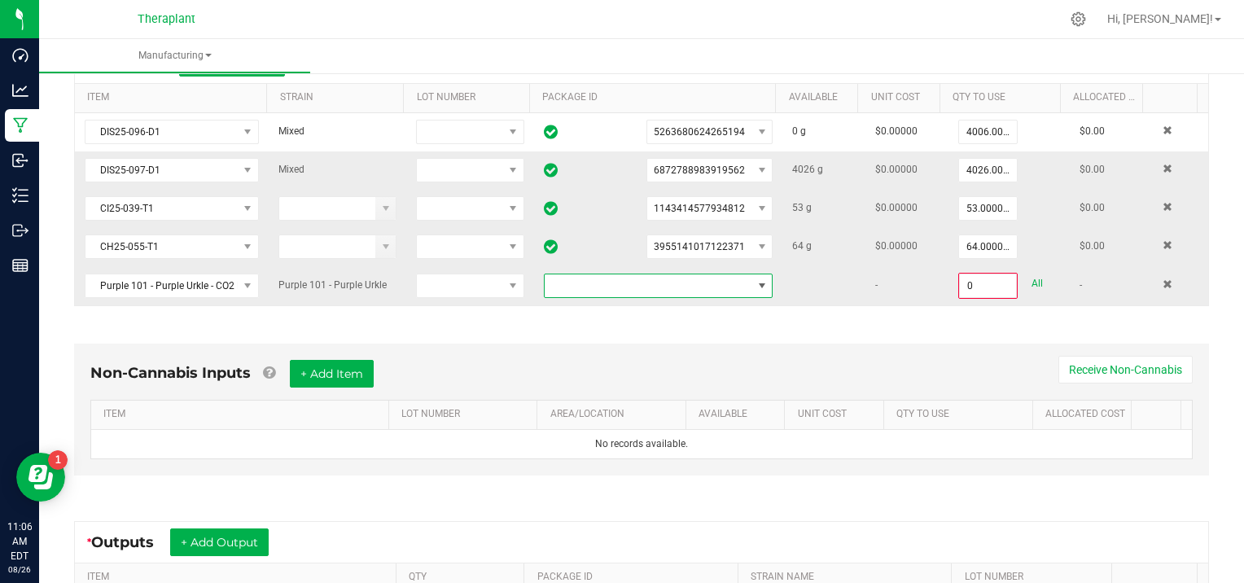
click at [756, 279] on span at bounding box center [762, 285] width 13 height 13
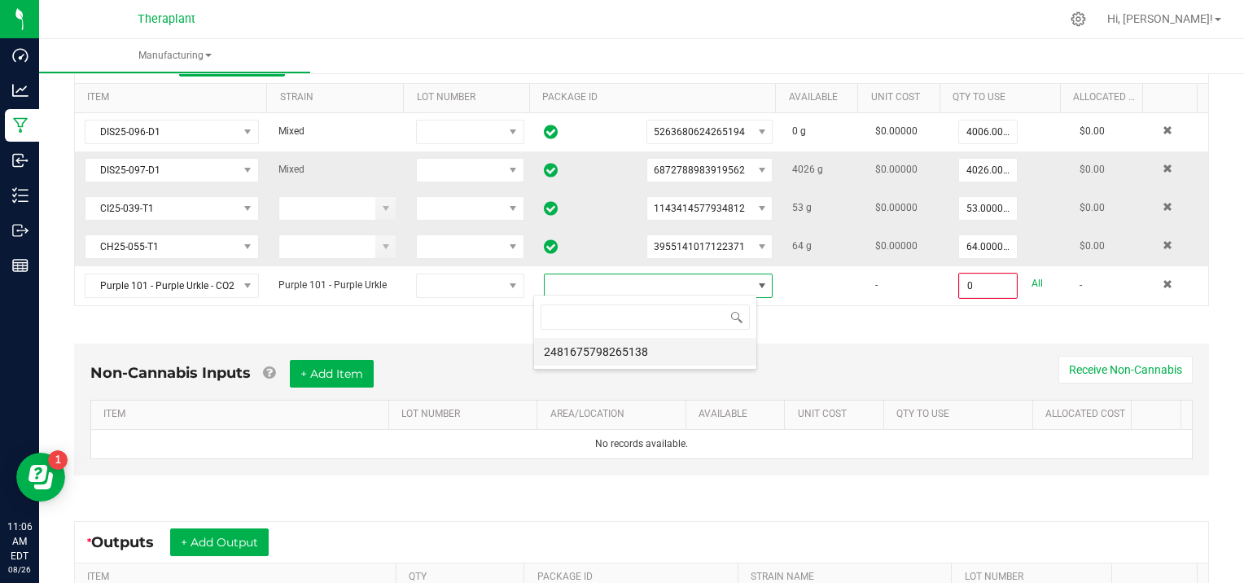
scroll to position [24, 223]
click at [682, 348] on li "2481675798265138" at bounding box center [645, 352] width 222 height 28
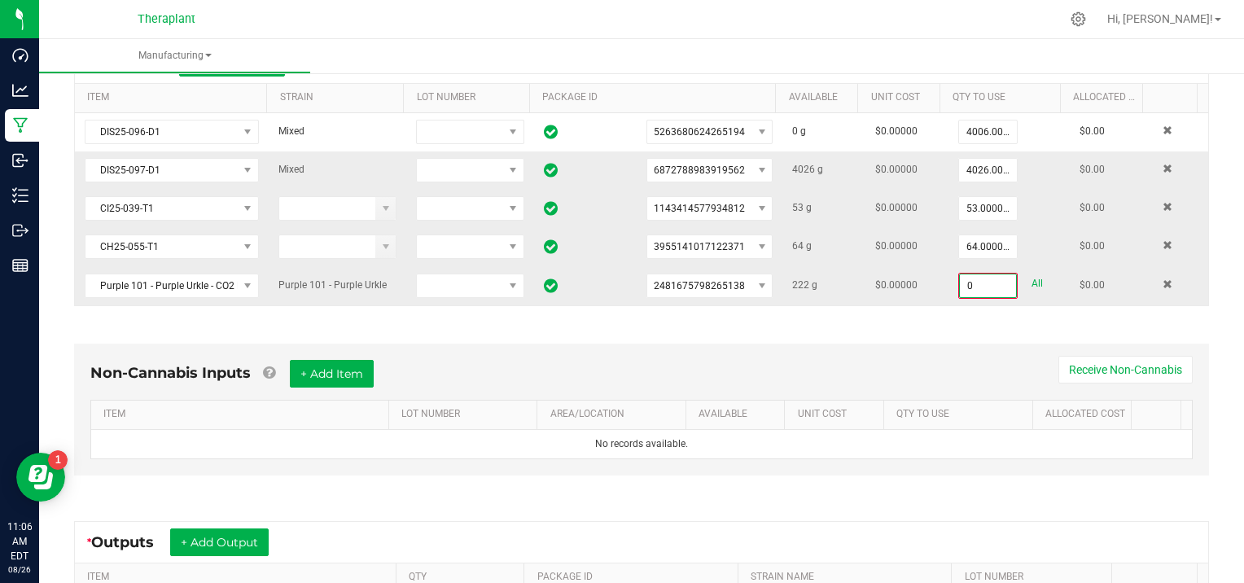
click at [988, 283] on input "0" at bounding box center [988, 285] width 56 height 23
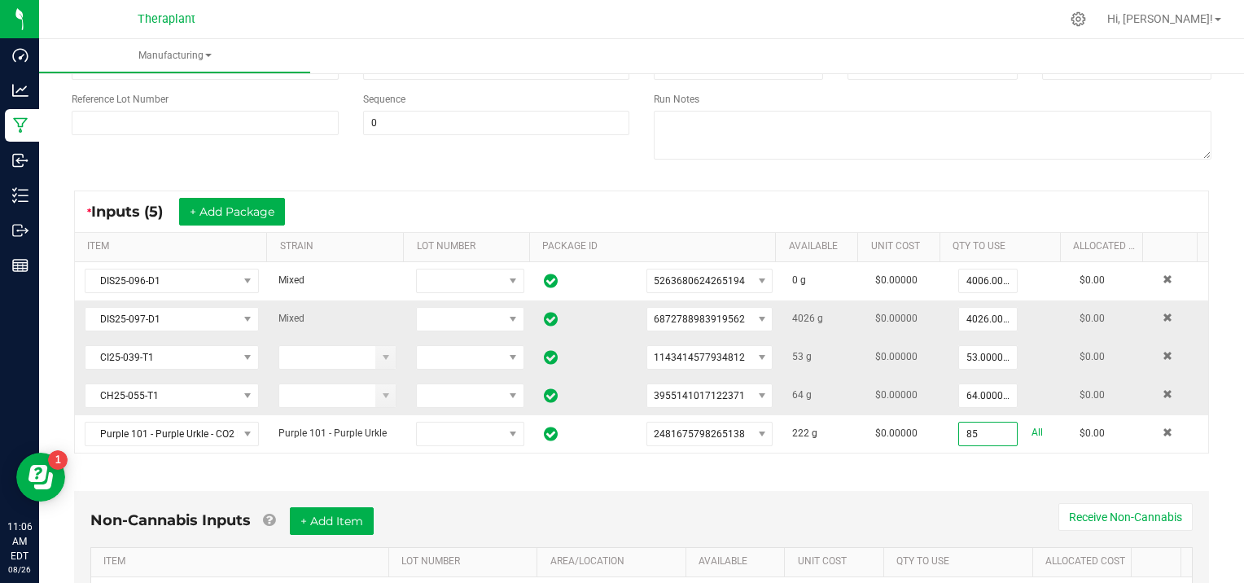
scroll to position [0, 0]
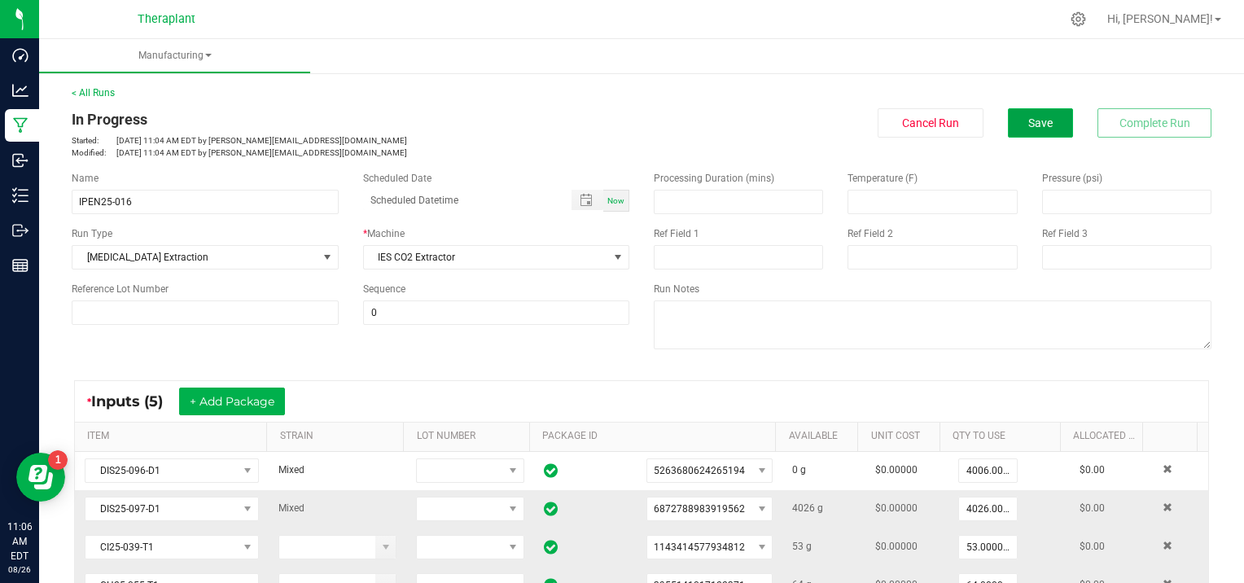
type input "85.0000 g"
click at [1020, 112] on button "Save" at bounding box center [1040, 122] width 65 height 29
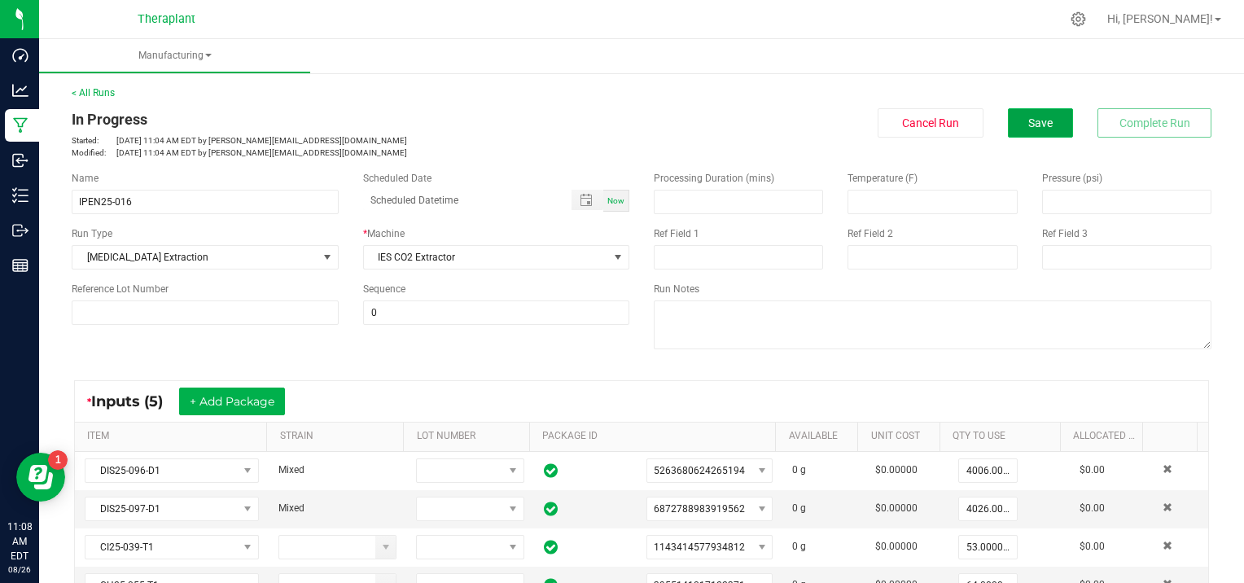
click at [1028, 116] on span "Save" at bounding box center [1040, 122] width 24 height 13
click at [1028, 127] on span "Save" at bounding box center [1040, 122] width 24 height 13
click at [80, 95] on link "< All Runs" at bounding box center [93, 92] width 43 height 11
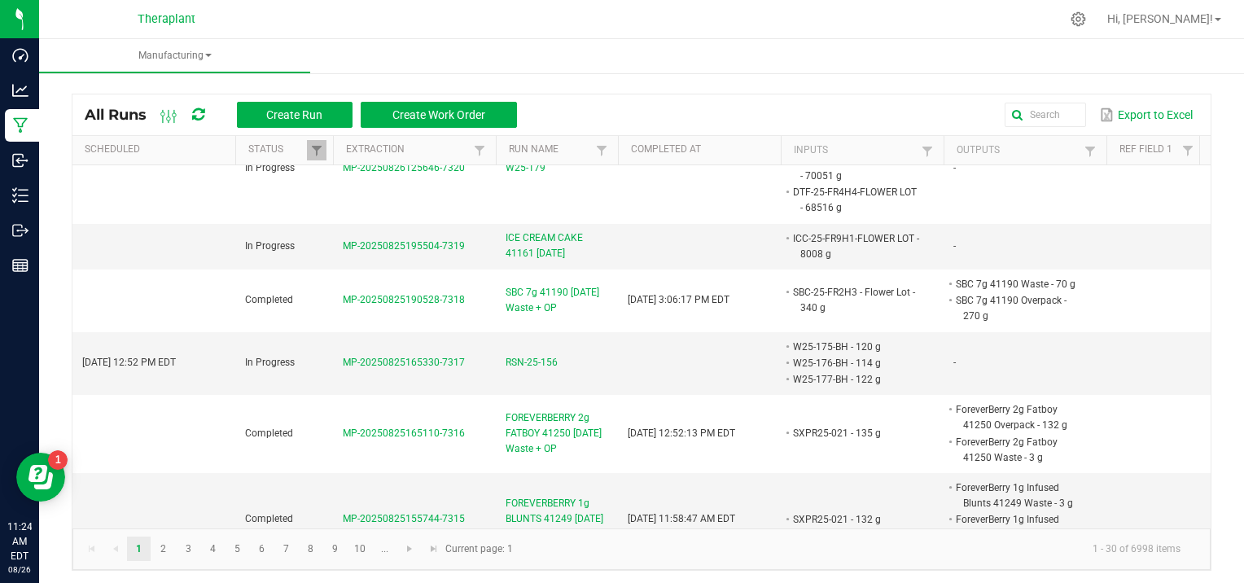
scroll to position [489, 0]
